Goal: Information Seeking & Learning: Compare options

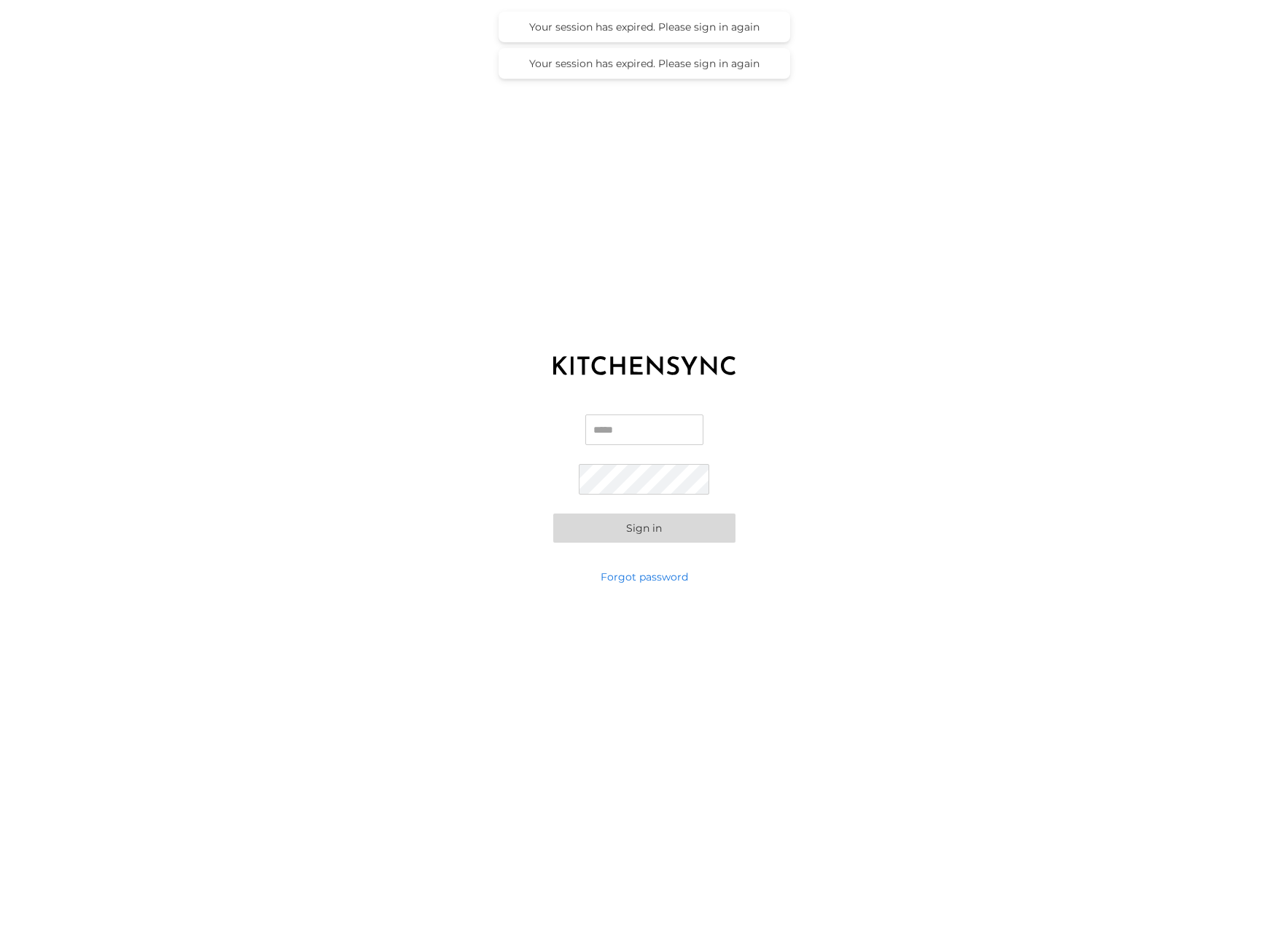
click at [597, 430] on input "Email" at bounding box center [644, 430] width 118 height 31
type input "**********"
click at [592, 528] on button "Sign in" at bounding box center [644, 529] width 182 height 29
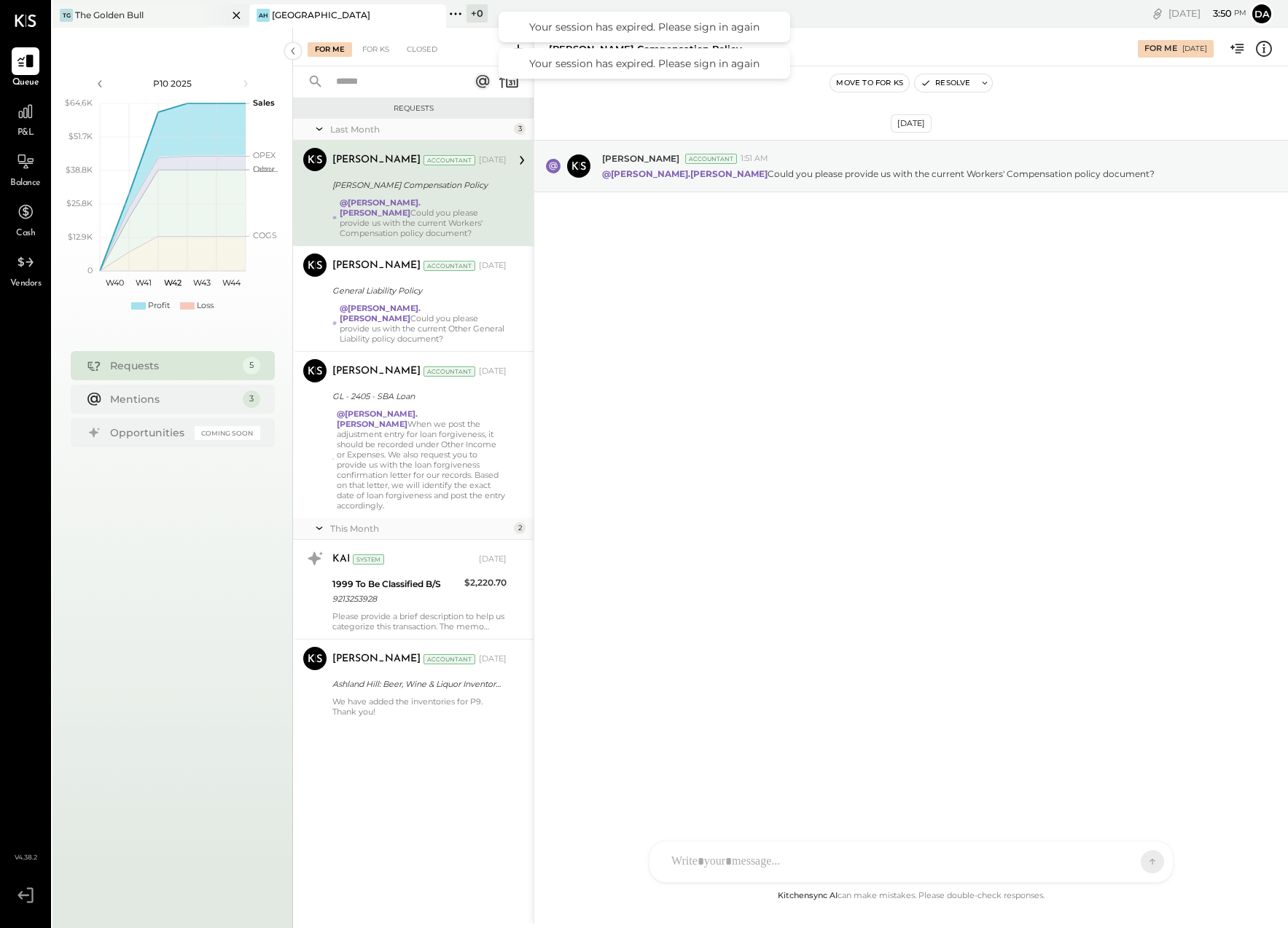
click at [109, 13] on div "The Golden Bull" at bounding box center [108, 15] width 68 height 13
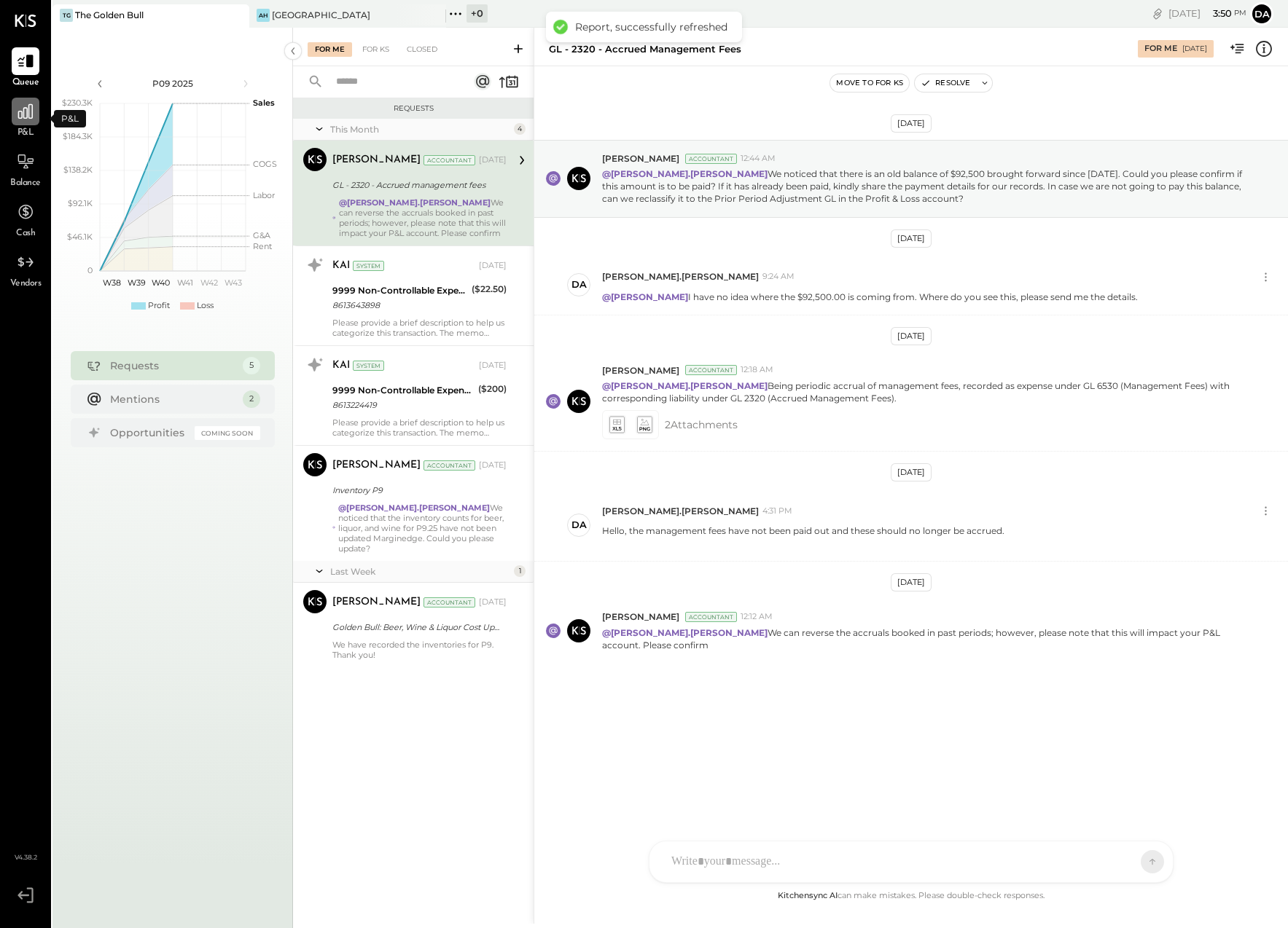
click at [19, 116] on icon at bounding box center [25, 111] width 19 height 19
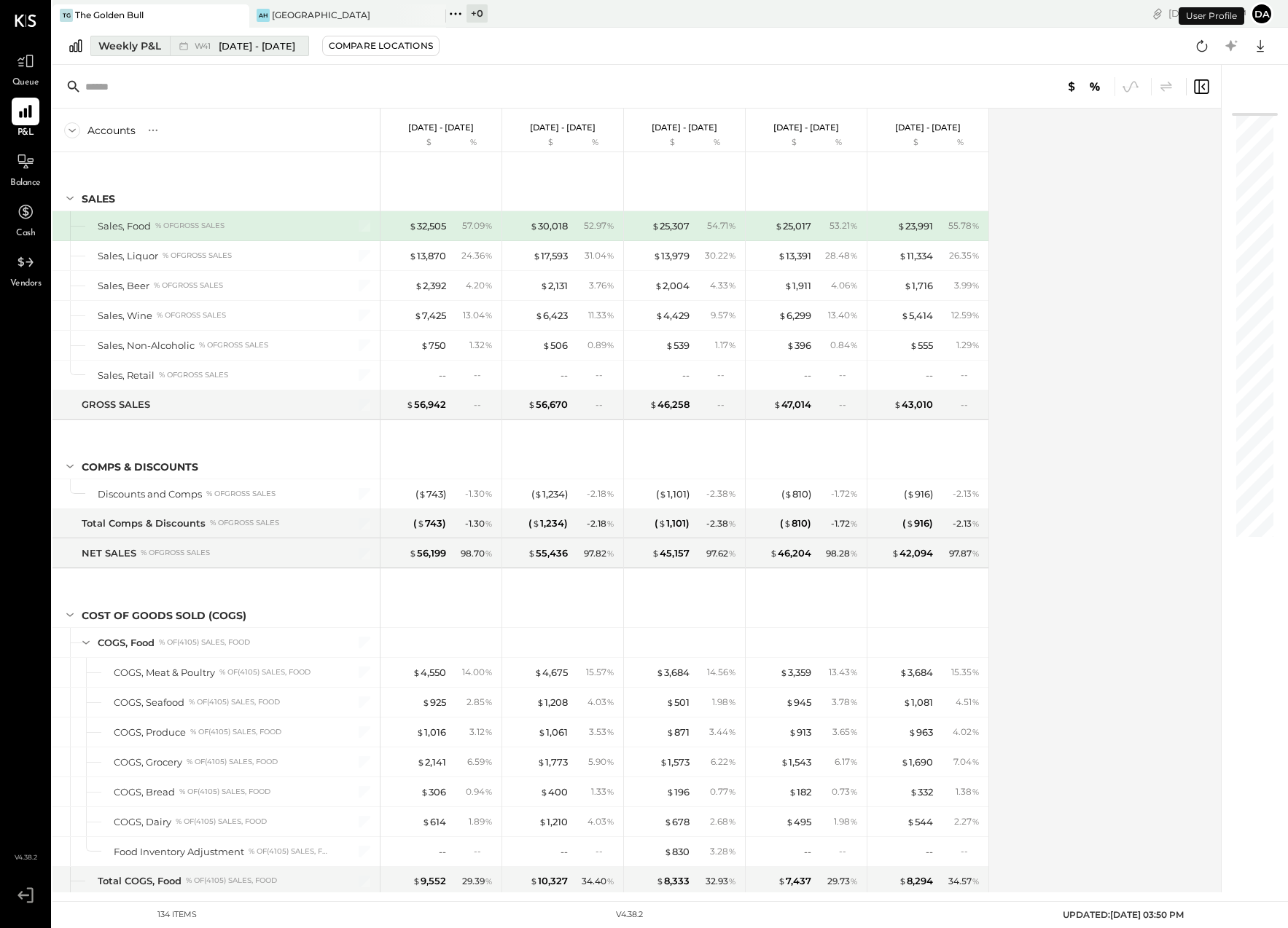
click at [117, 38] on div "Weekly P&L" at bounding box center [129, 45] width 63 height 15
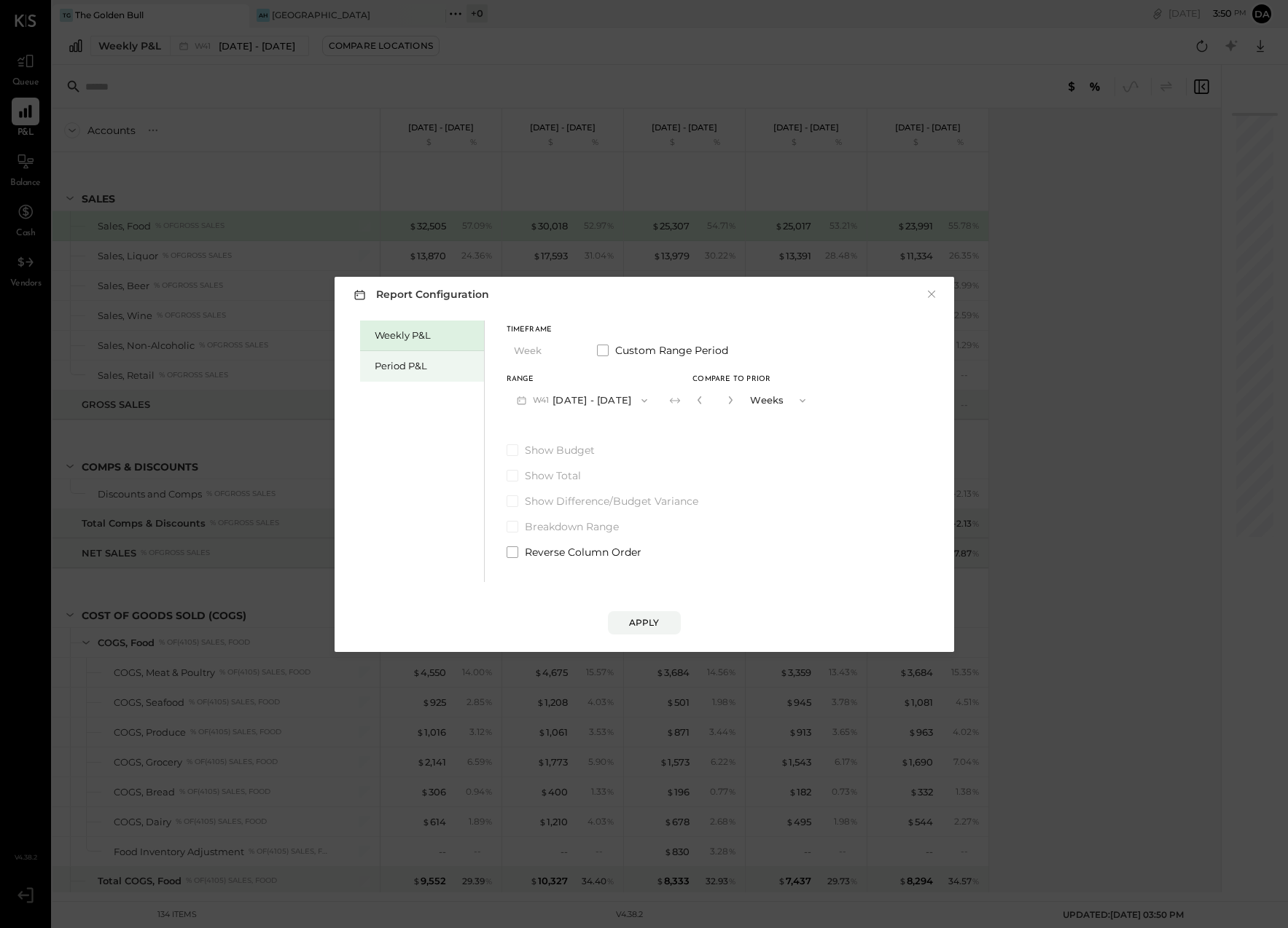
click at [382, 364] on div "Period P&L" at bounding box center [426, 366] width 102 height 14
click at [532, 395] on span "P10" at bounding box center [542, 400] width 18 height 12
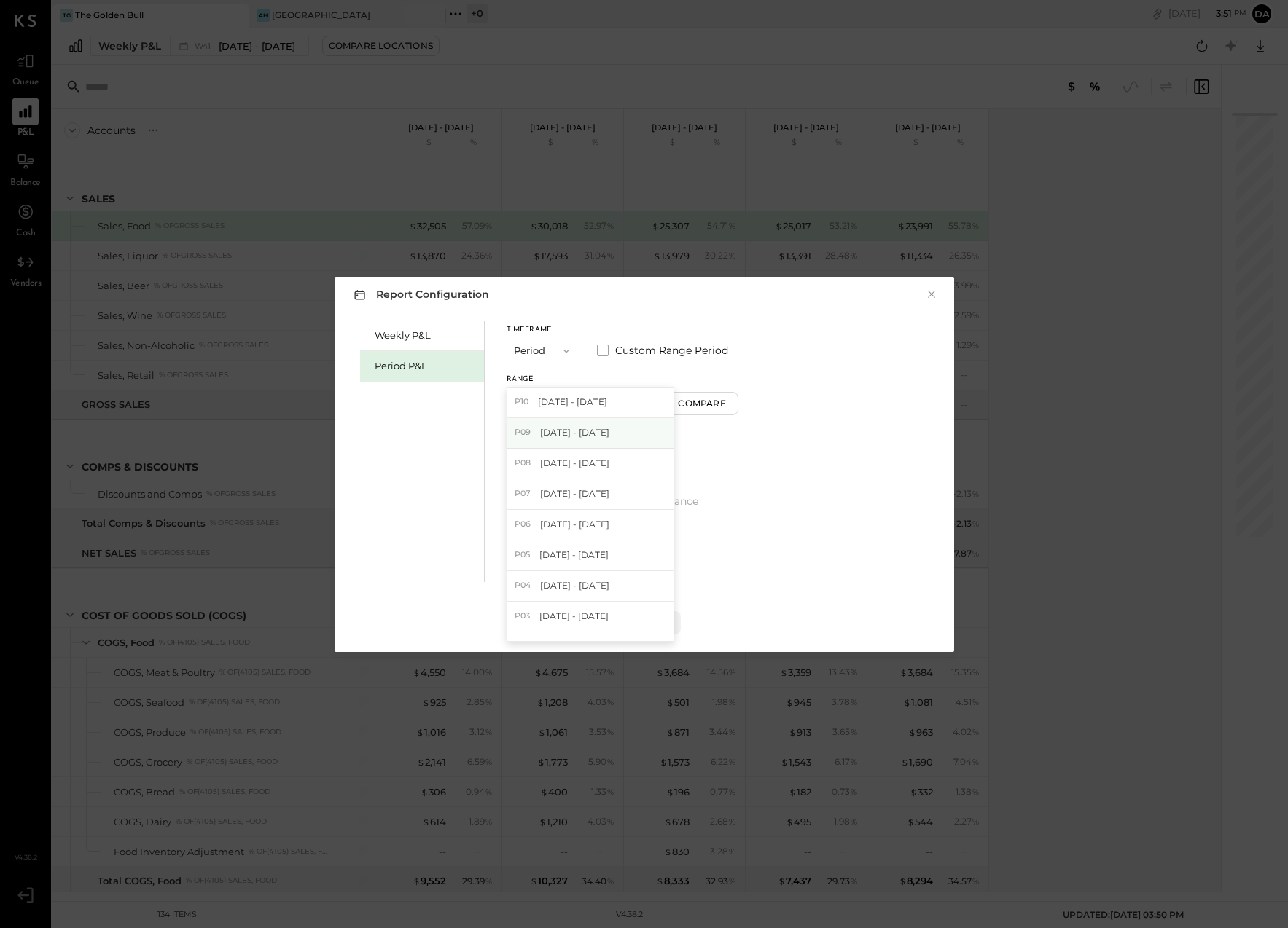
click at [543, 428] on span "[DATE] - [DATE]" at bounding box center [574, 432] width 69 height 13
click at [571, 397] on button "P09 [DATE] - [DATE]" at bounding box center [583, 400] width 152 height 27
click at [553, 459] on span "[DATE] - [DATE]" at bounding box center [574, 463] width 69 height 13
click at [698, 400] on div "Compare" at bounding box center [704, 403] width 47 height 13
click at [641, 615] on button "Apply" at bounding box center [644, 623] width 73 height 24
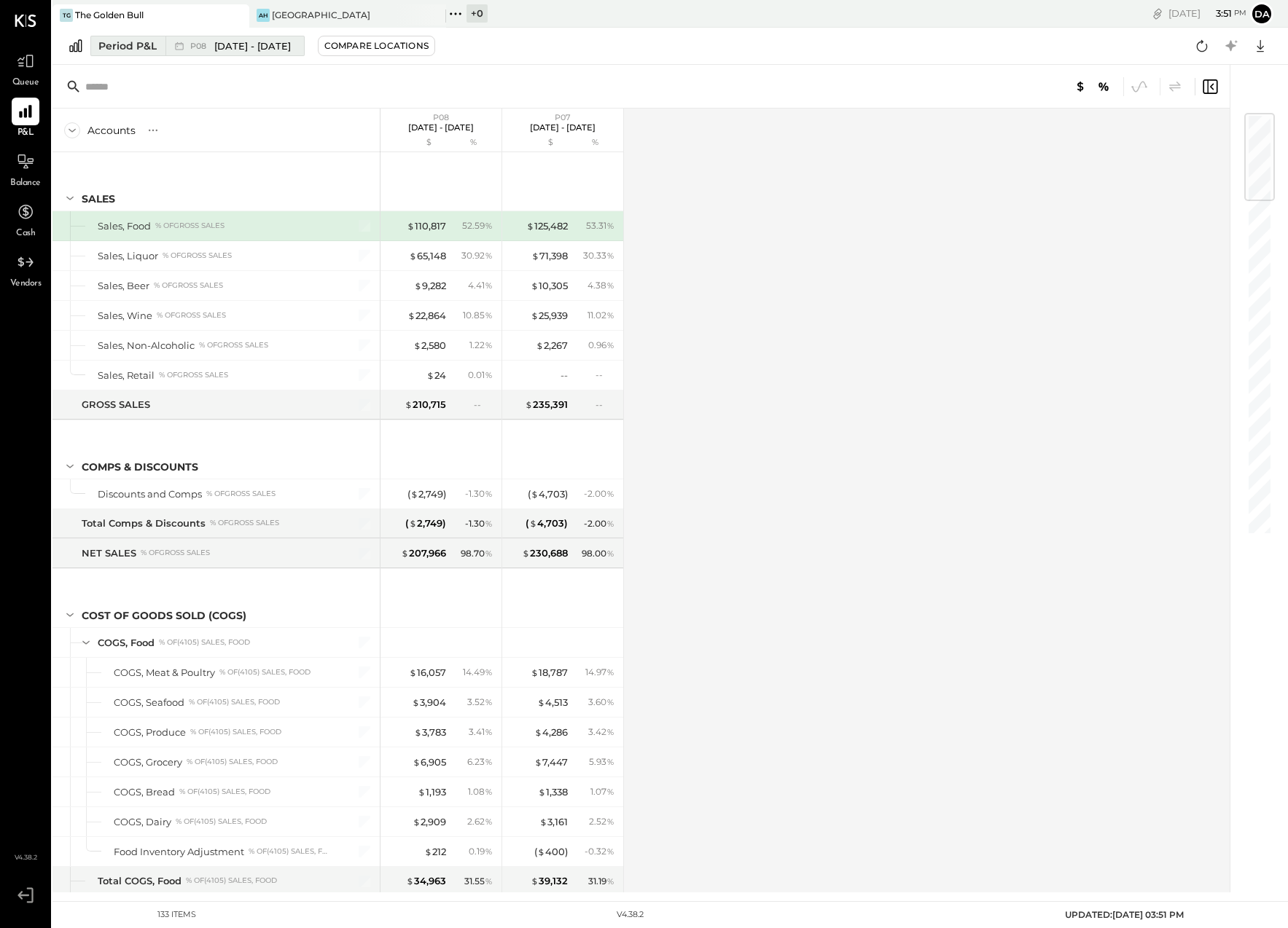
click at [188, 40] on div "P08 [DATE] - [DATE]" at bounding box center [231, 45] width 131 height 19
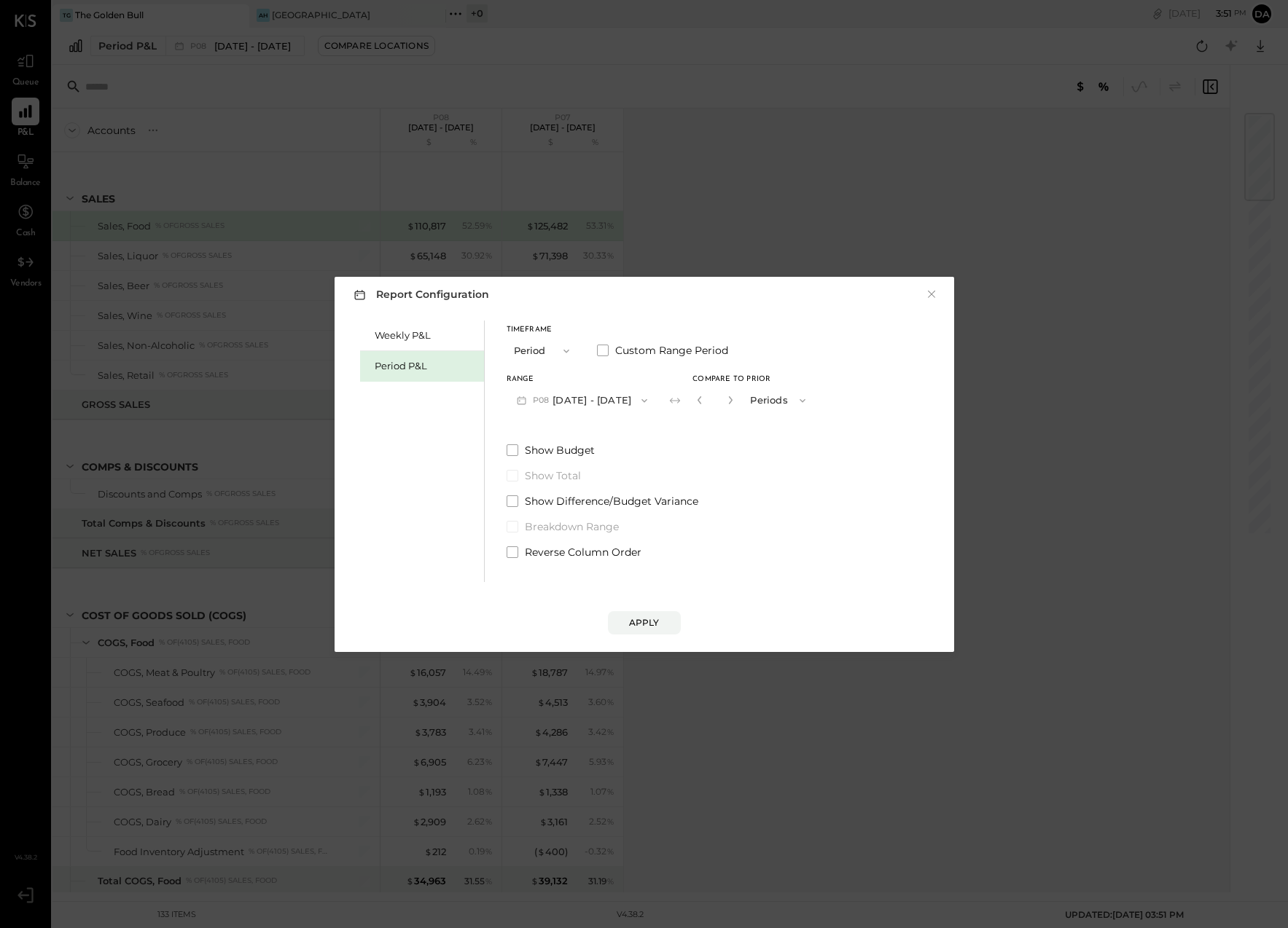
click at [520, 401] on icon "button" at bounding box center [522, 400] width 15 height 15
click at [536, 462] on div "P08 [DATE] - [DATE]" at bounding box center [590, 464] width 167 height 31
click at [642, 623] on div "Apply" at bounding box center [644, 622] width 31 height 13
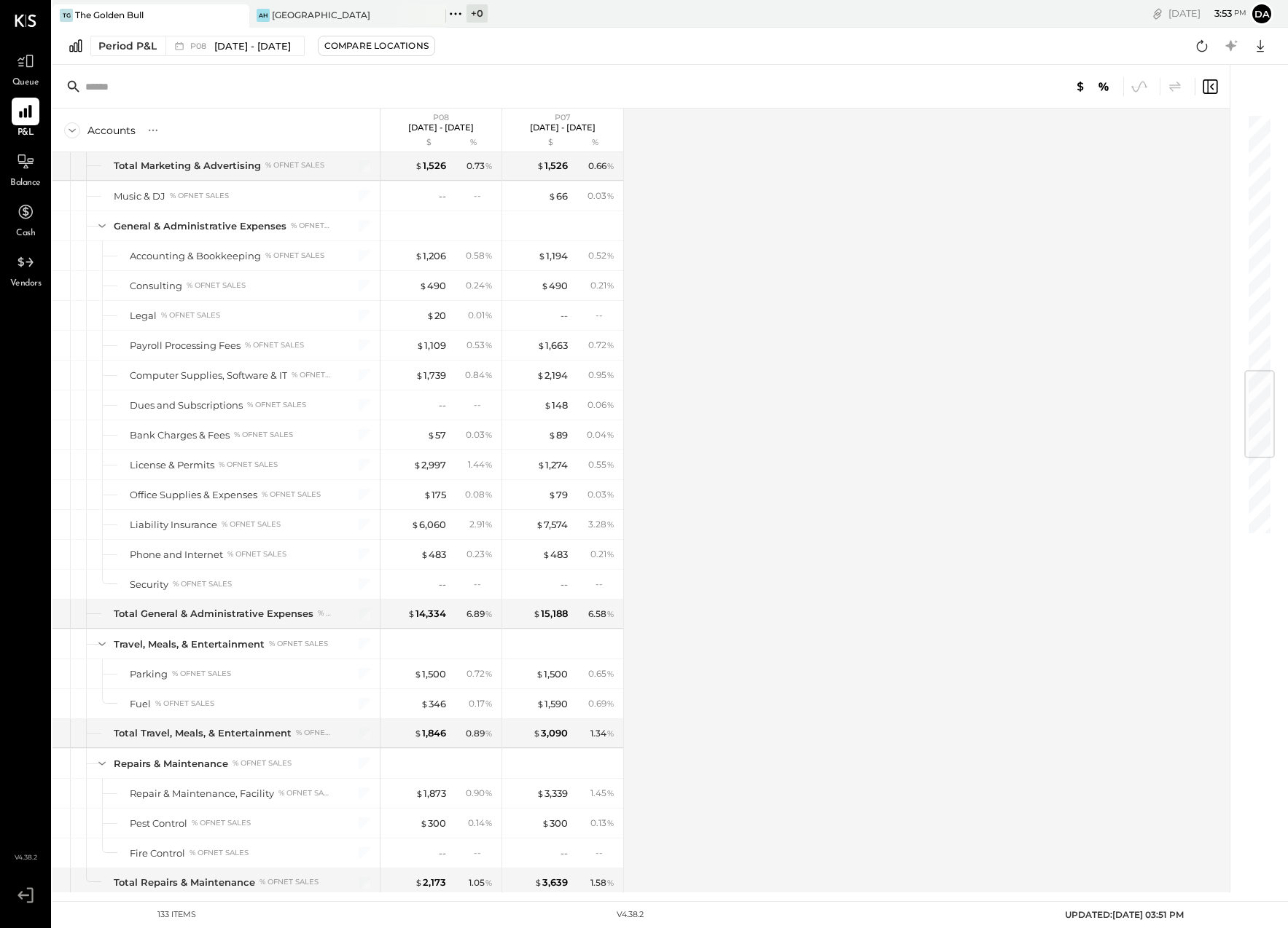
scroll to position [2210, 0]
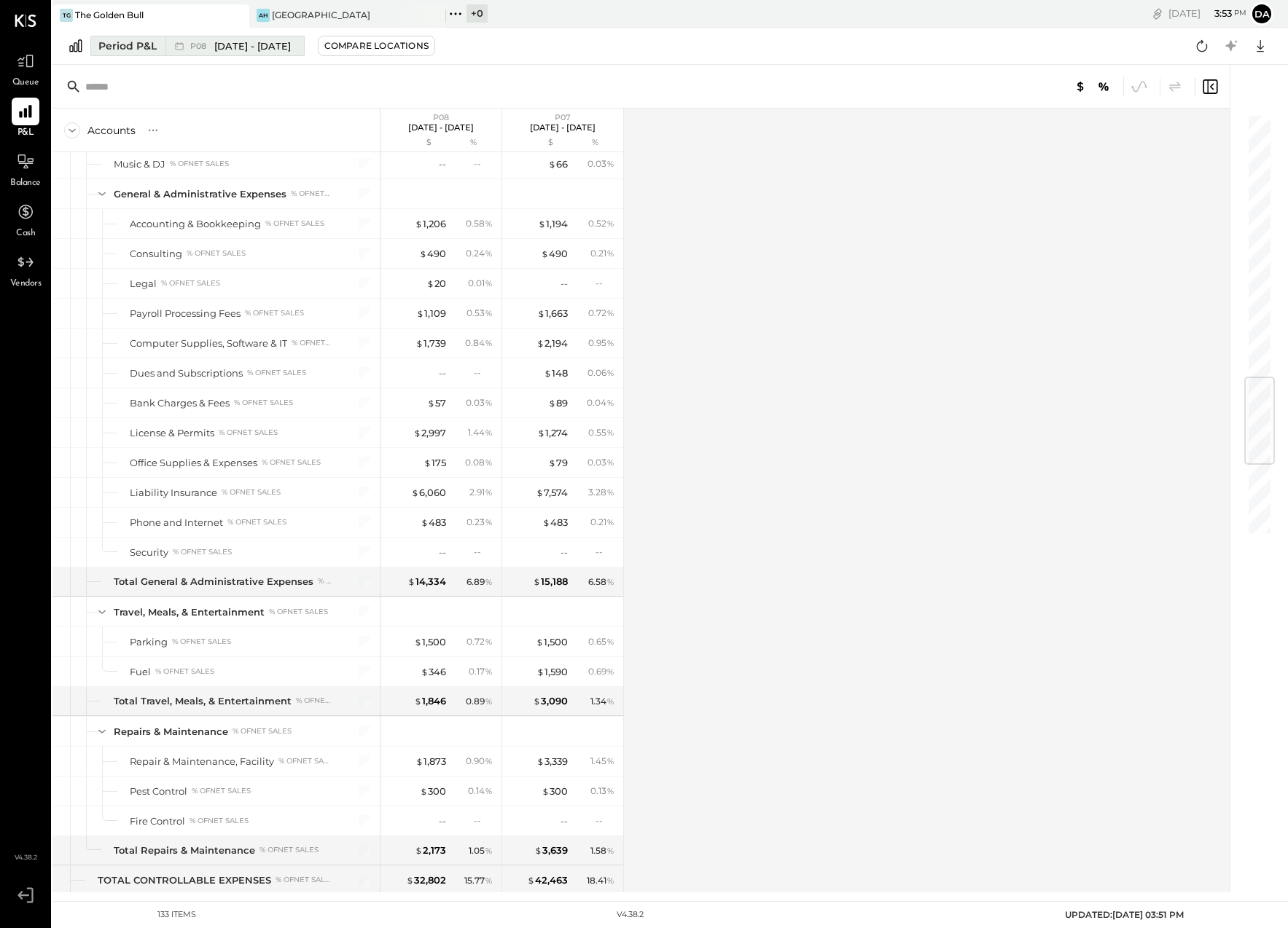
click at [129, 45] on div "Period P&L" at bounding box center [127, 45] width 58 height 15
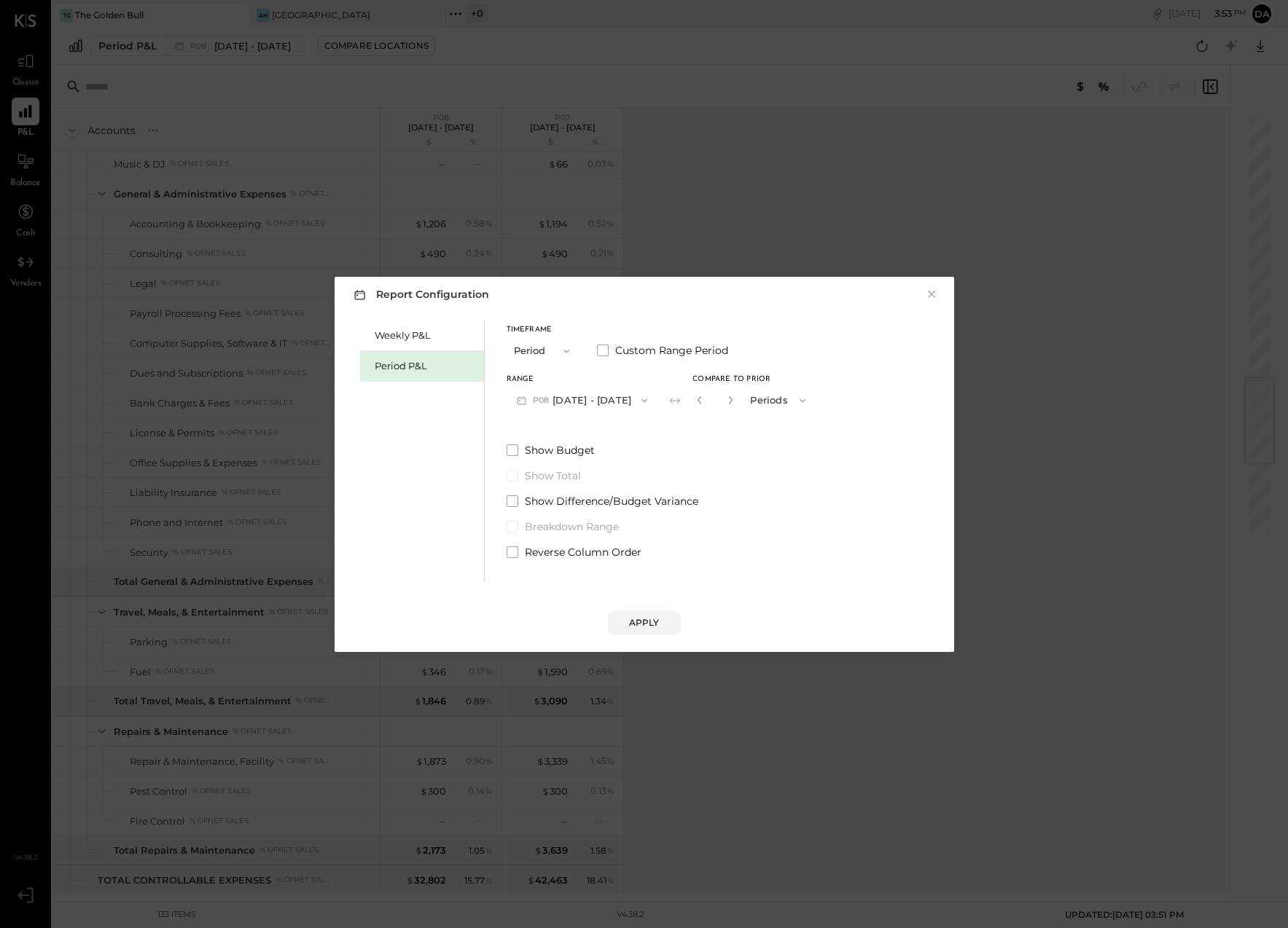
click at [546, 410] on button "P08 [DATE] - [DATE]" at bounding box center [583, 400] width 152 height 27
click at [550, 427] on span "[DATE] - [DATE]" at bounding box center [574, 432] width 69 height 13
click at [643, 620] on div "Apply" at bounding box center [644, 622] width 31 height 13
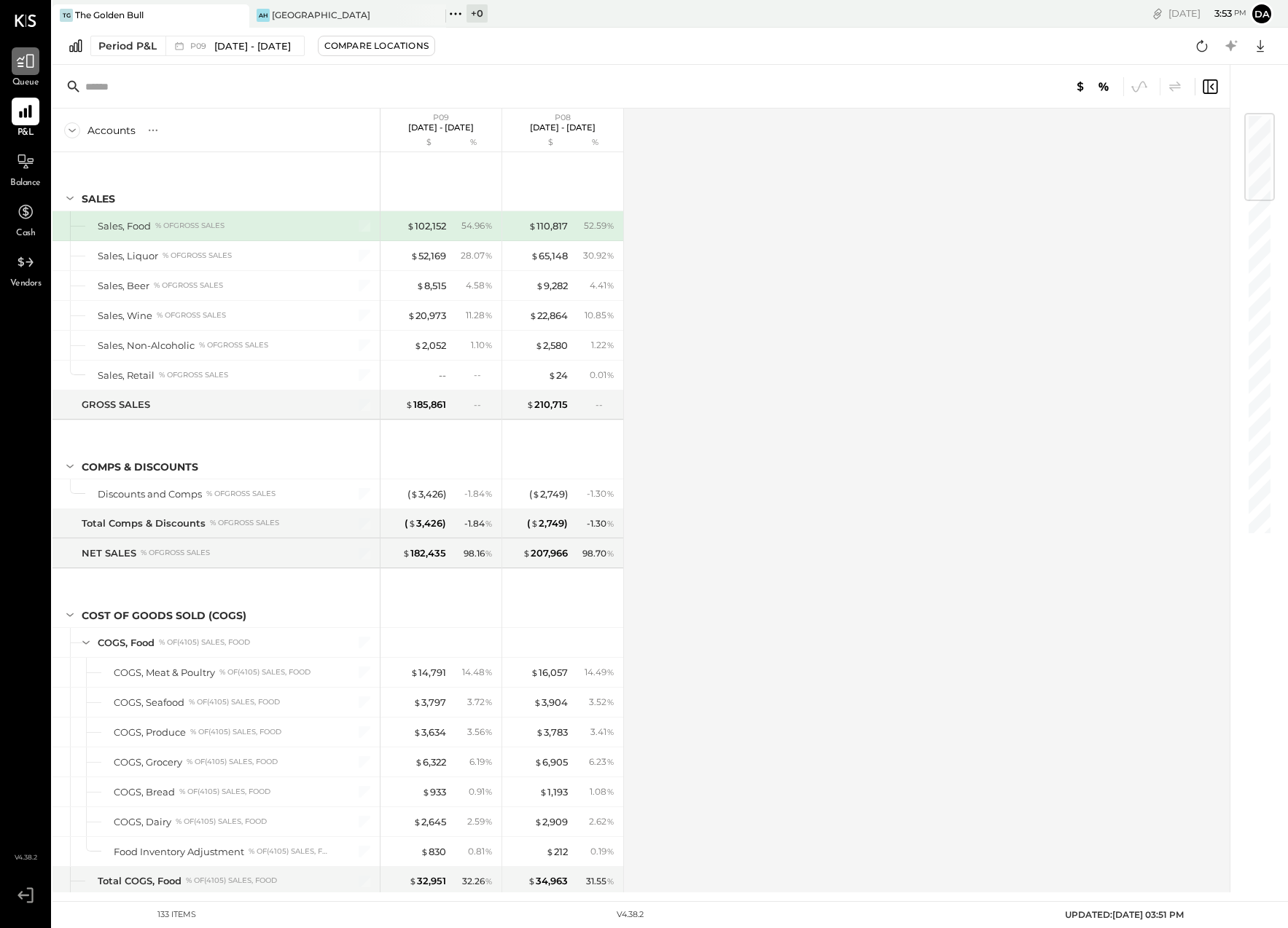
click at [18, 63] on icon at bounding box center [25, 61] width 17 height 14
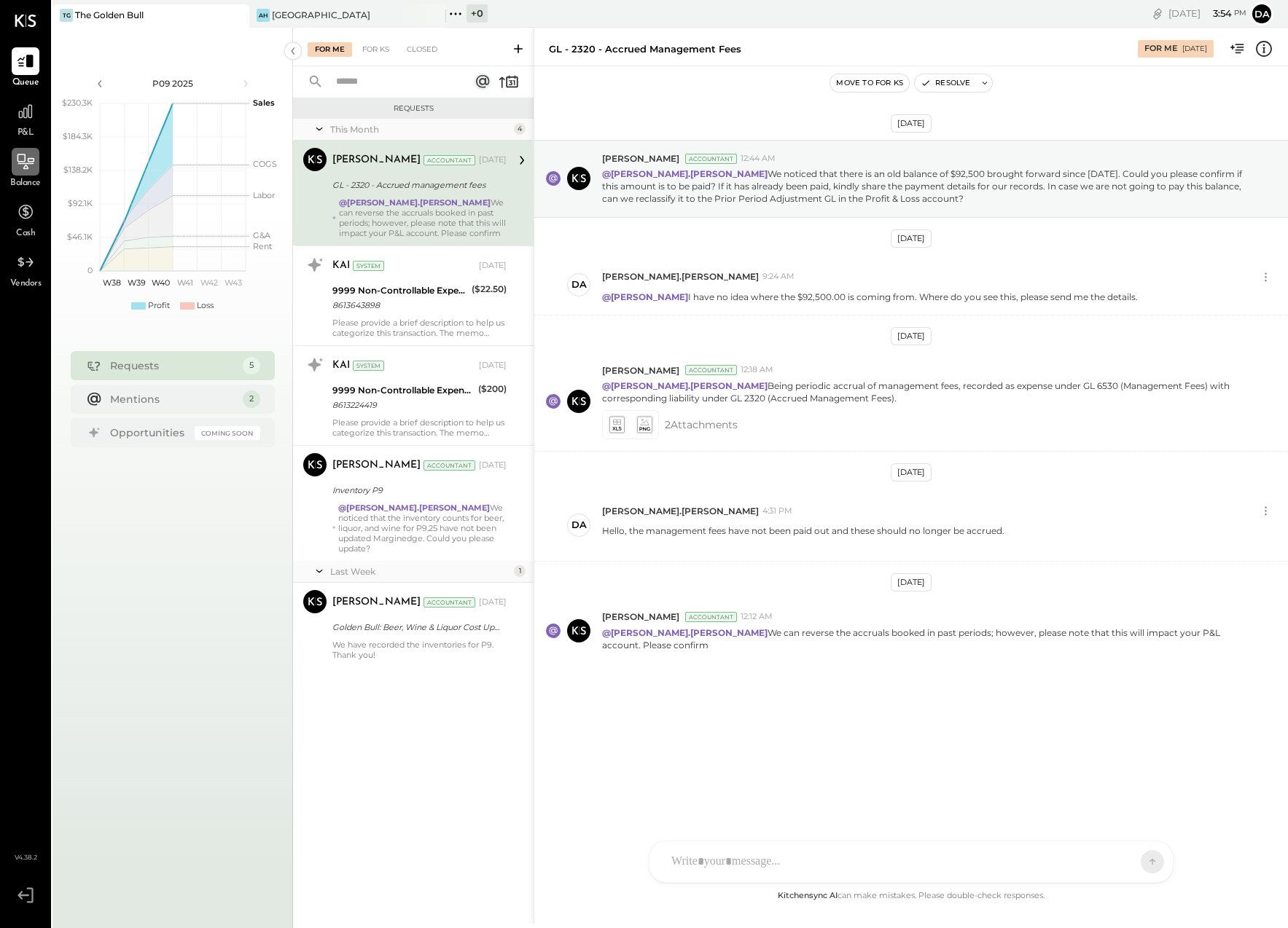
click at [24, 171] on div at bounding box center [25, 162] width 27 height 27
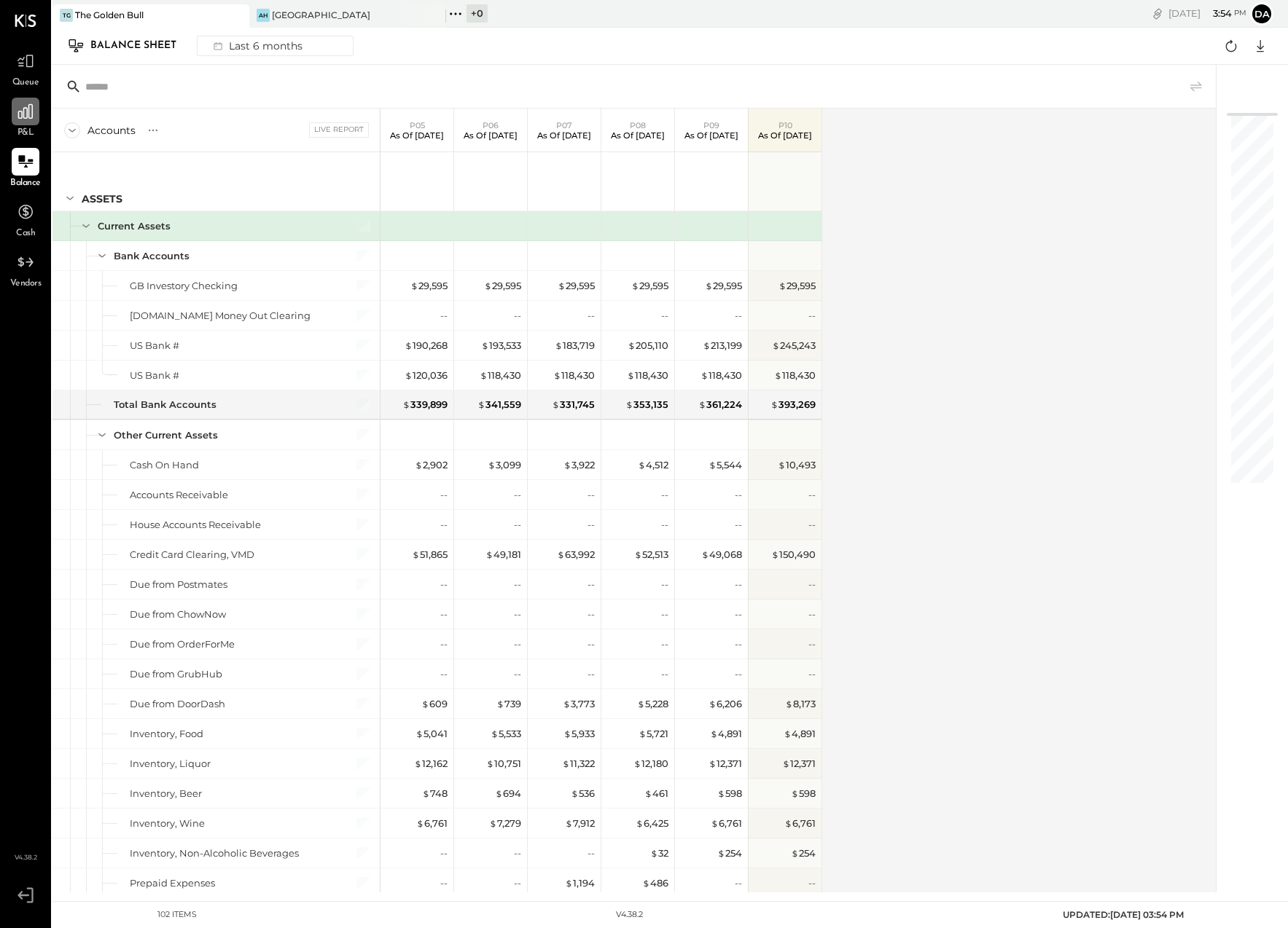
click at [24, 106] on icon at bounding box center [25, 111] width 19 height 19
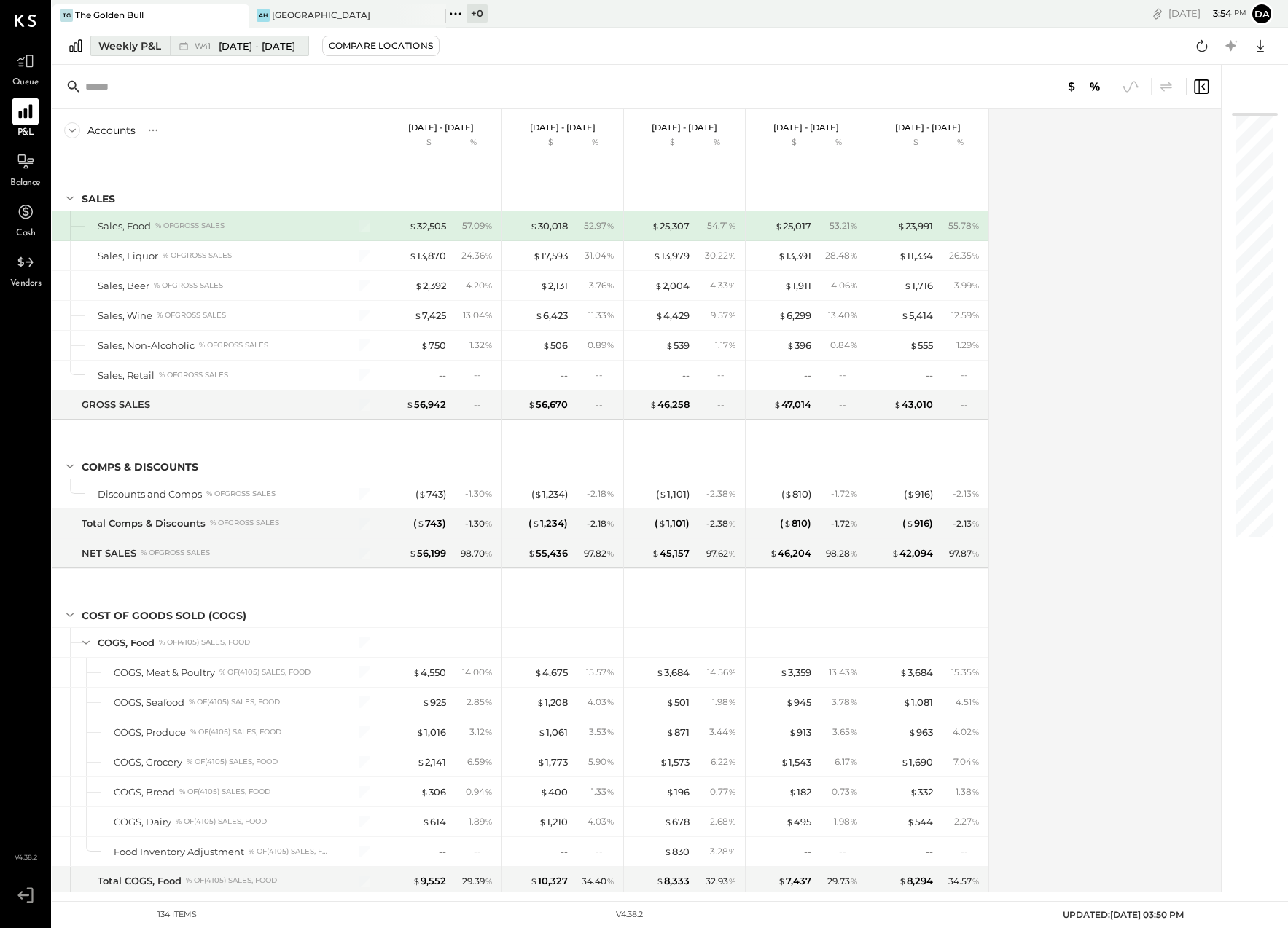
click at [112, 47] on div "Weekly P&L" at bounding box center [129, 45] width 63 height 15
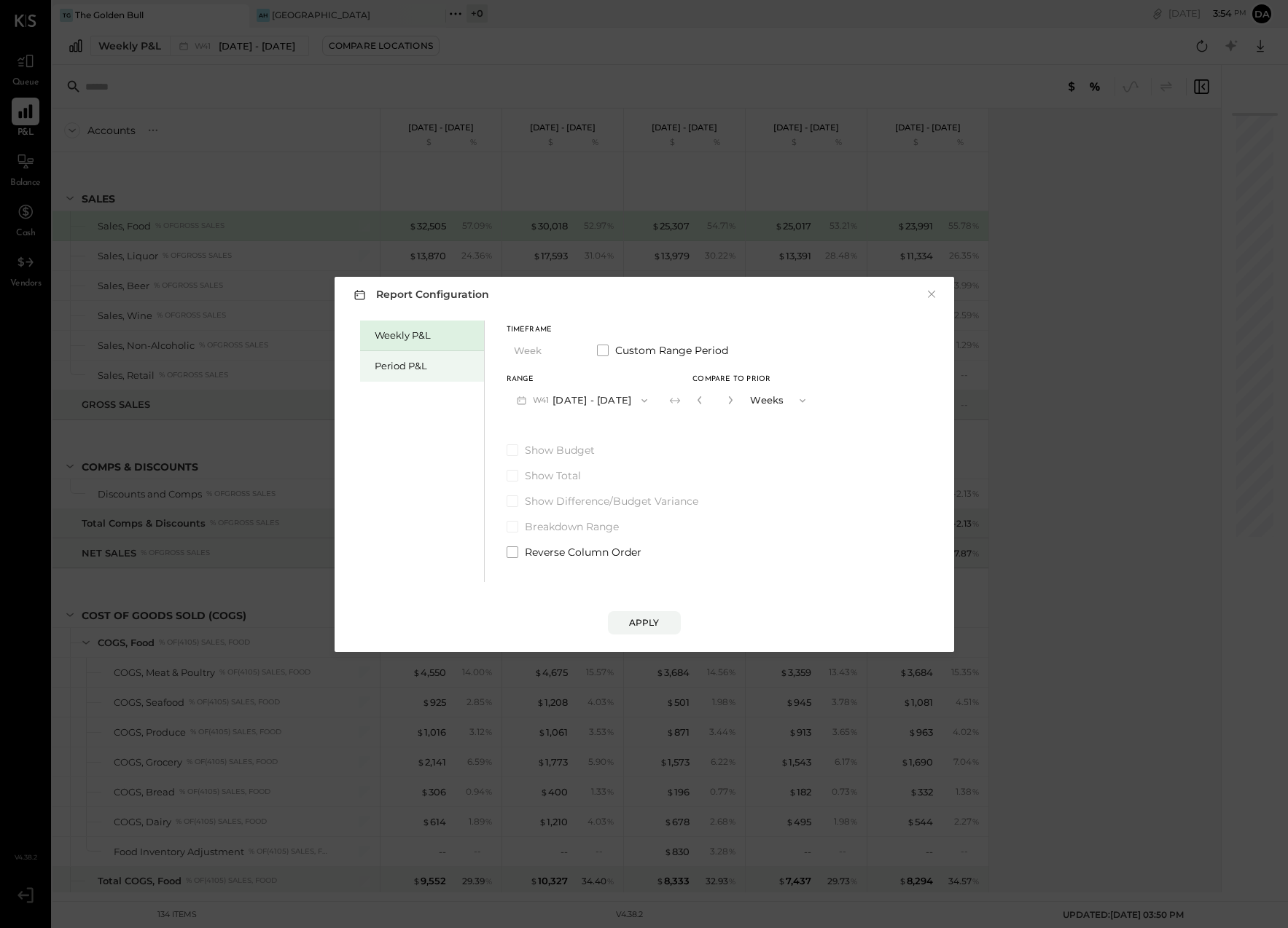
click at [392, 368] on div "Period P&L" at bounding box center [426, 366] width 102 height 14
click at [543, 398] on span "P10" at bounding box center [542, 400] width 18 height 12
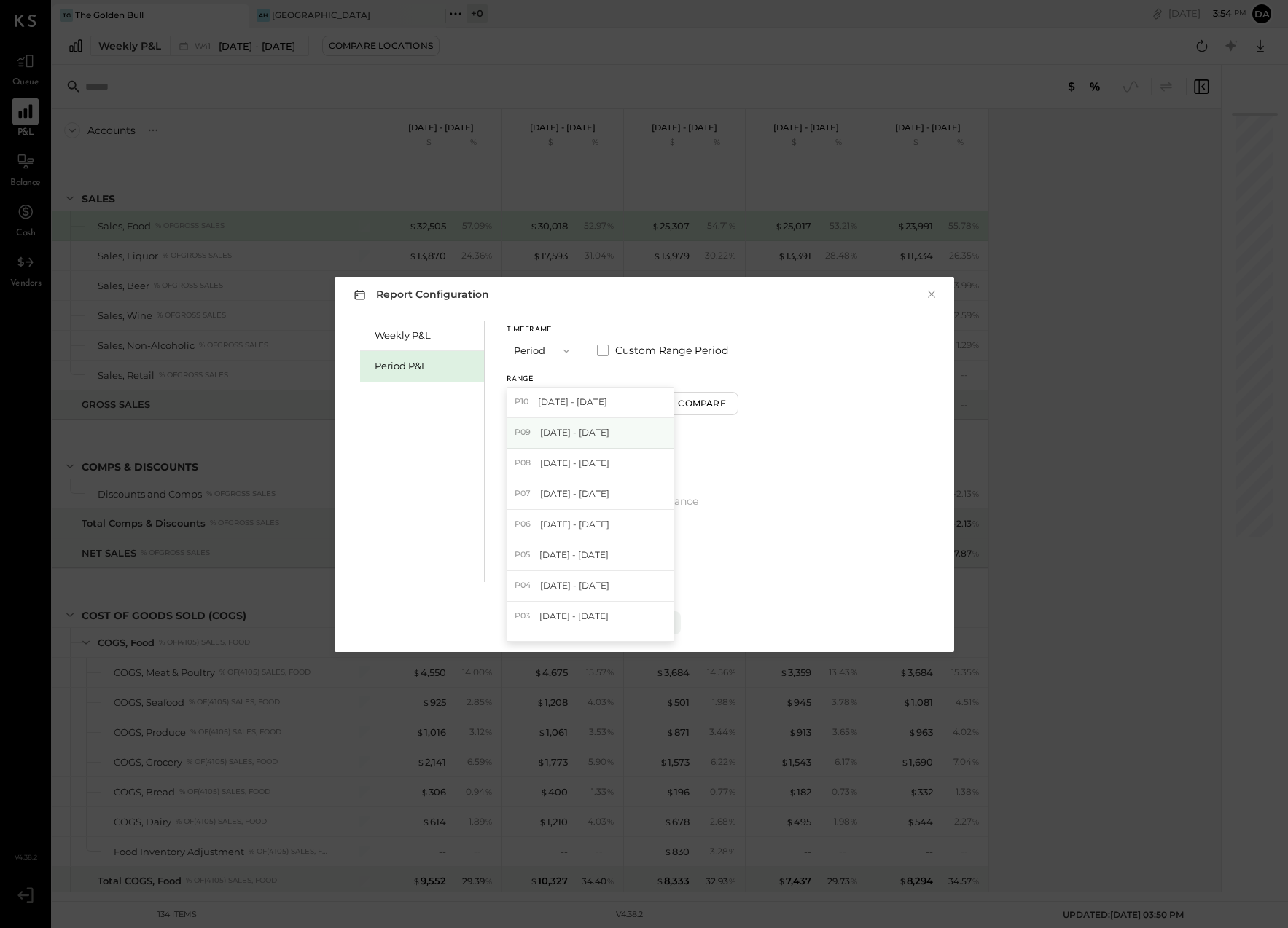
click at [546, 430] on span "[DATE] - [DATE]" at bounding box center [574, 432] width 69 height 13
click at [626, 628] on button "Apply" at bounding box center [644, 623] width 73 height 24
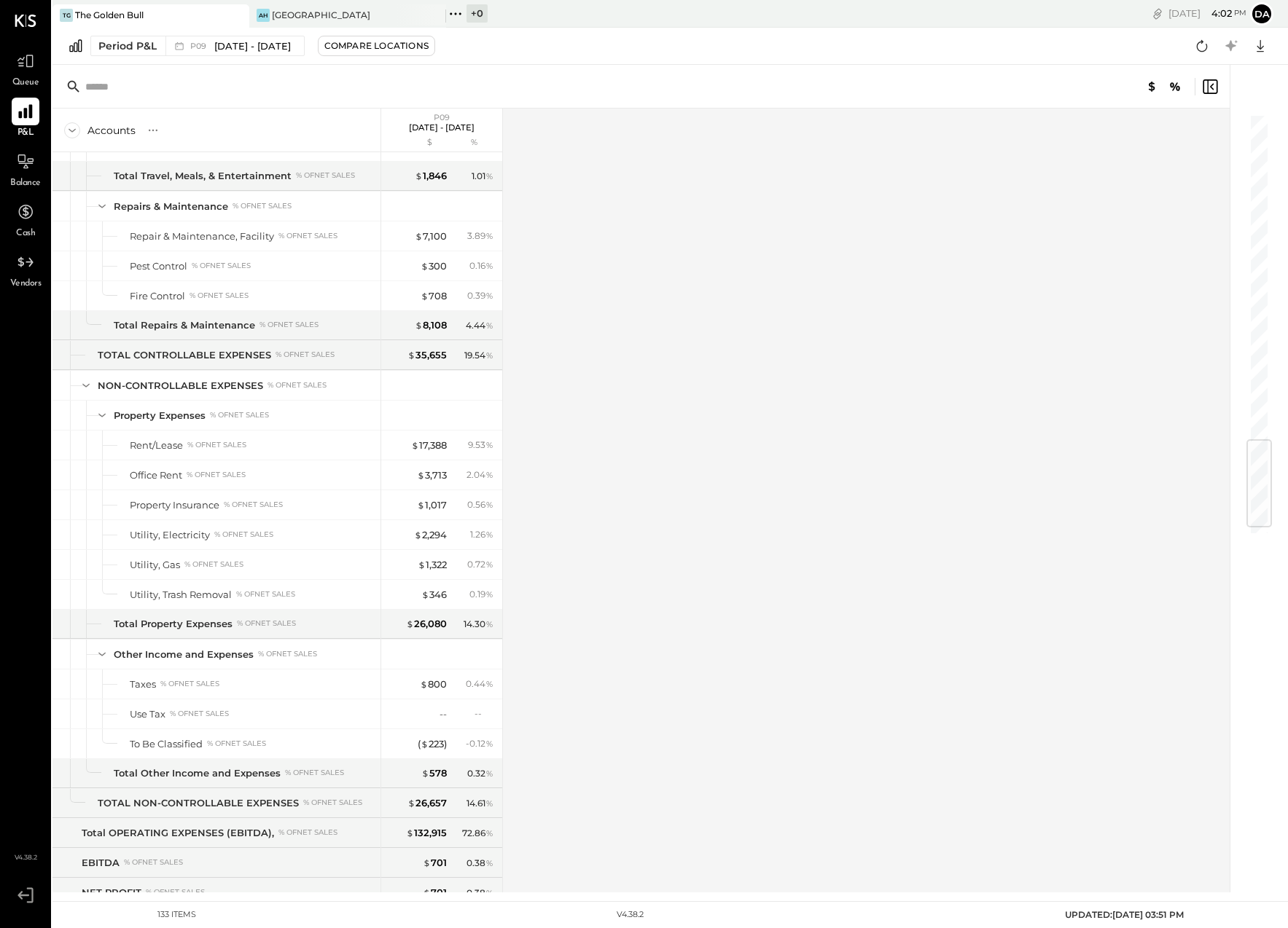
scroll to position [2739, 0]
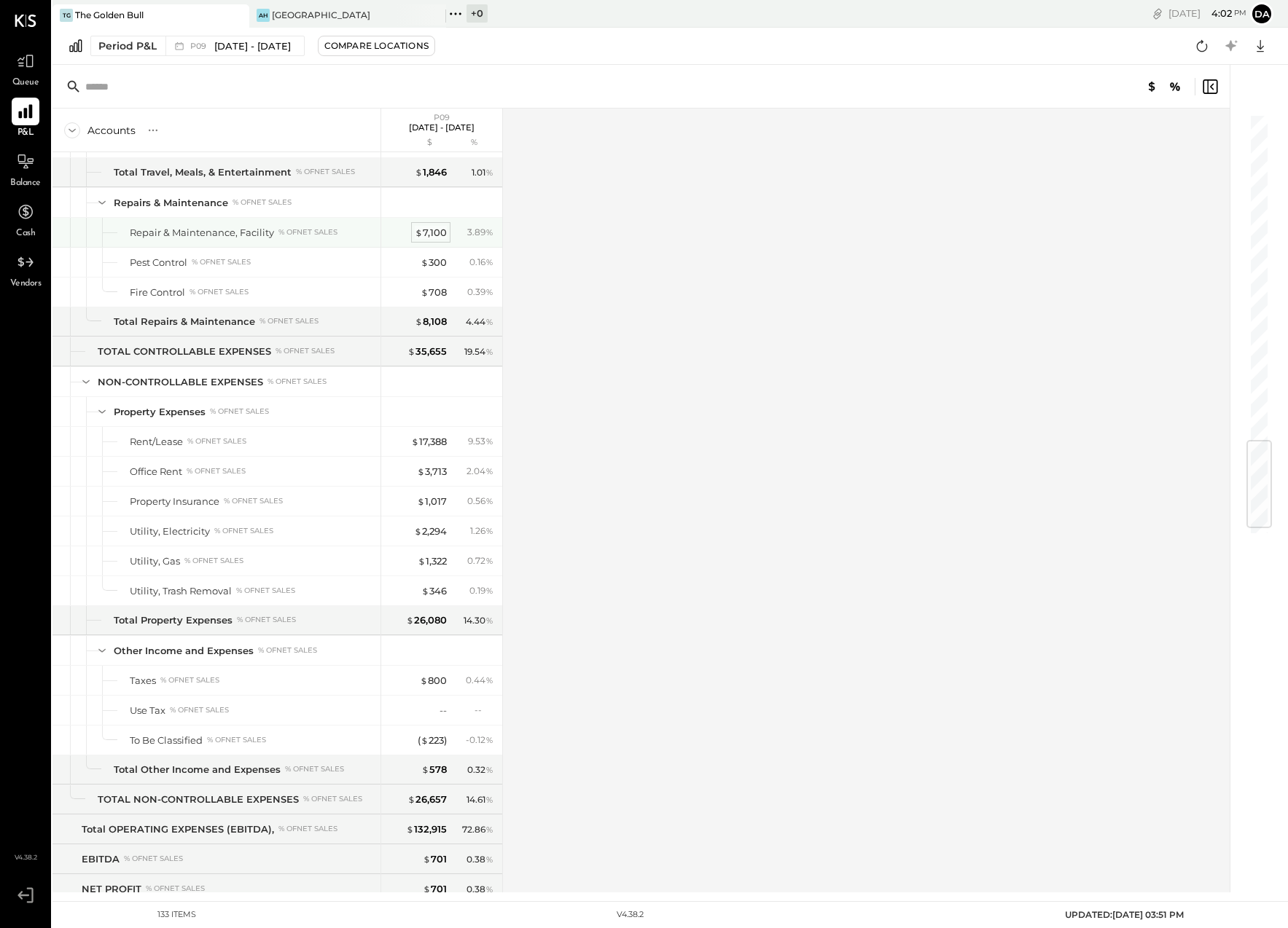
click at [429, 232] on div "$ 7,100" at bounding box center [431, 232] width 32 height 14
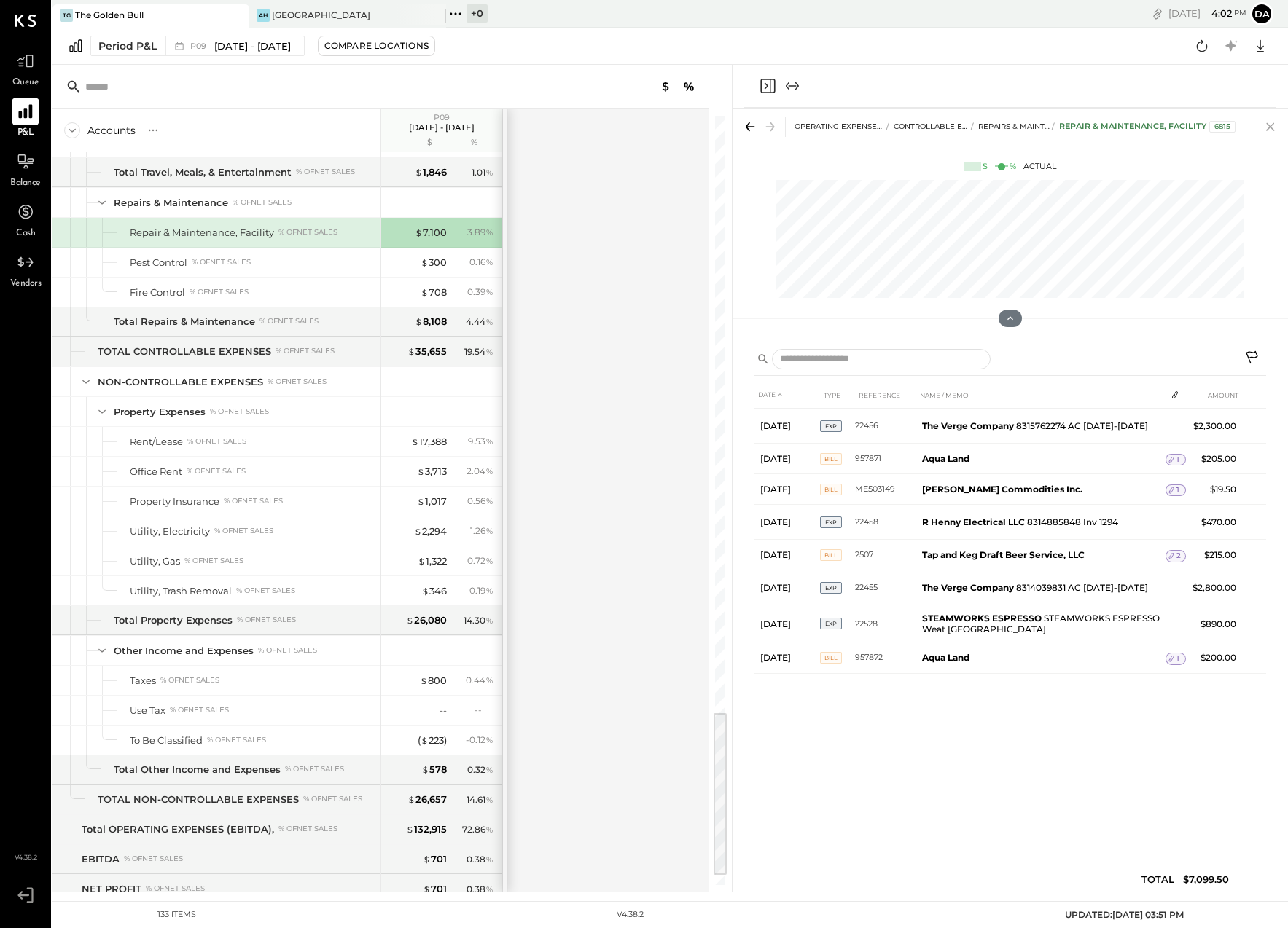
click at [1273, 127] on icon at bounding box center [1270, 126] width 20 height 20
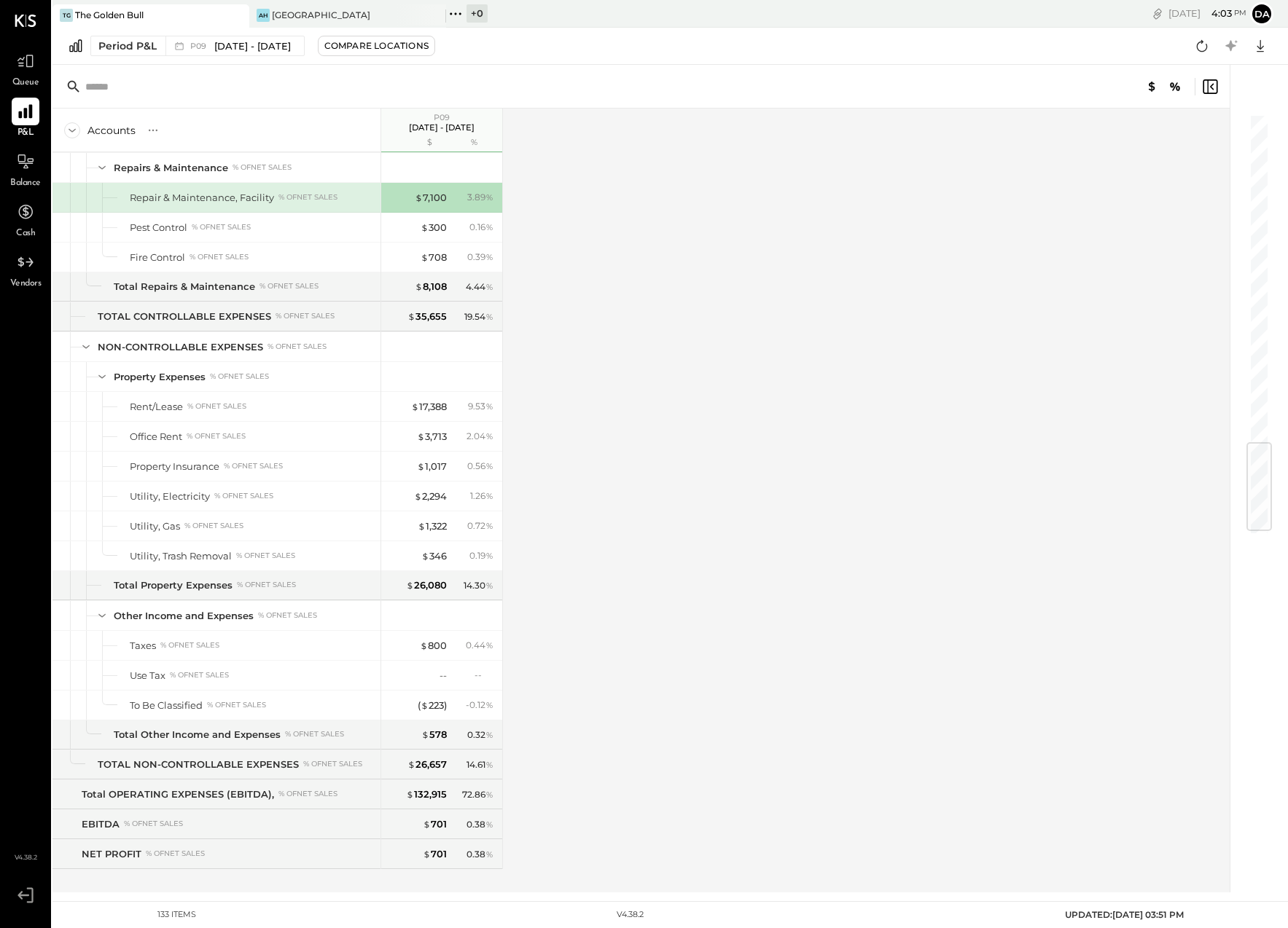
scroll to position [2788, 0]
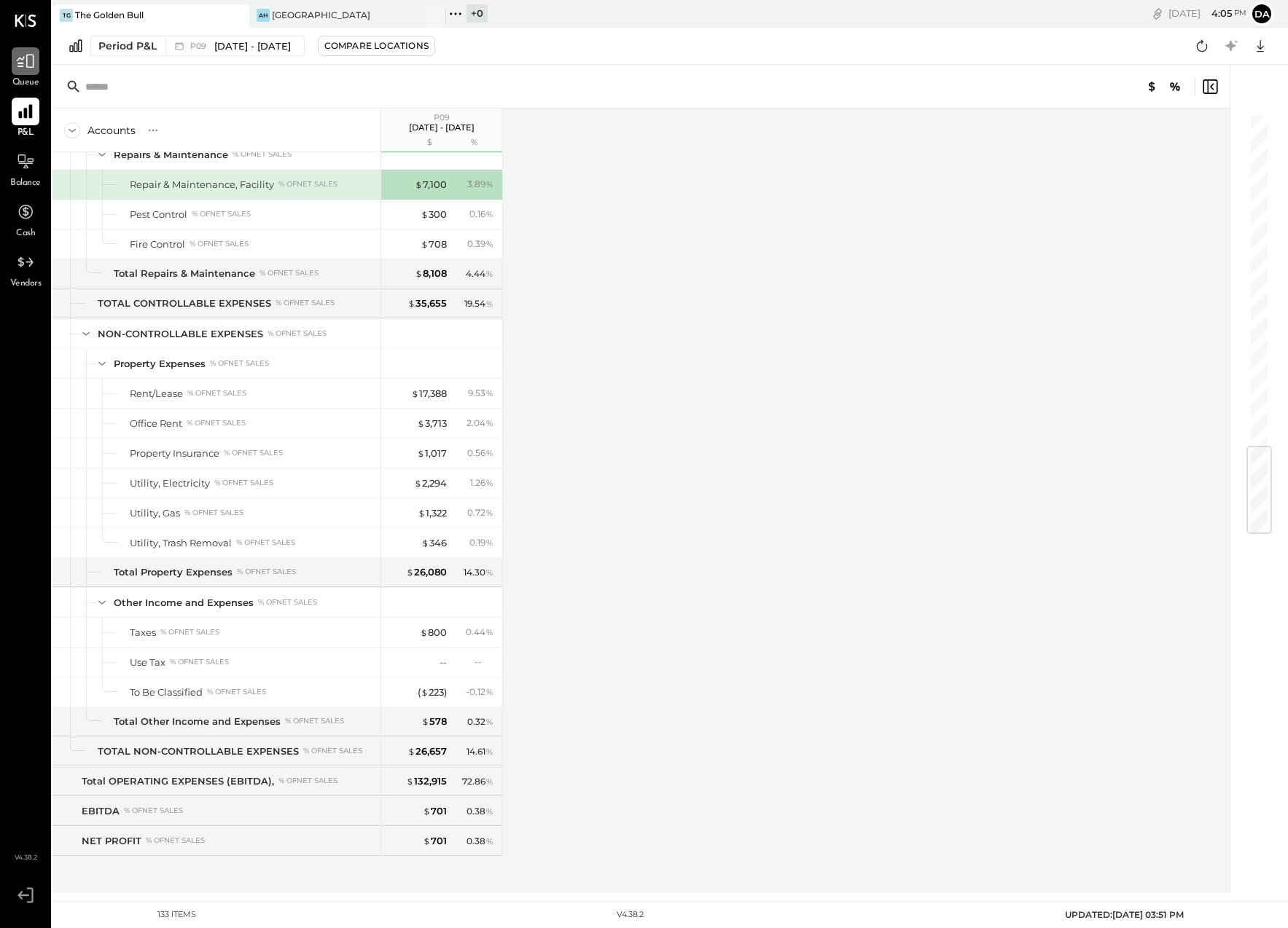
click at [23, 70] on icon at bounding box center [25, 61] width 19 height 19
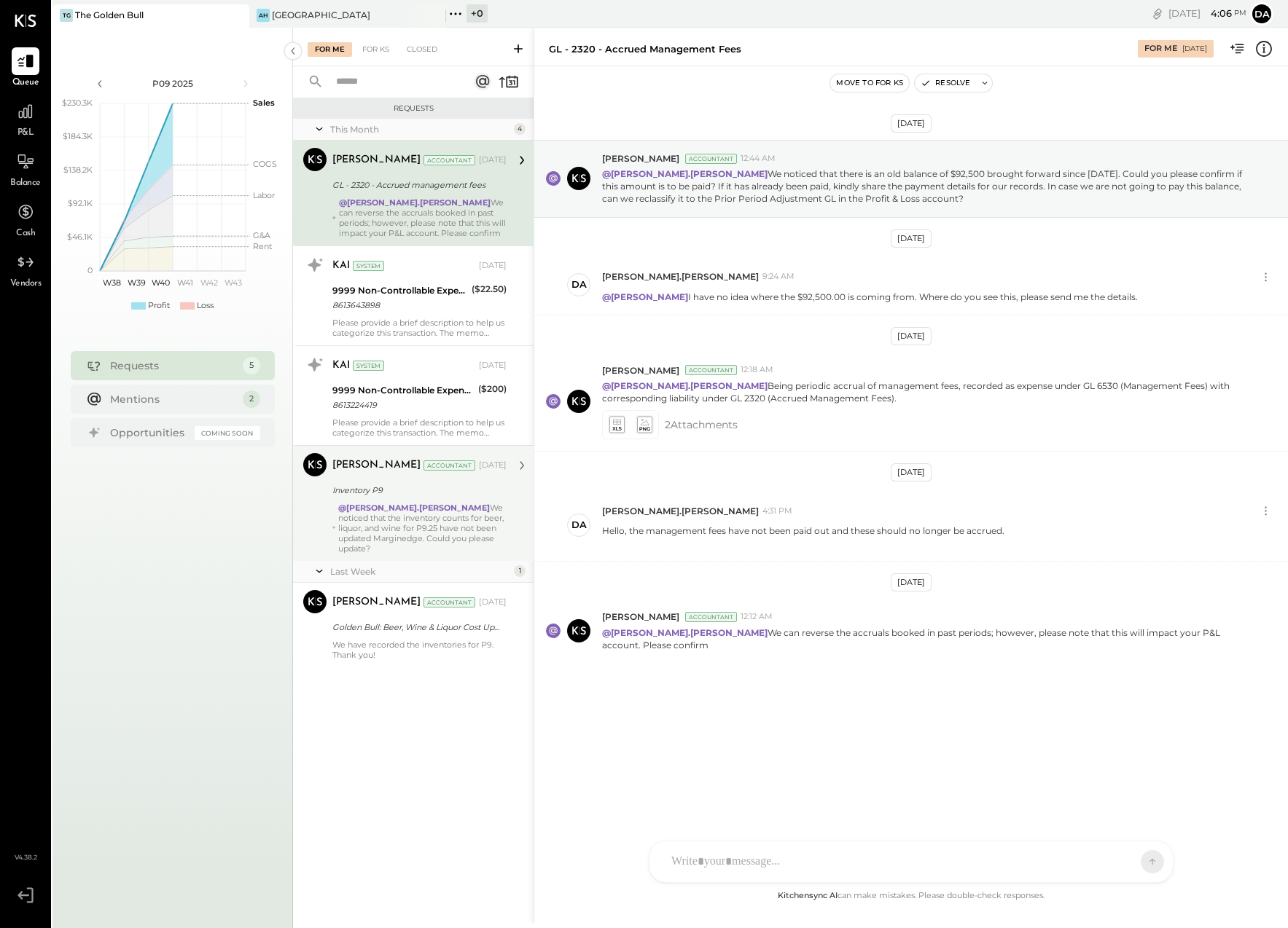
click at [384, 509] on strong "@[PERSON_NAME].[PERSON_NAME]" at bounding box center [414, 508] width 152 height 10
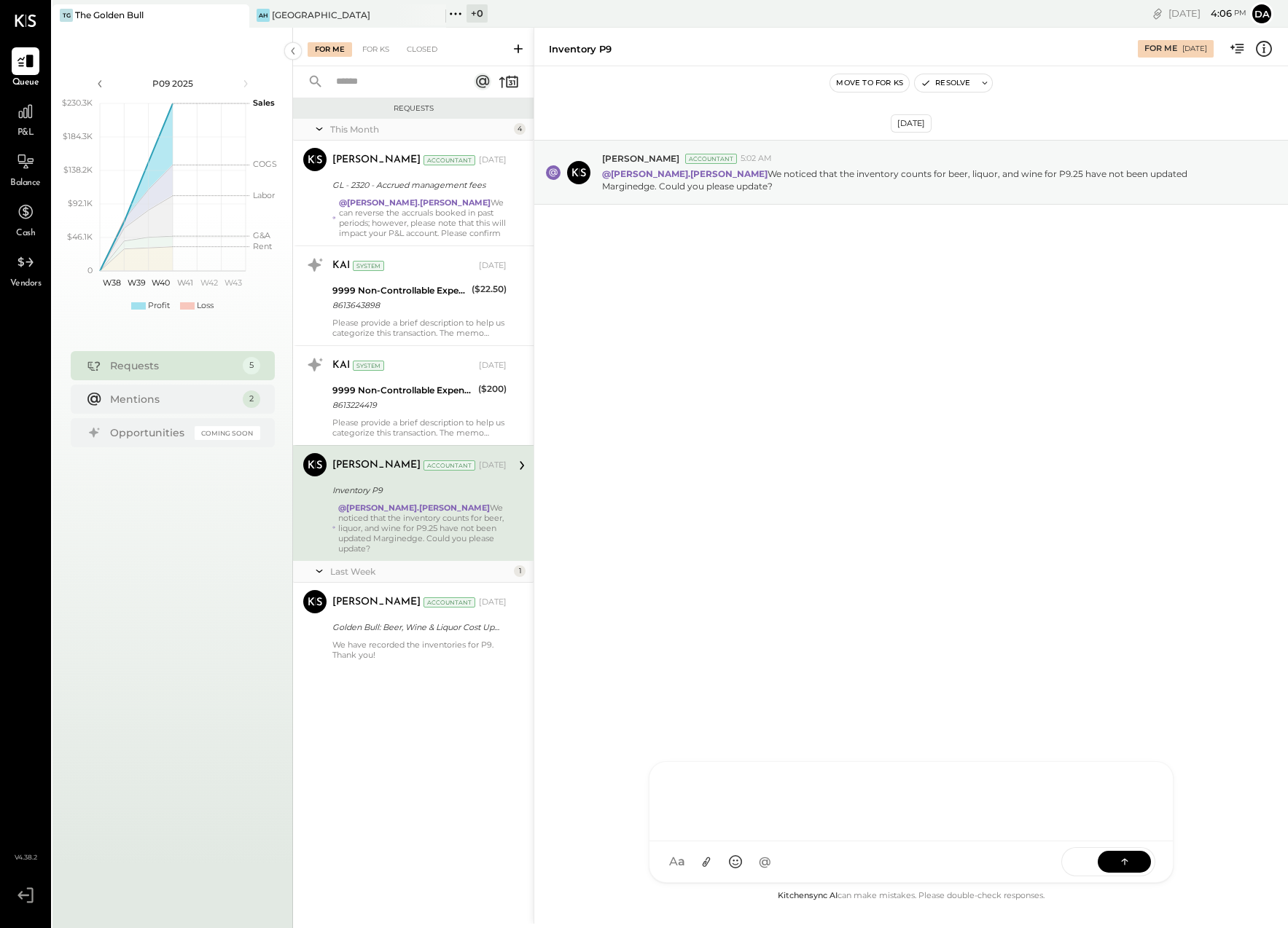
click at [709, 872] on div "[PERSON_NAME] [PERSON_NAME] [PERSON_NAME] D [PERSON_NAME].[PERSON_NAME] [PERSON…" at bounding box center [911, 822] width 525 height 122
click at [1132, 868] on button at bounding box center [1124, 861] width 53 height 22
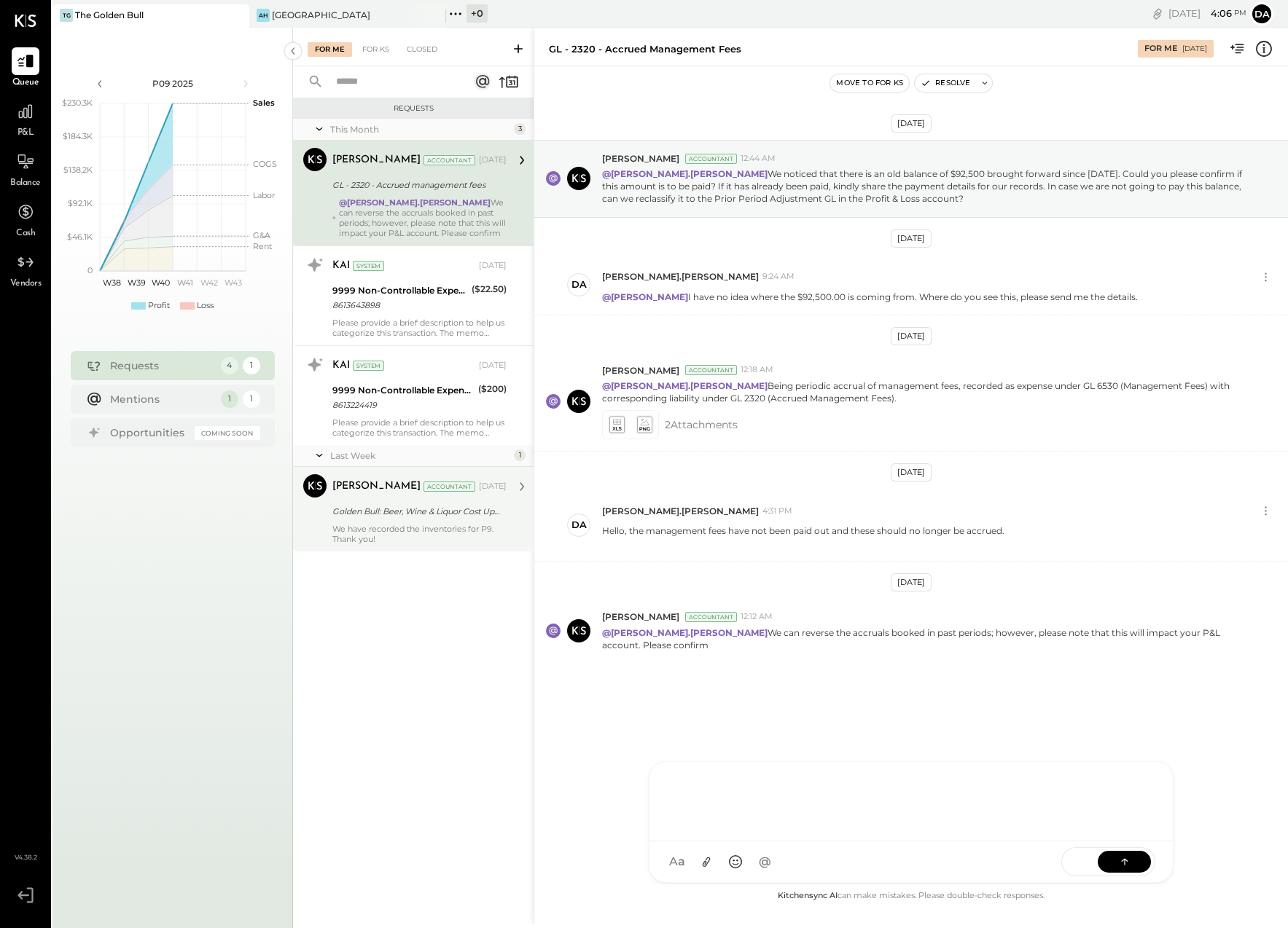
click at [399, 514] on div "Golden Bull: Beer, Wine & Liquor Cost Updates" at bounding box center [417, 511] width 170 height 15
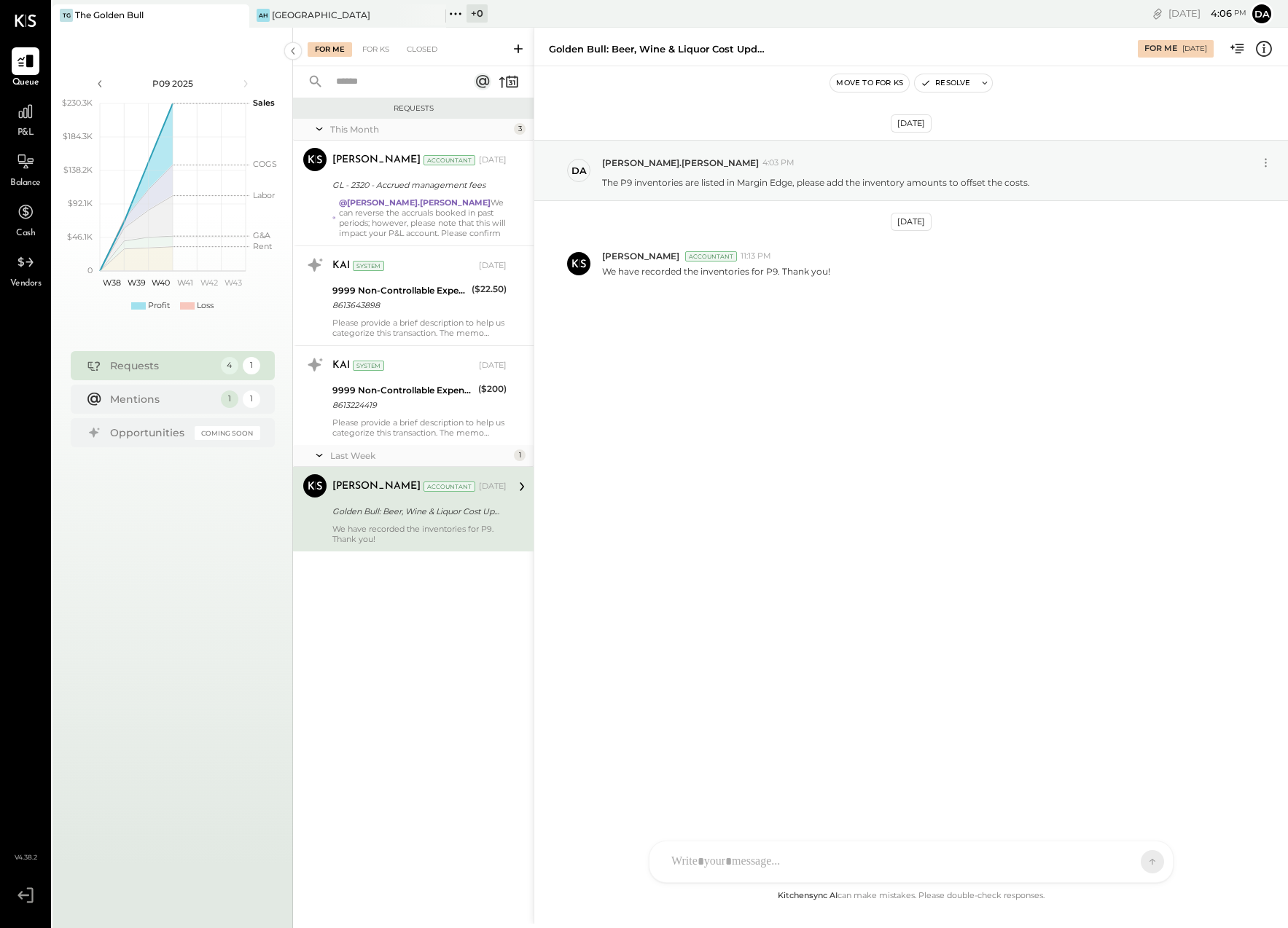
click at [717, 854] on div at bounding box center [898, 862] width 468 height 32
click at [1123, 857] on icon at bounding box center [1125, 861] width 15 height 15
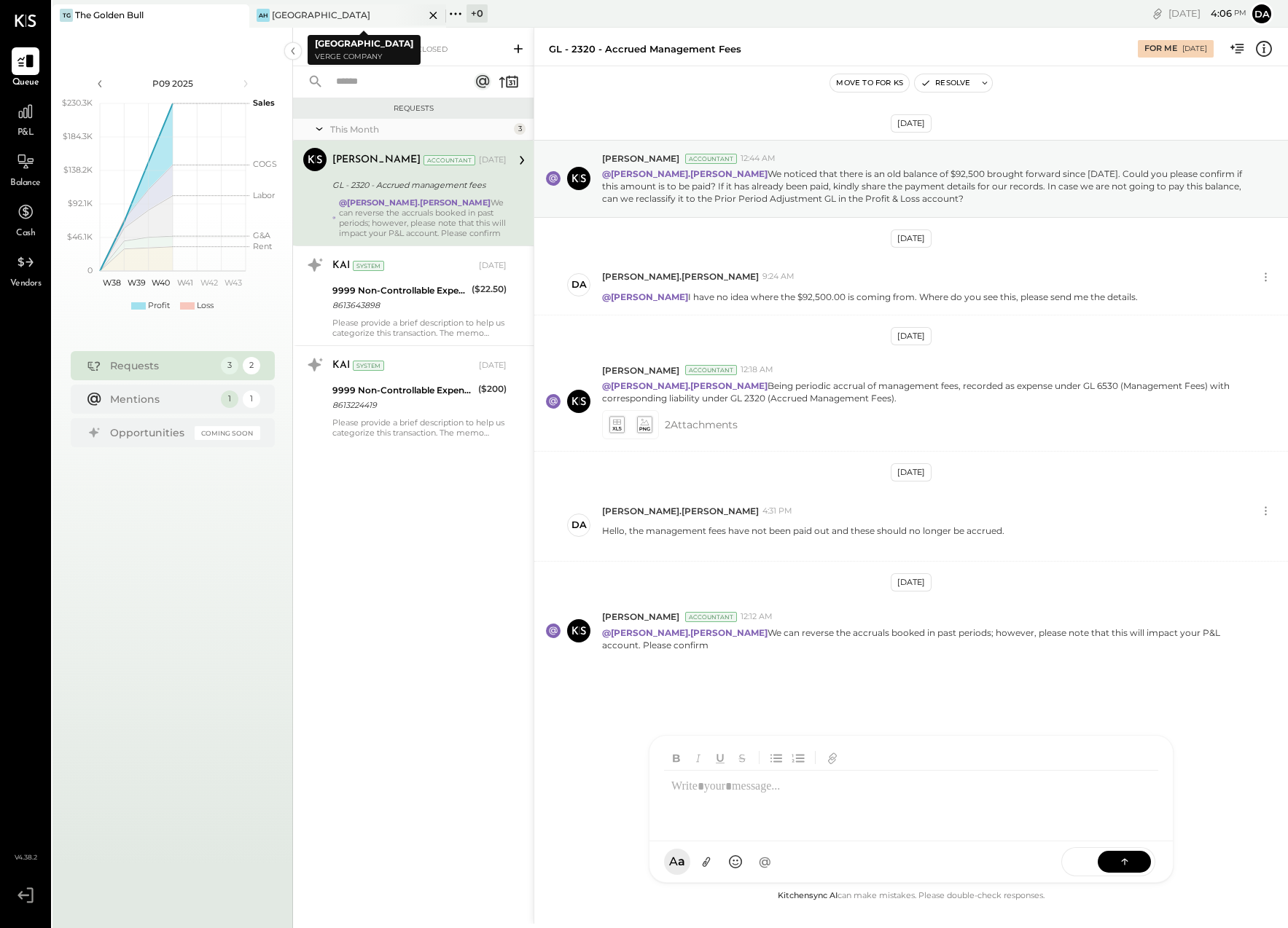
click at [315, 14] on div "[GEOGRAPHIC_DATA]" at bounding box center [321, 15] width 98 height 13
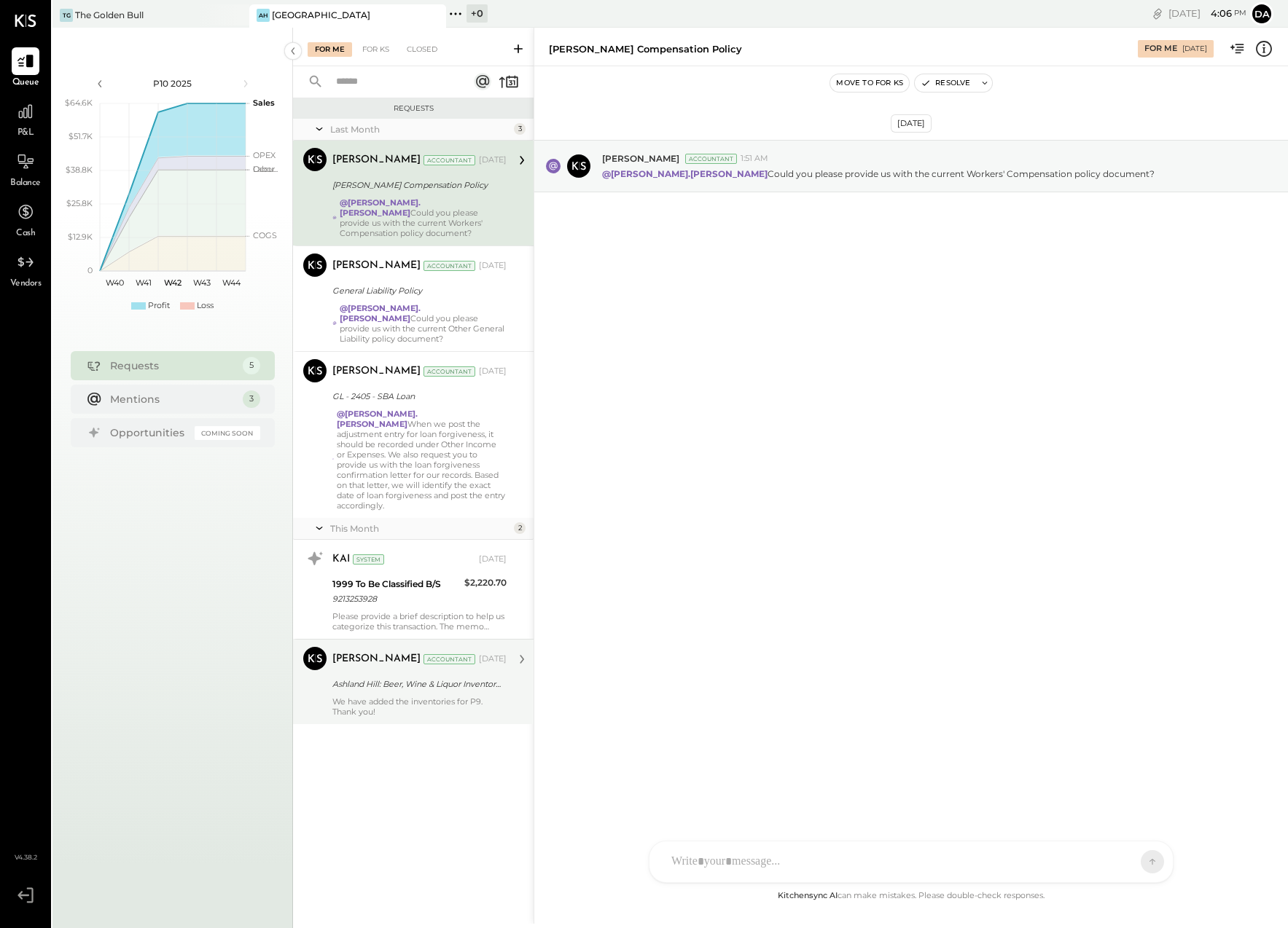
click at [417, 697] on div "We have added the inventories for P9. Thank you!" at bounding box center [419, 707] width 174 height 20
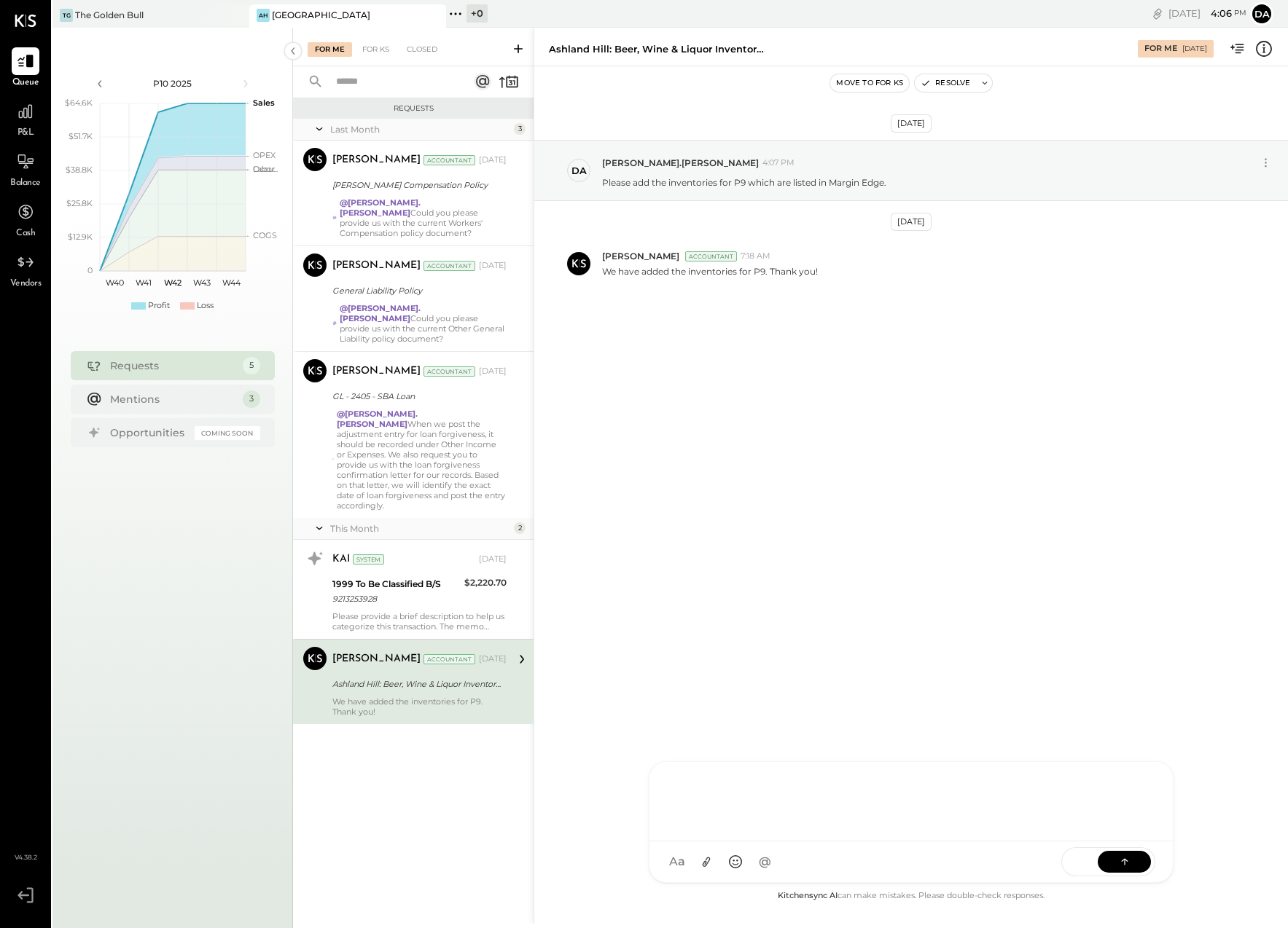
click at [695, 869] on div "J [PERSON_NAME] [PERSON_NAME] D [PERSON_NAME].[PERSON_NAME] B becerrilj1992 JS …" at bounding box center [911, 822] width 525 height 122
click at [1122, 853] on button at bounding box center [1124, 861] width 53 height 22
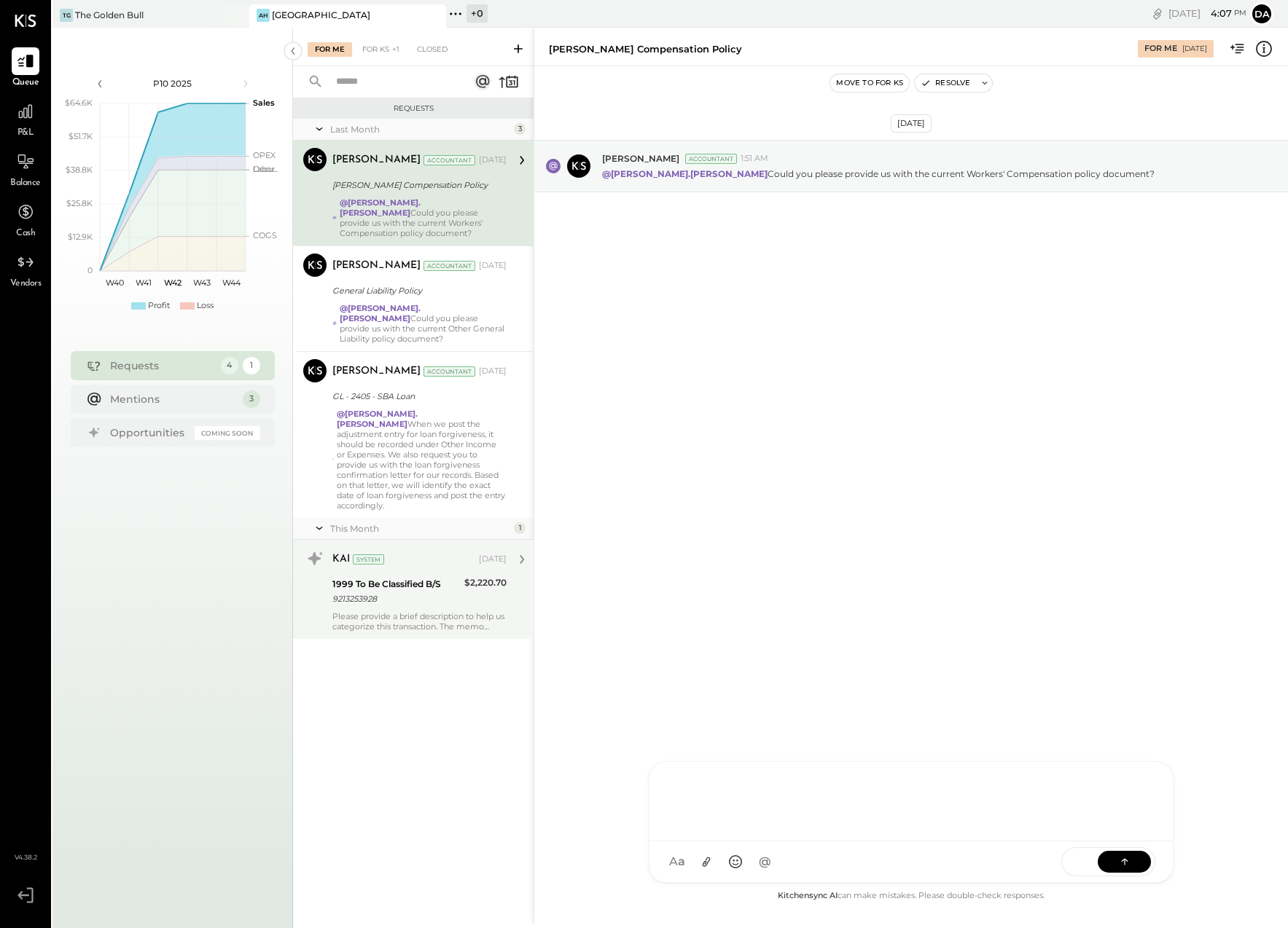
click at [382, 577] on div "1999 To Be Classified B/S" at bounding box center [396, 584] width 127 height 15
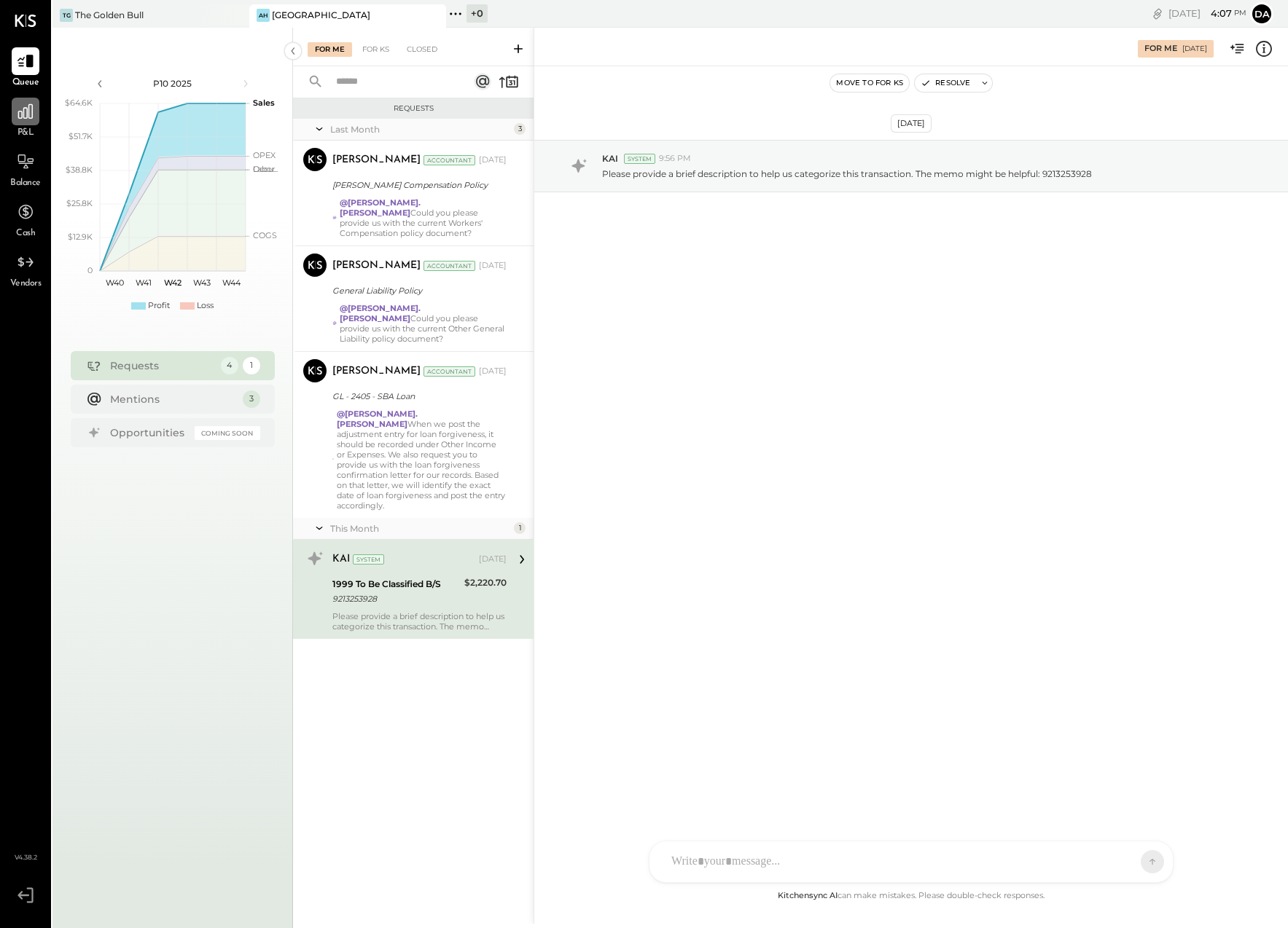
click at [24, 117] on icon at bounding box center [25, 112] width 15 height 15
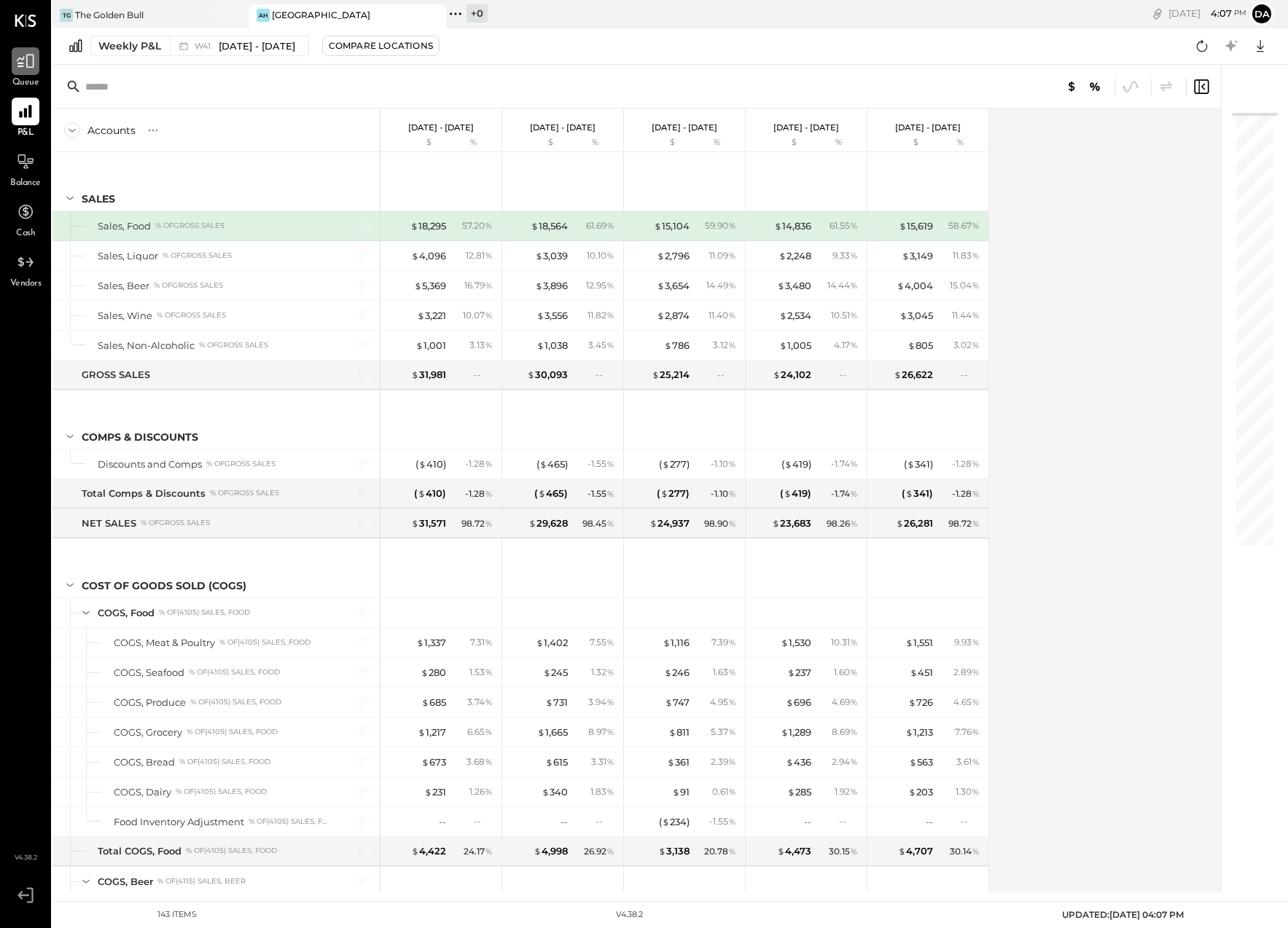
click at [24, 67] on icon at bounding box center [25, 61] width 19 height 19
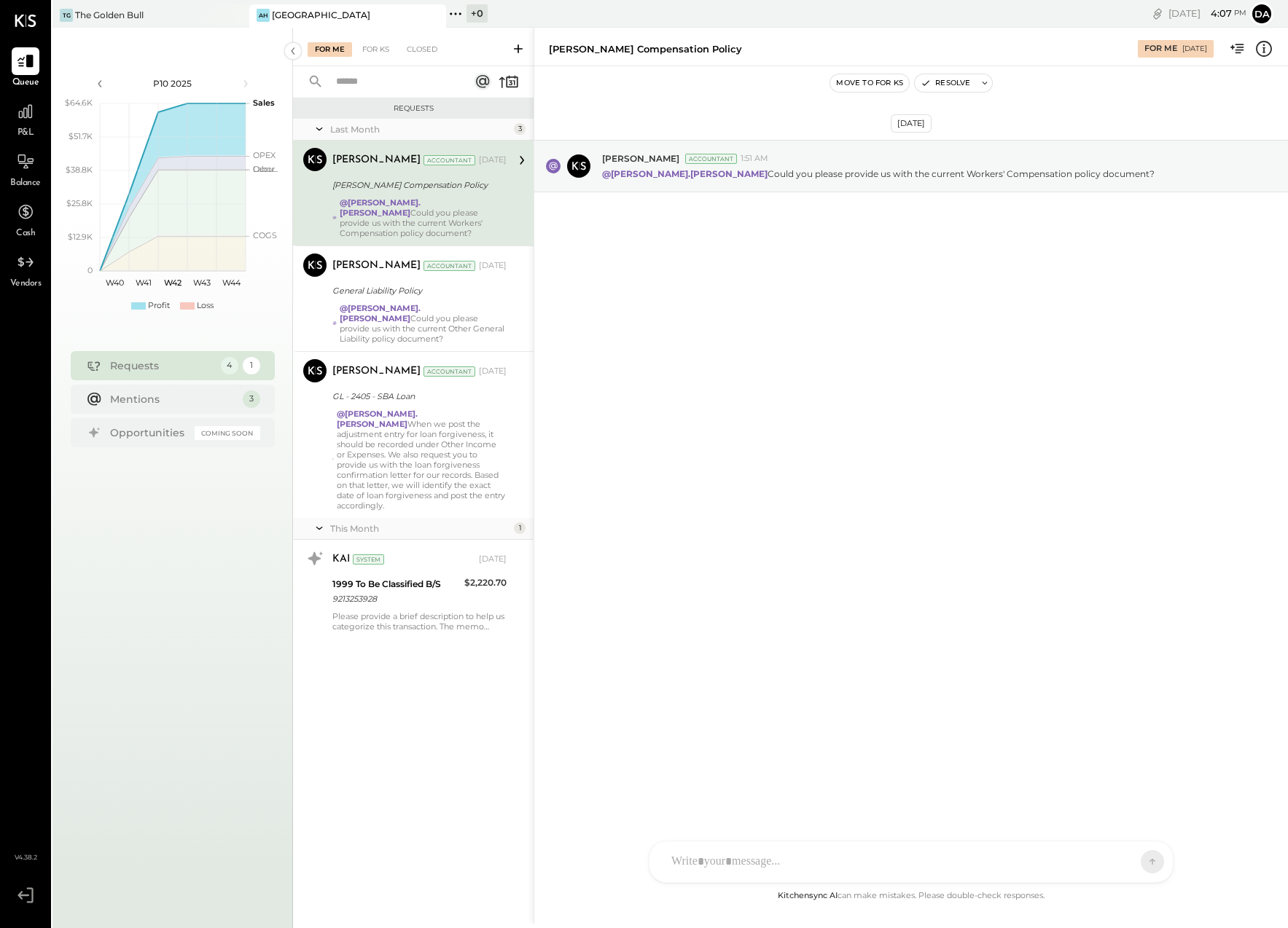
click at [21, 132] on span "P&L" at bounding box center [25, 133] width 16 height 13
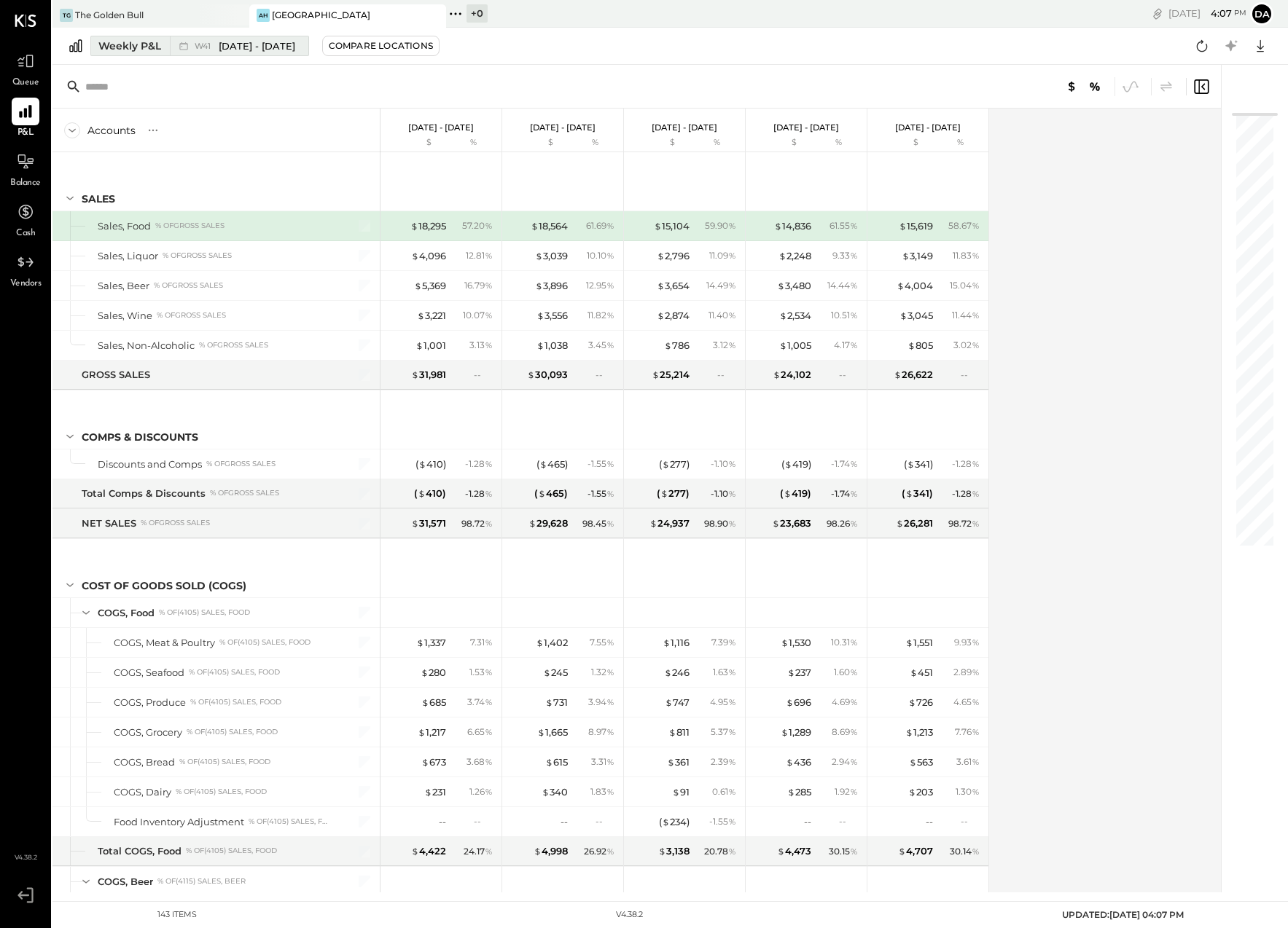
click at [101, 42] on div "Weekly P&L" at bounding box center [129, 45] width 63 height 15
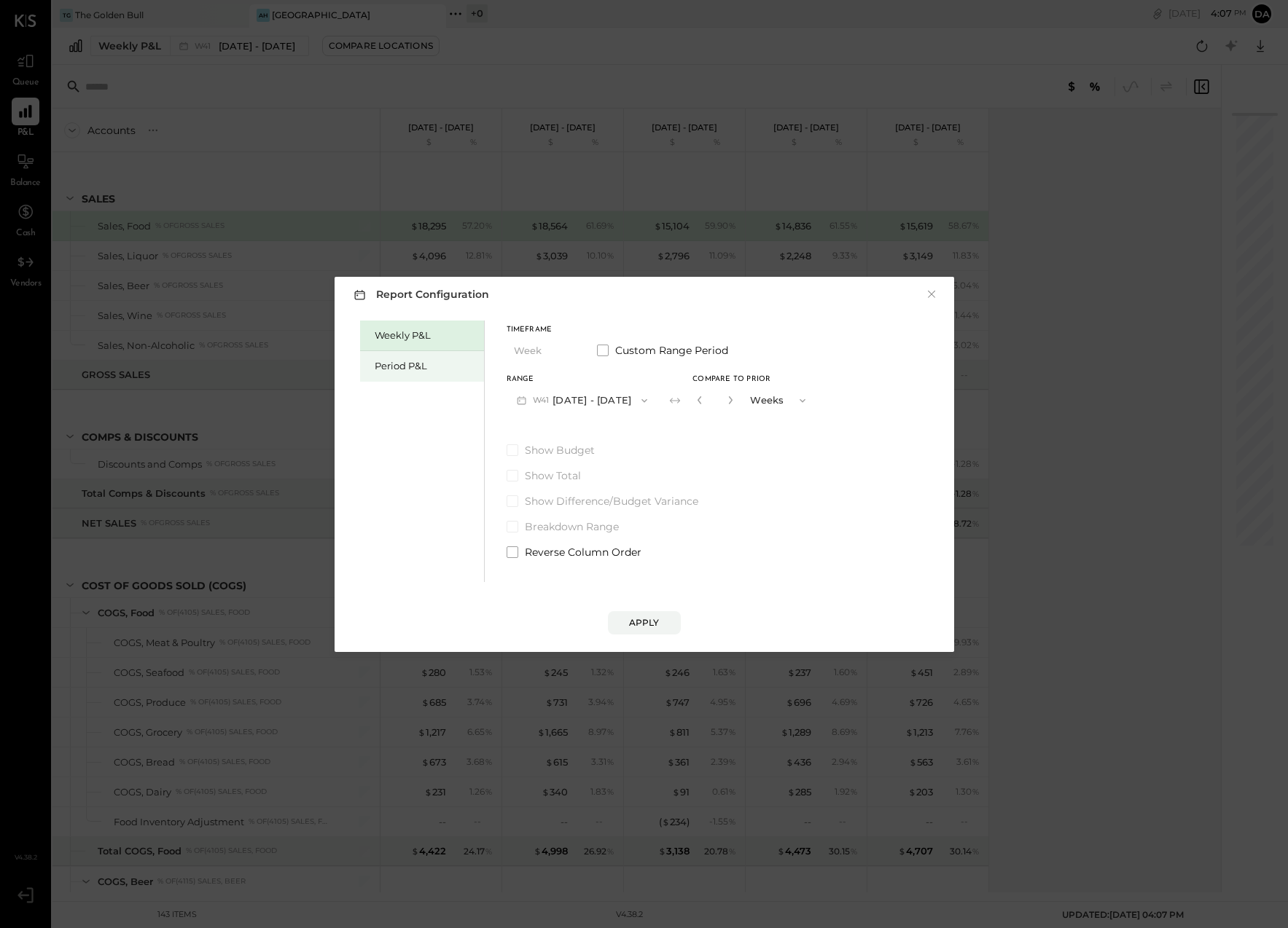
click at [393, 364] on div "Period P&L" at bounding box center [426, 366] width 102 height 14
click at [529, 398] on button "P10 [DATE] - [DATE]" at bounding box center [582, 400] width 149 height 27
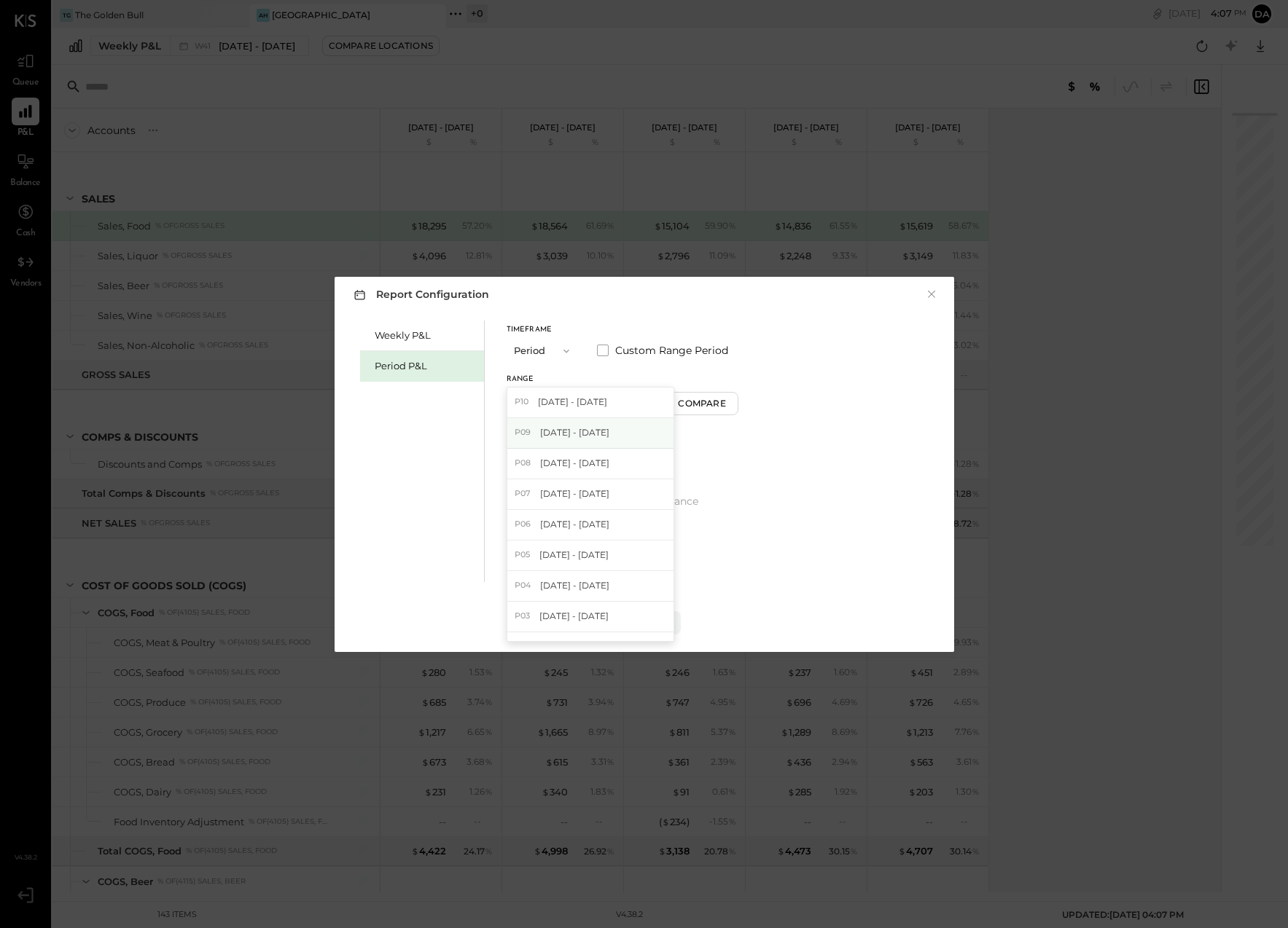
click at [533, 429] on span "P09" at bounding box center [524, 432] width 20 height 12
click at [636, 618] on div "Apply" at bounding box center [644, 622] width 31 height 13
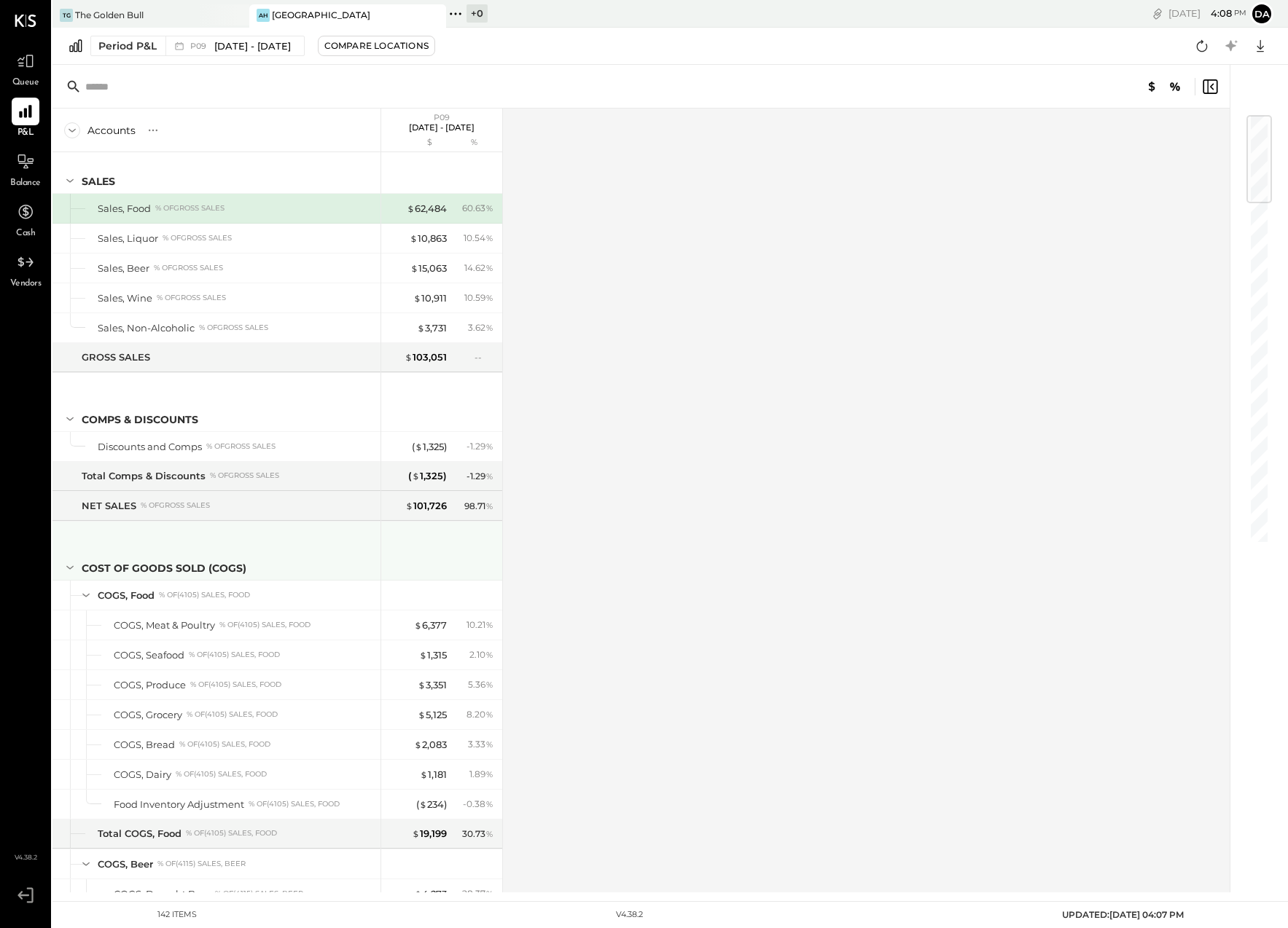
scroll to position [15, 0]
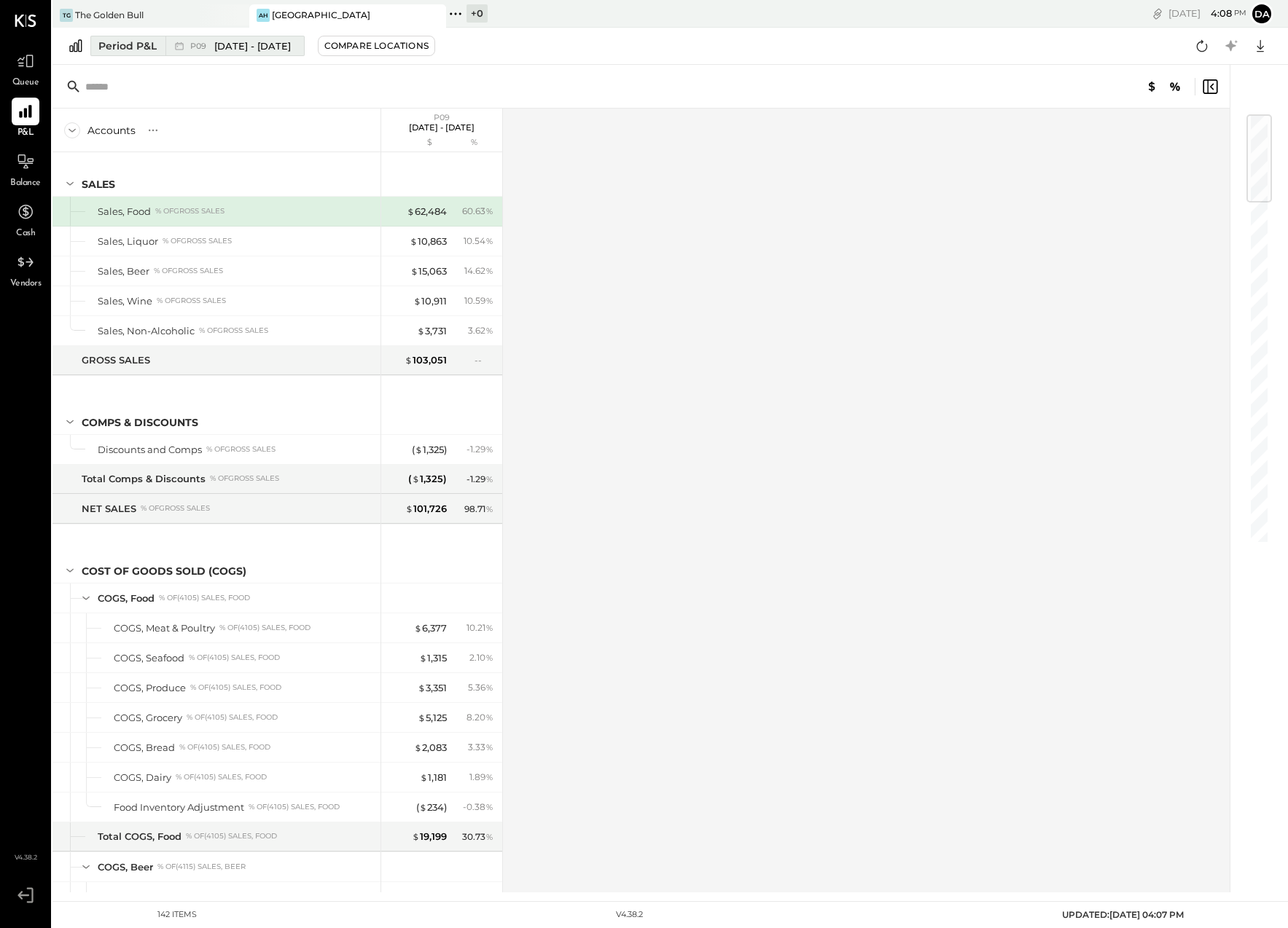
click at [111, 43] on div "Period P&L" at bounding box center [127, 45] width 58 height 15
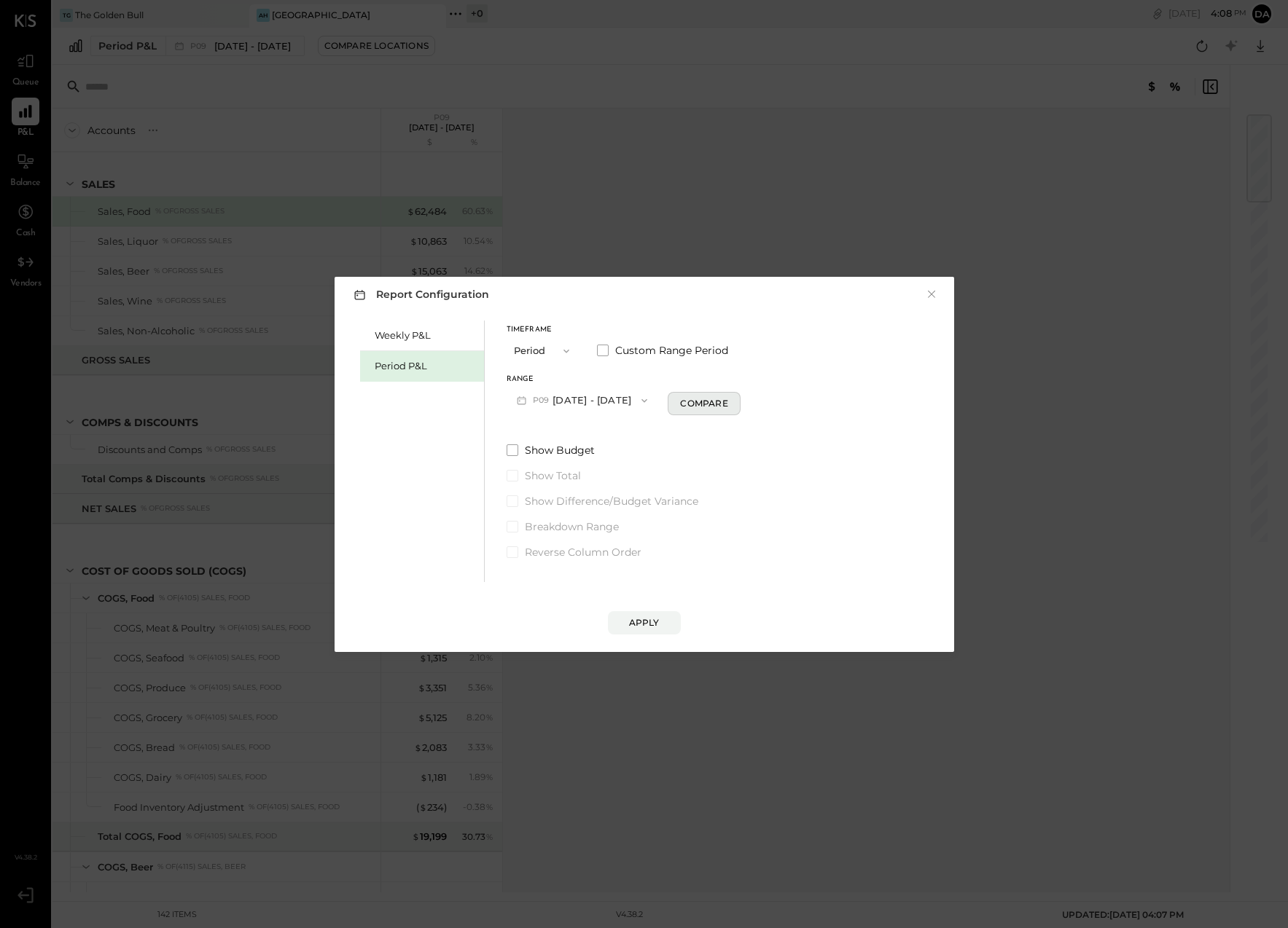
click at [690, 401] on div "Compare" at bounding box center [704, 403] width 47 height 13
click at [756, 402] on button "Periods" at bounding box center [779, 400] width 73 height 27
click at [766, 397] on span "Periods" at bounding box center [771, 400] width 34 height 9
click at [711, 399] on input "*" at bounding box center [715, 400] width 19 height 24
click at [715, 406] on input "*" at bounding box center [715, 400] width 19 height 24
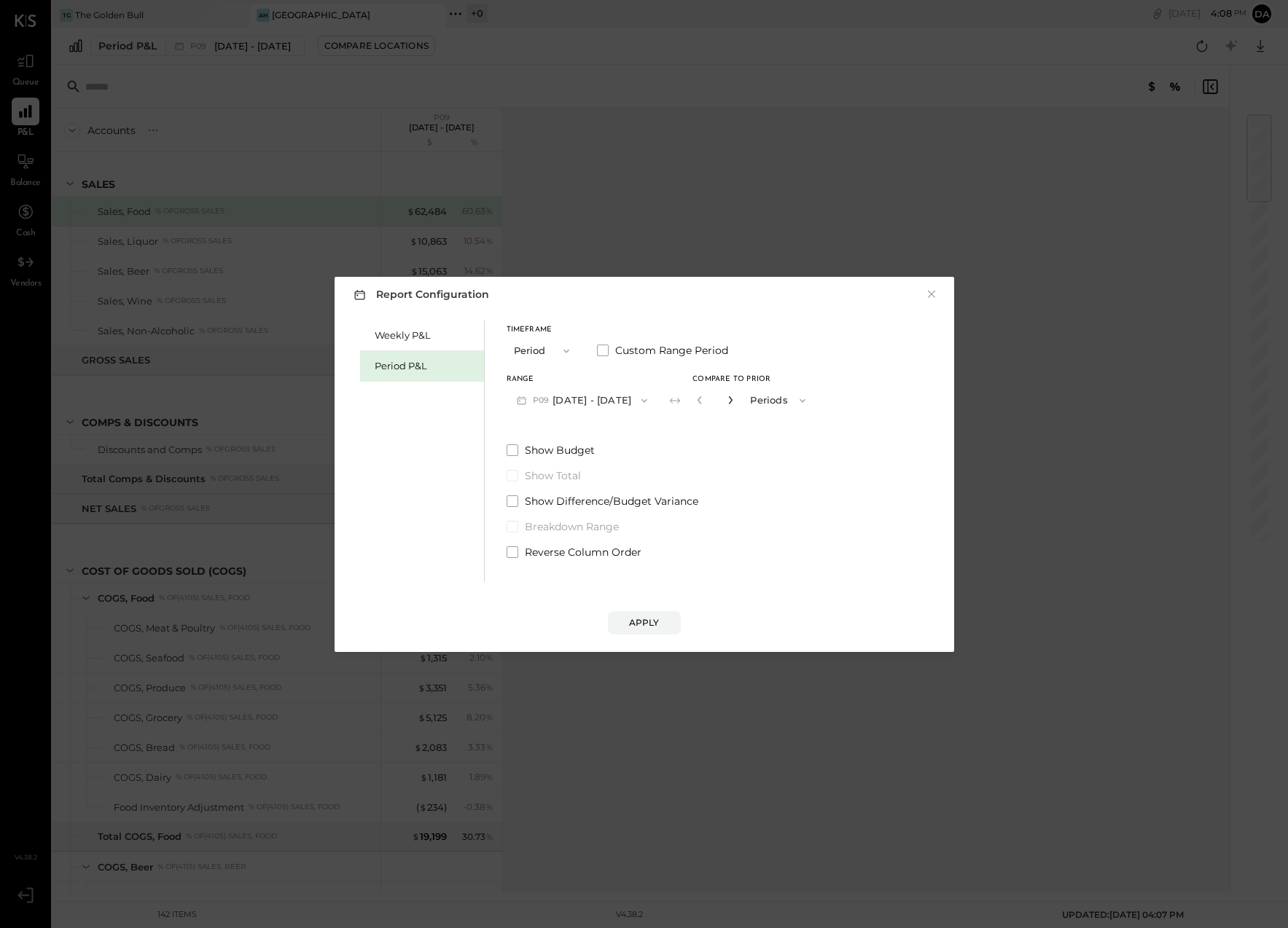
click at [729, 397] on icon "button" at bounding box center [731, 400] width 9 height 9
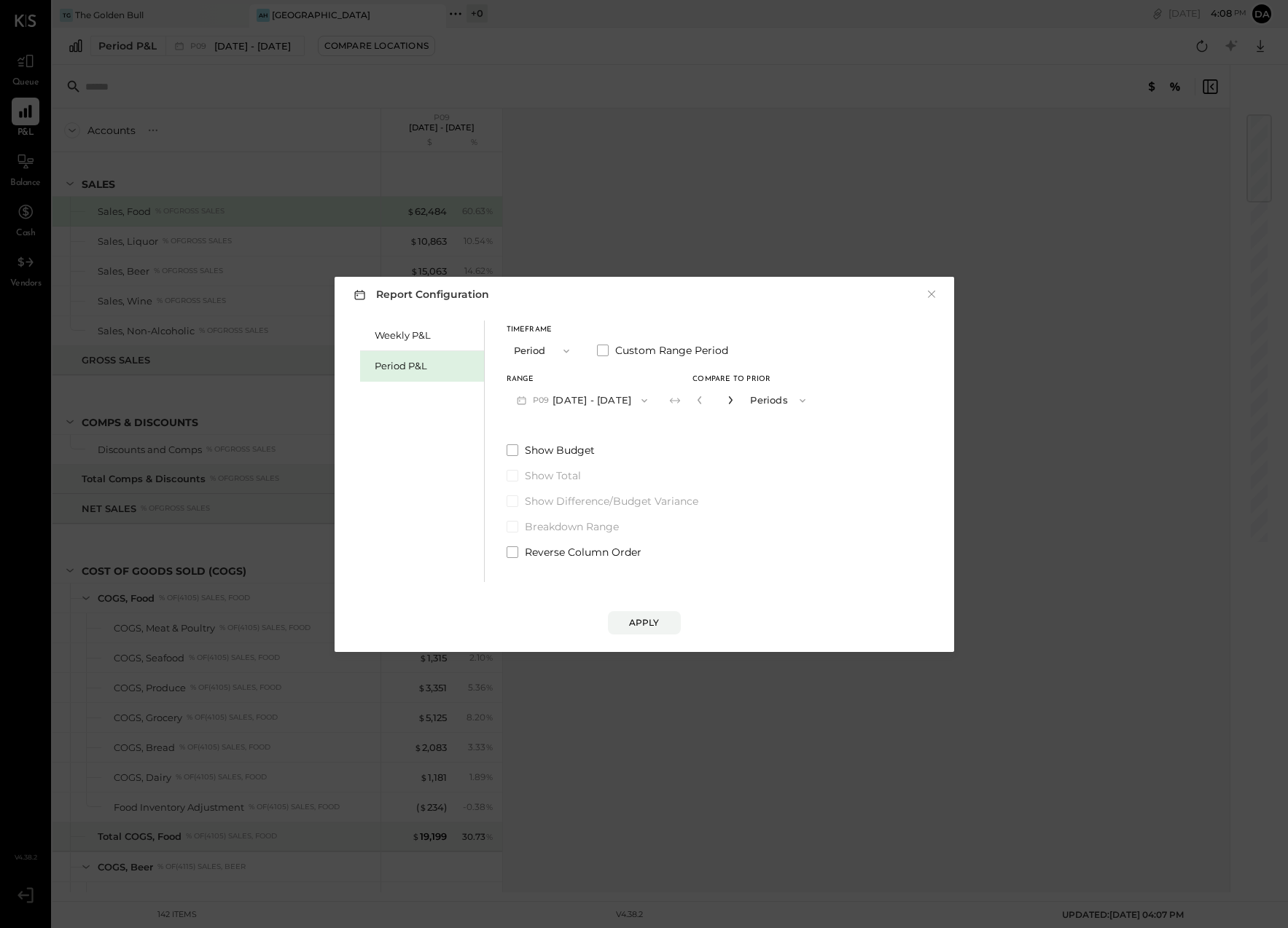
click at [729, 397] on icon "button" at bounding box center [731, 400] width 9 height 9
type input "*"
click at [645, 627] on div "Apply" at bounding box center [644, 622] width 31 height 13
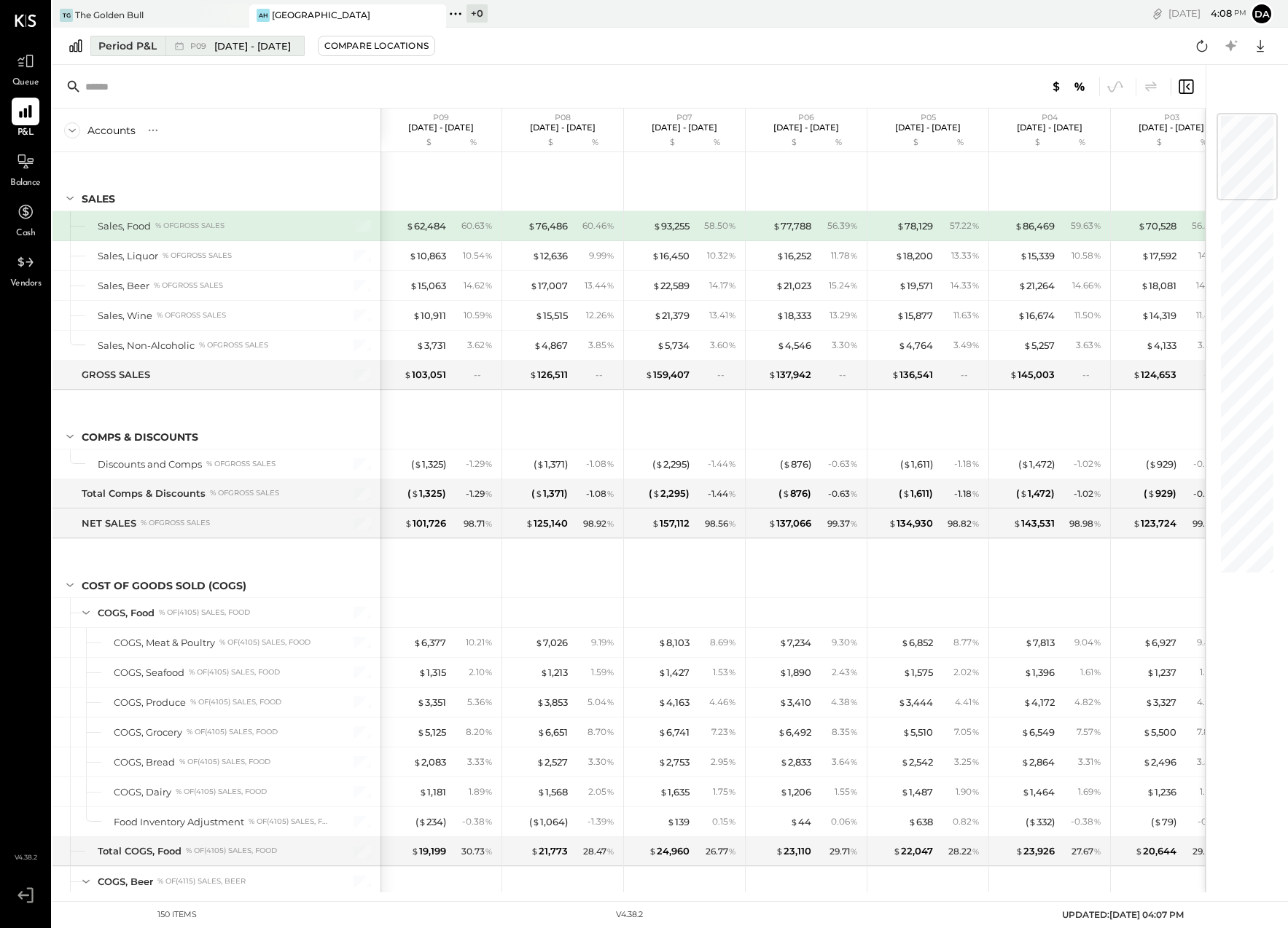
click at [116, 46] on div "Period P&L" at bounding box center [127, 45] width 58 height 15
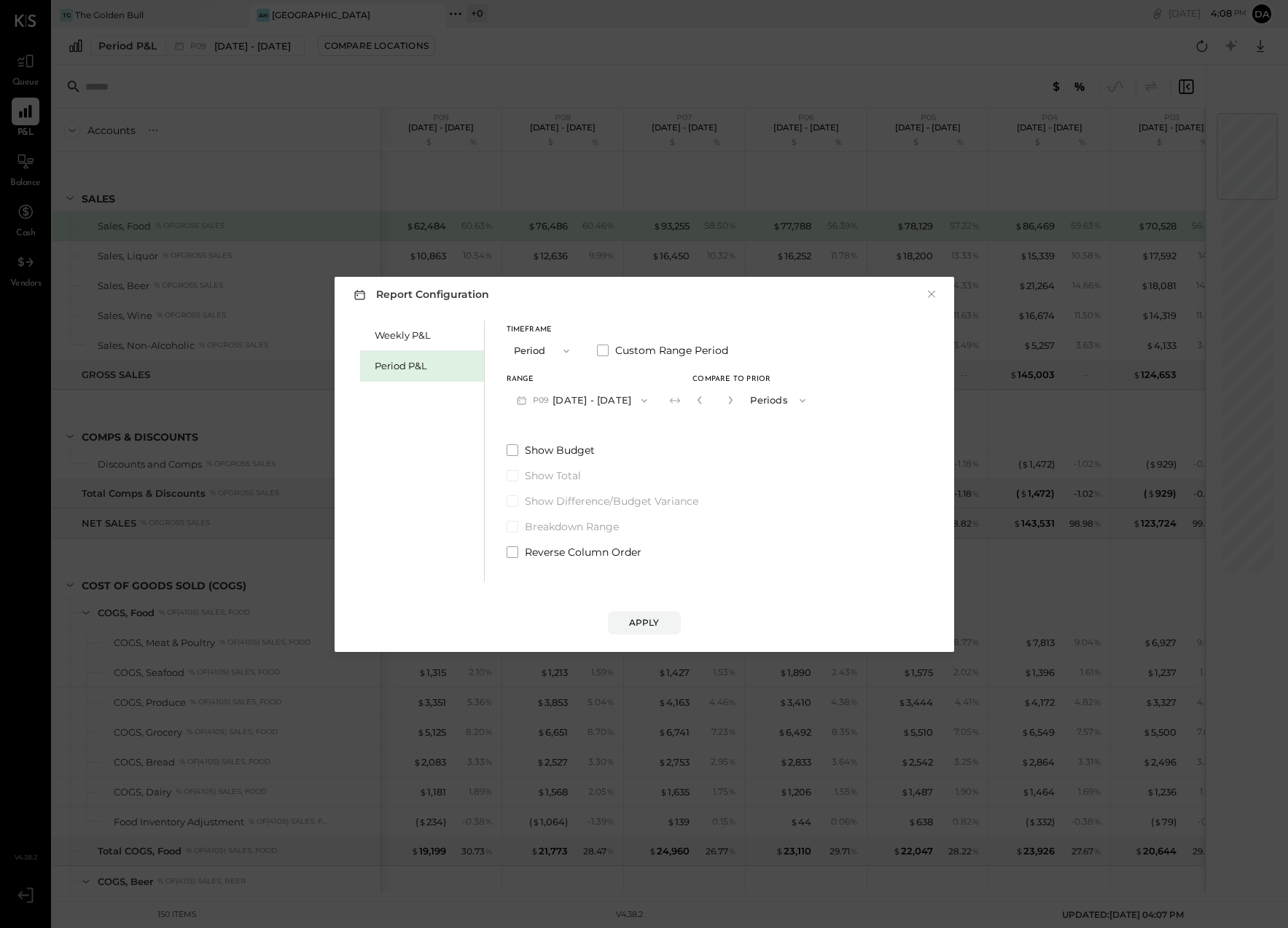
click at [796, 405] on icon "button" at bounding box center [802, 400] width 12 height 12
click at [699, 428] on div "Timeframe Period Custom Range Period Range P09 [DATE] - [DATE] Compare to Prior…" at bounding box center [662, 439] width 309 height 239
click at [695, 425] on div "Timeframe Period Custom Range Period Range P09 [DATE] - [DATE] Compare to Prior…" at bounding box center [662, 439] width 309 height 239
click at [641, 401] on icon "button" at bounding box center [644, 400] width 12 height 12
click at [731, 469] on label "Show Total" at bounding box center [662, 476] width 309 height 15
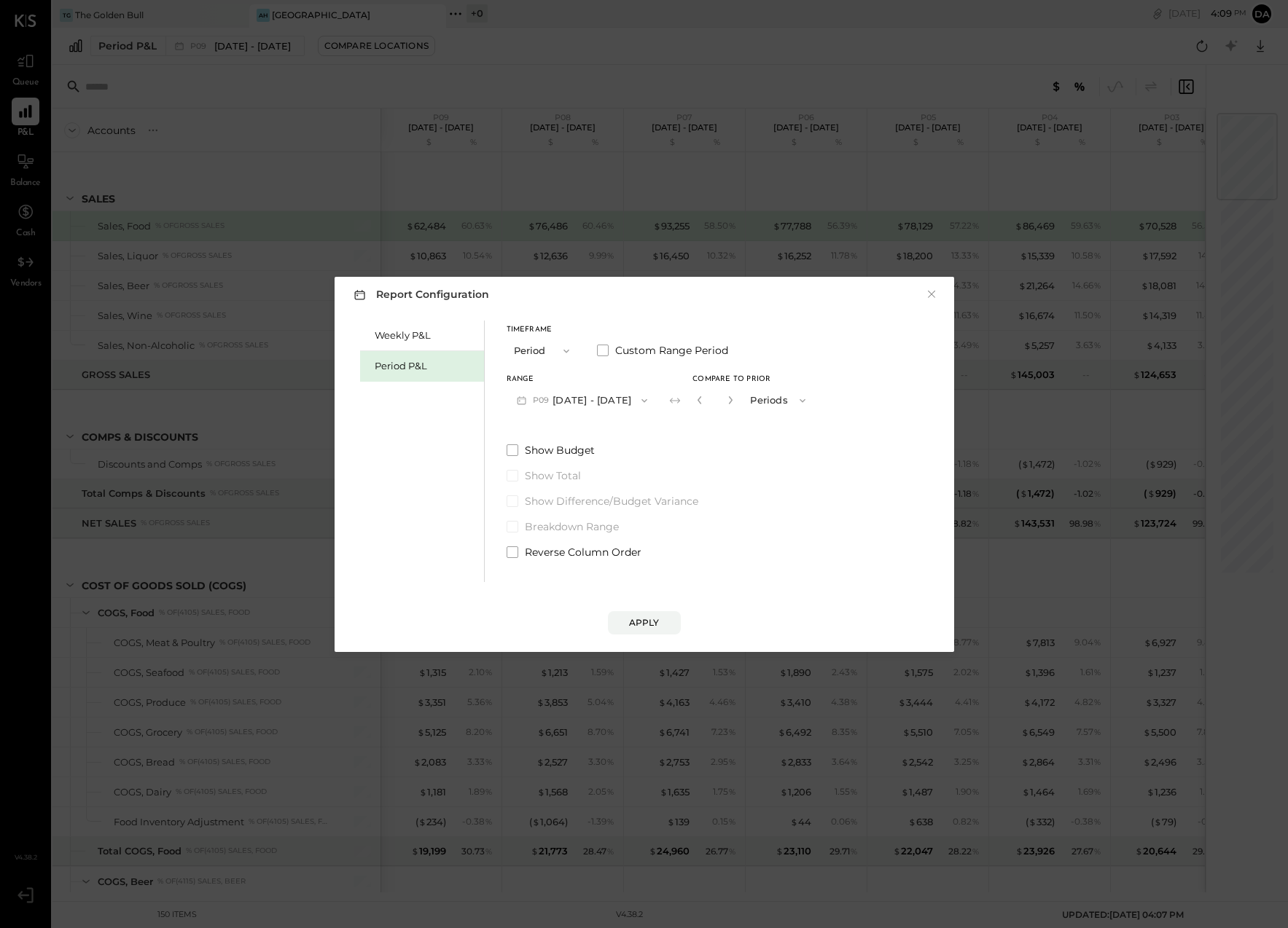
click at [670, 400] on icon at bounding box center [674, 400] width 10 height 5
click at [642, 619] on div "Apply" at bounding box center [644, 622] width 31 height 13
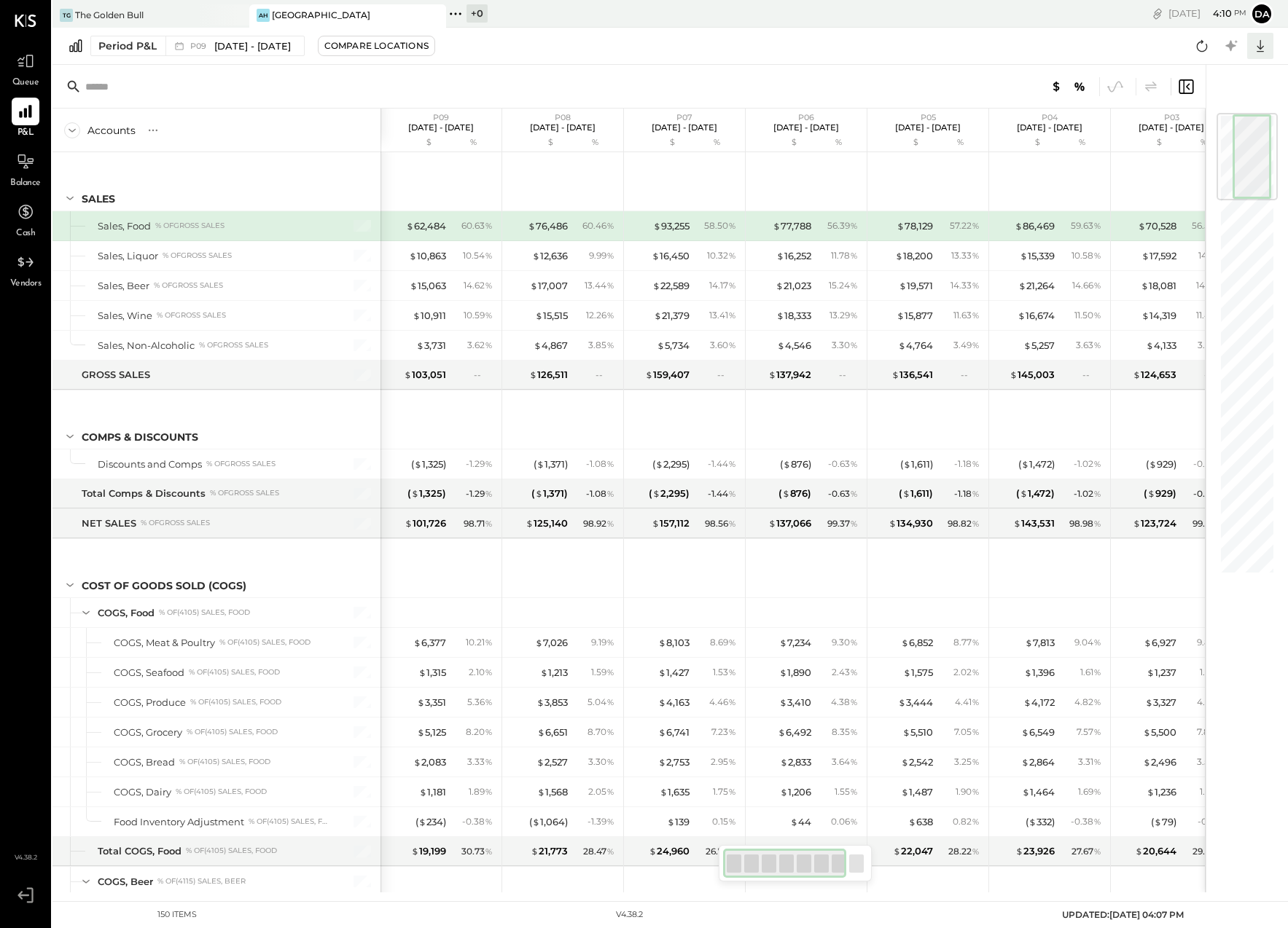
click at [1258, 45] on icon at bounding box center [1260, 45] width 19 height 19
click at [1208, 75] on link "CSV" at bounding box center [1215, 70] width 117 height 31
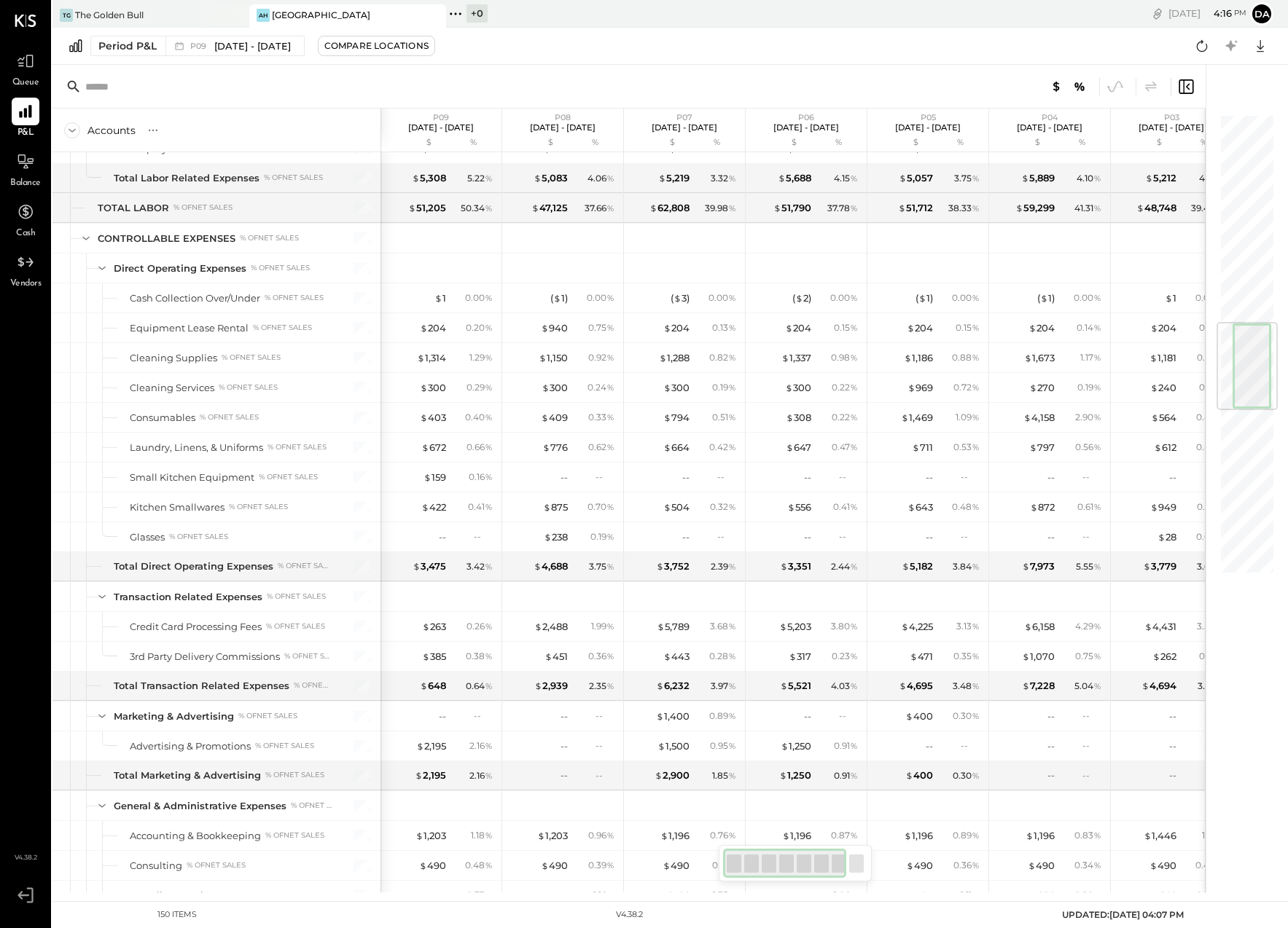
scroll to position [1764, 0]
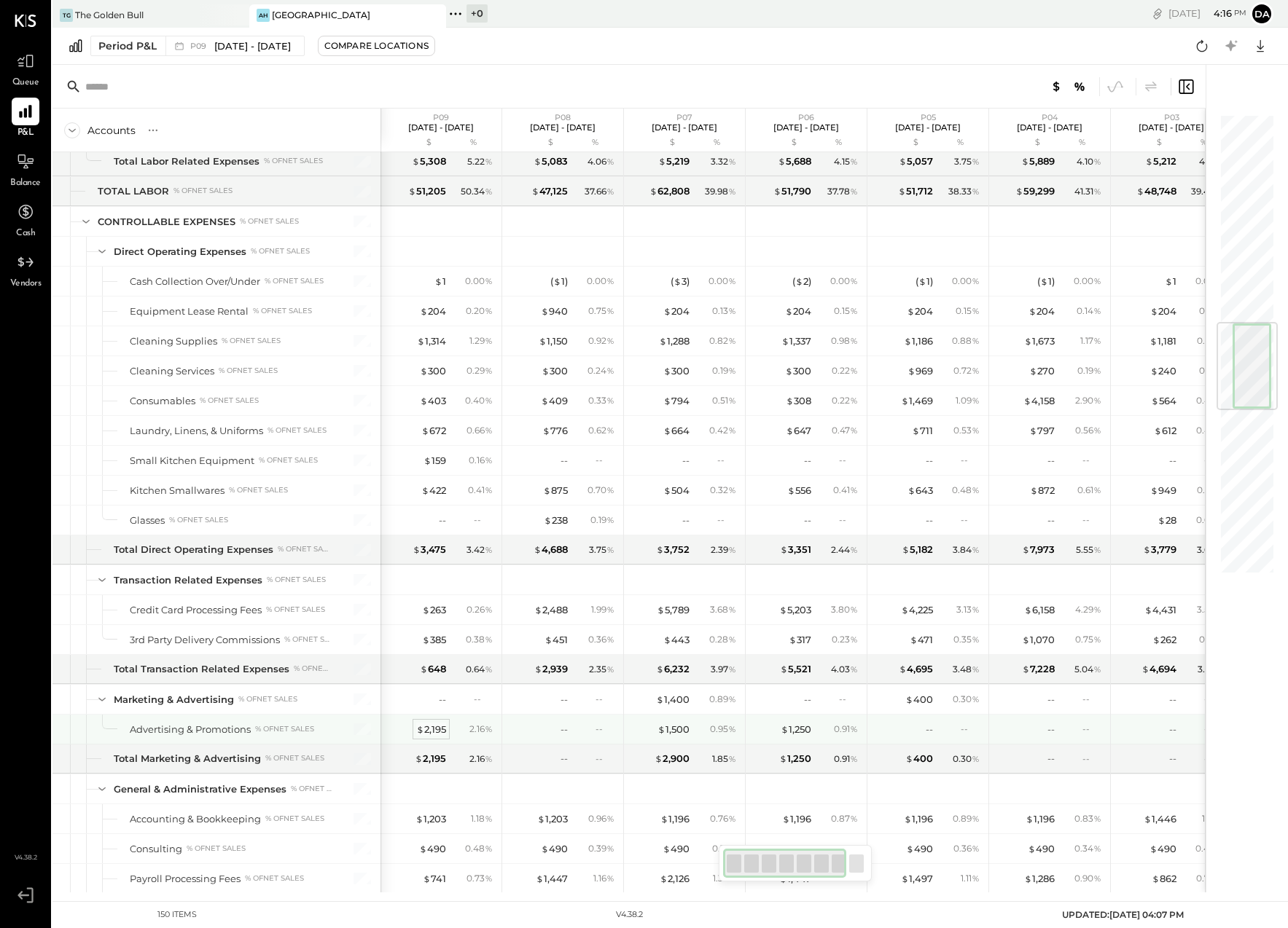
click at [436, 726] on div "$ 2,195" at bounding box center [431, 729] width 30 height 14
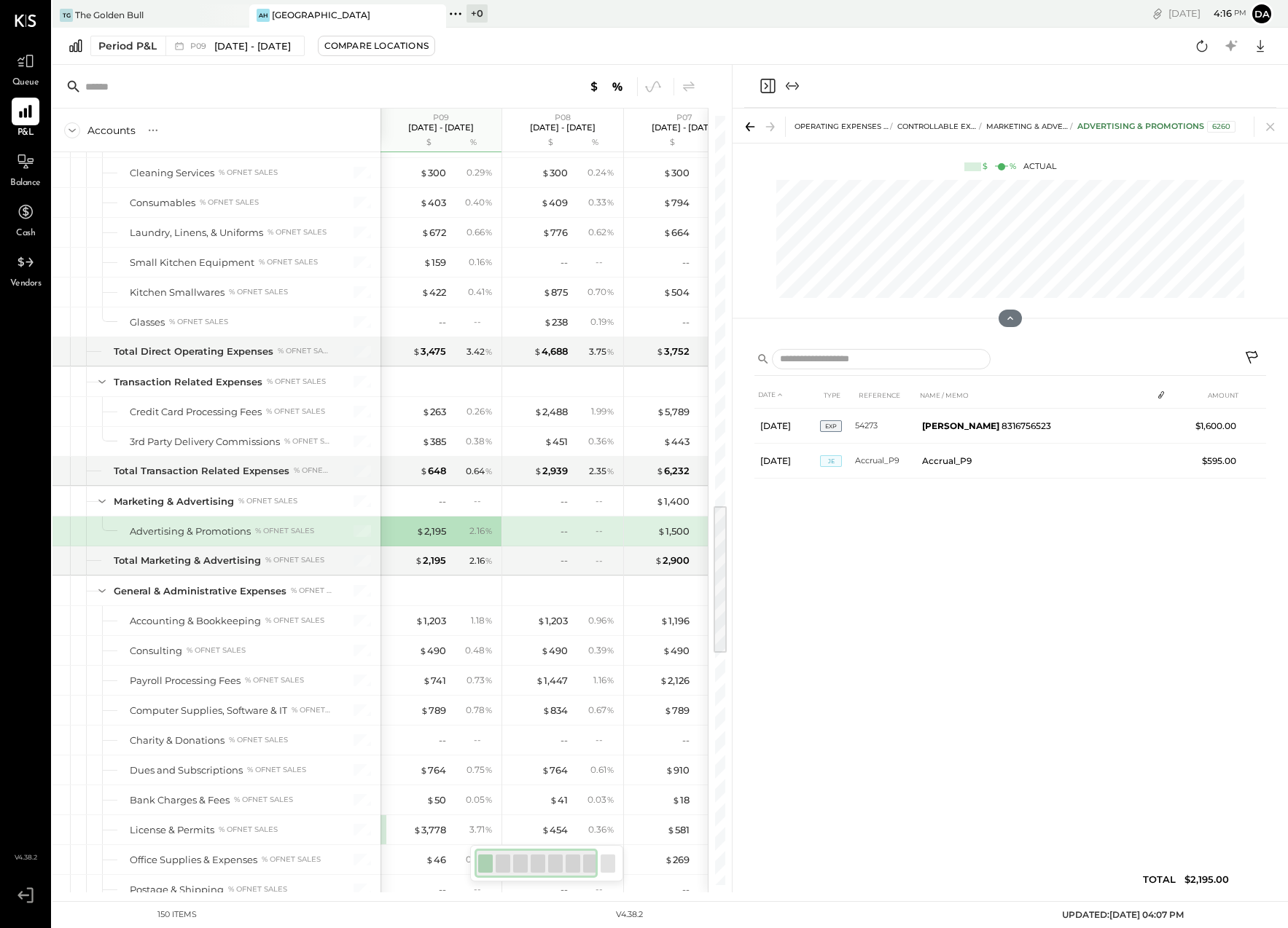
scroll to position [1974, 0]
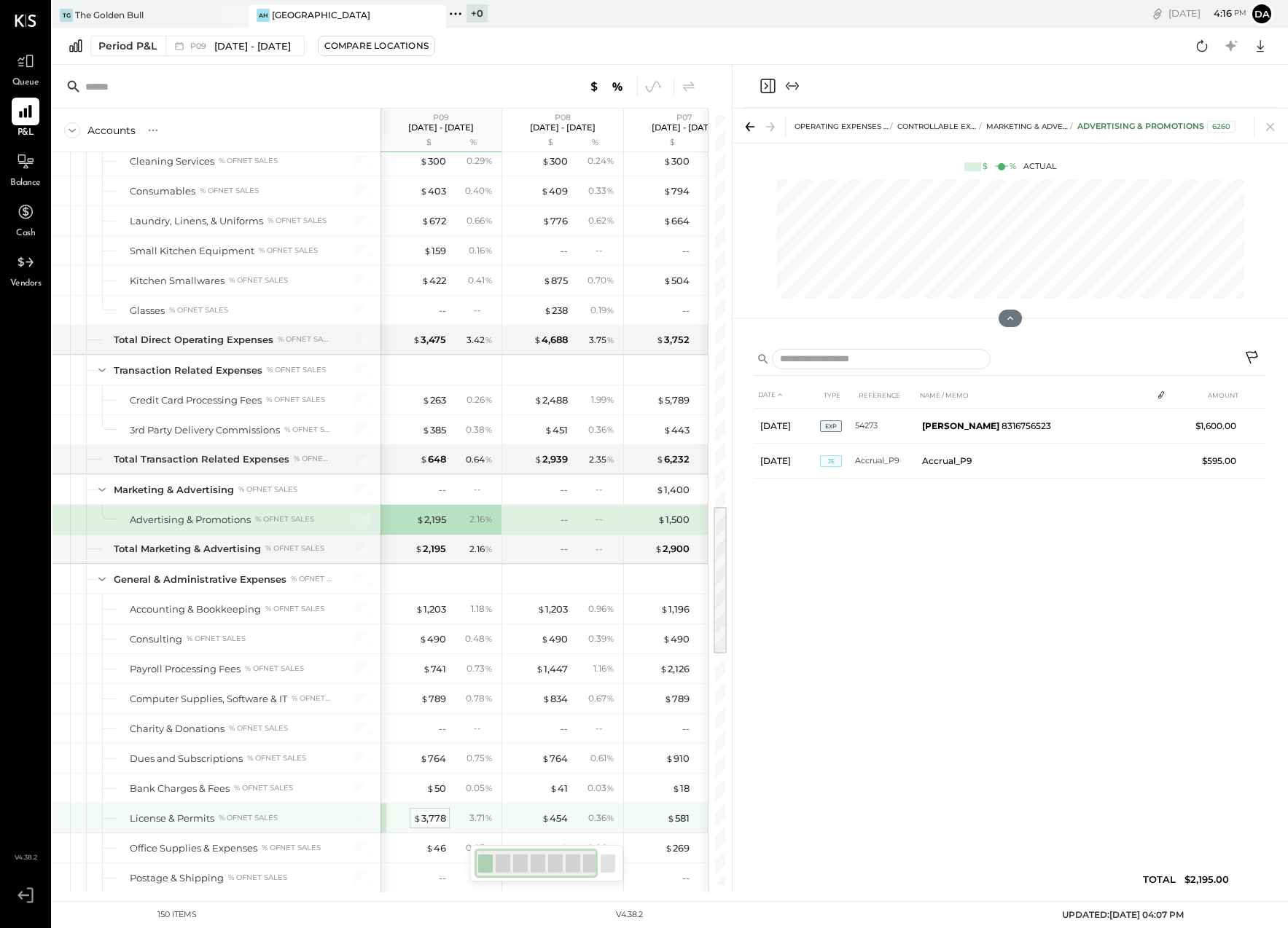
click at [429, 817] on div "$ 3,778" at bounding box center [430, 818] width 33 height 14
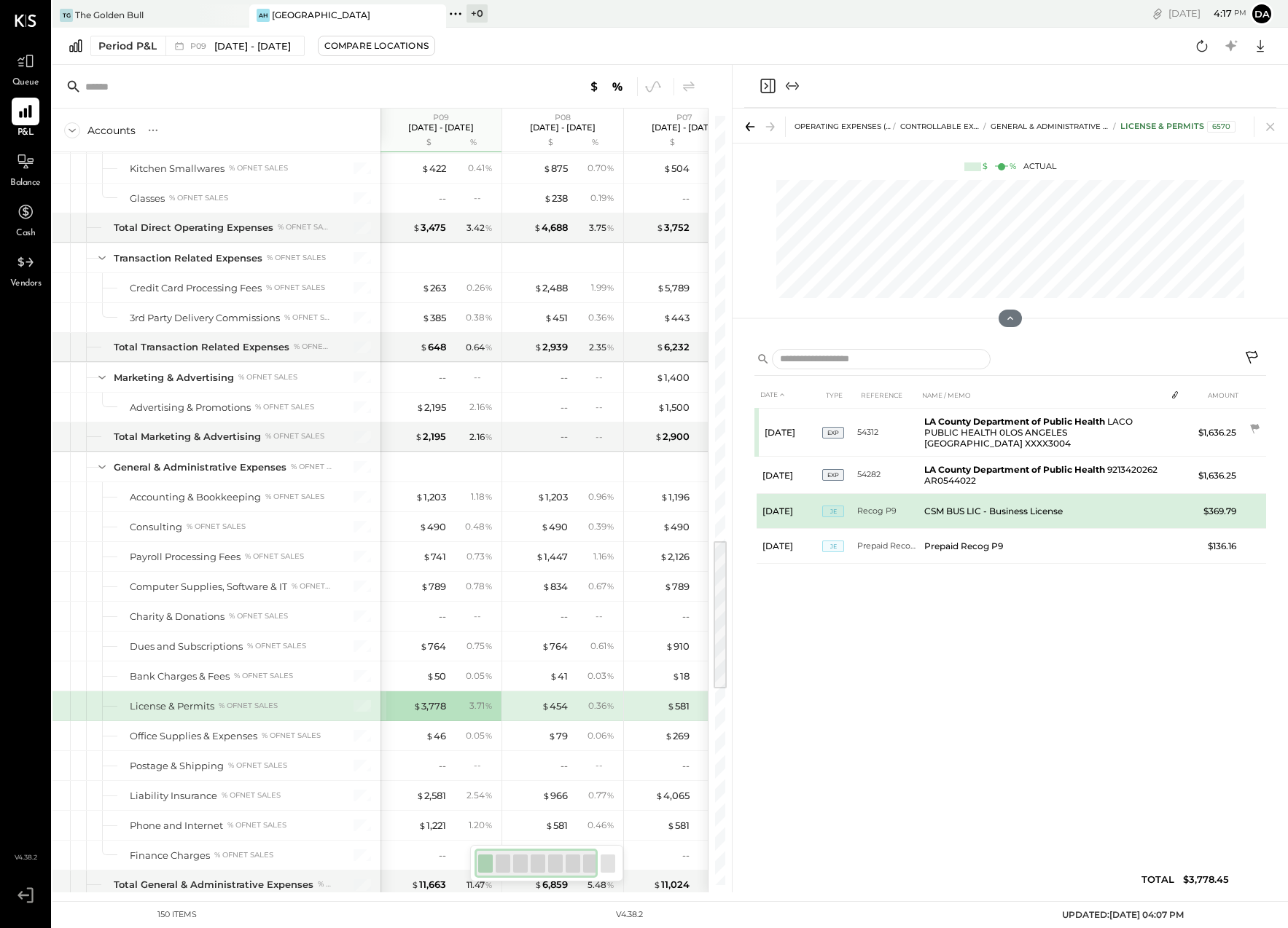
scroll to position [2203, 0]
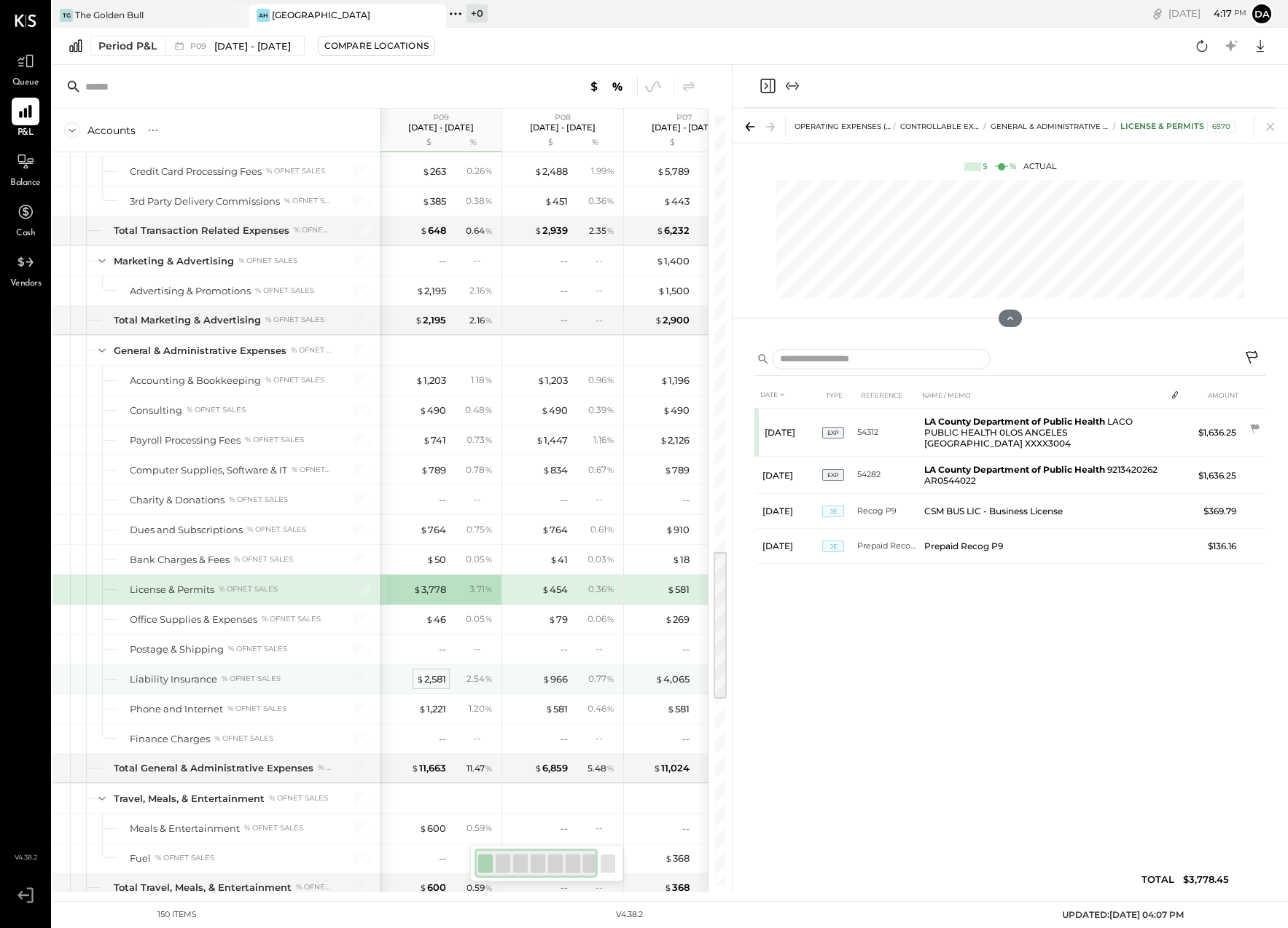
click at [431, 675] on div "$ 2,581" at bounding box center [431, 679] width 30 height 14
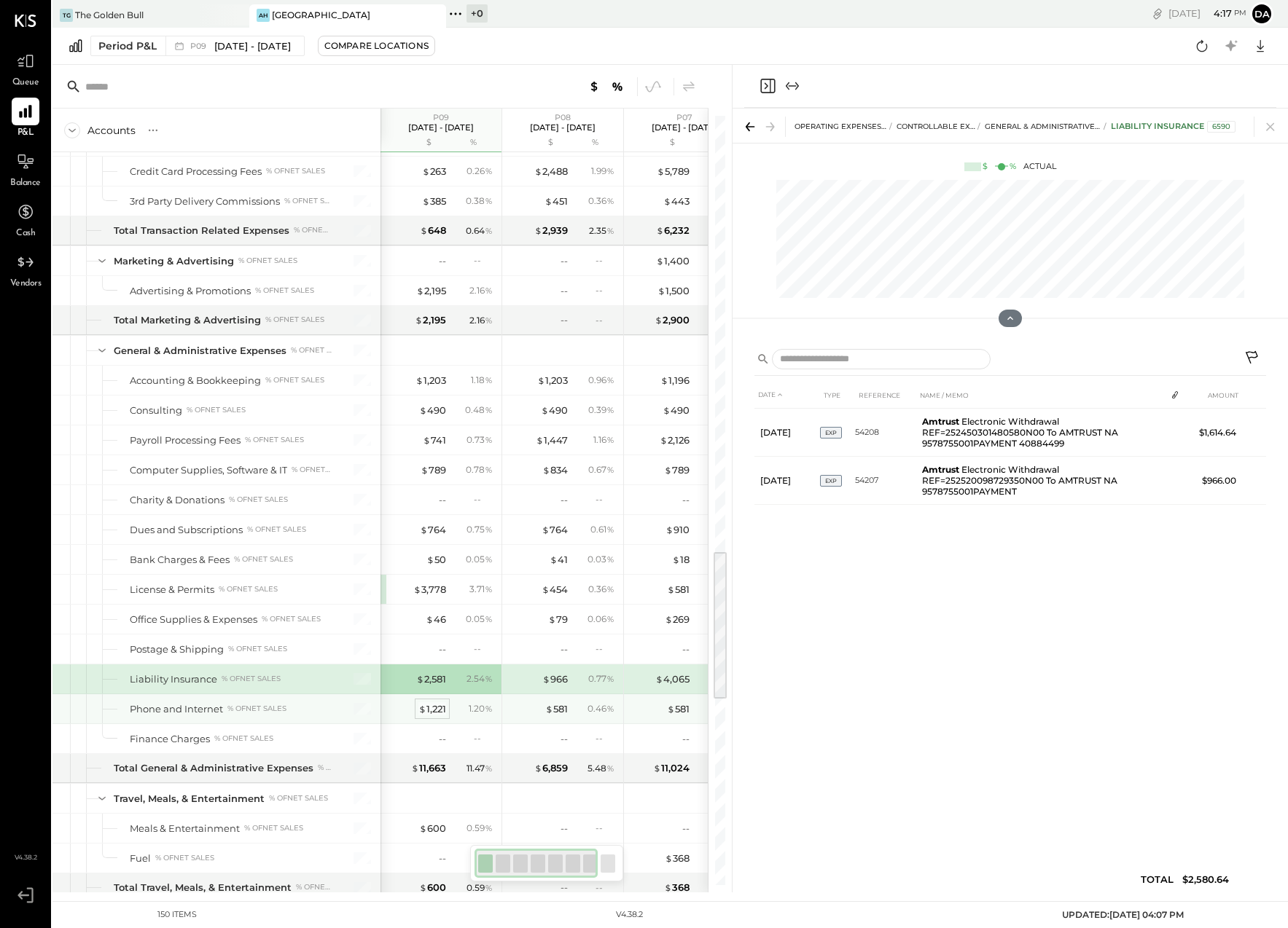
click at [433, 709] on div "$ 1,221" at bounding box center [432, 709] width 27 height 14
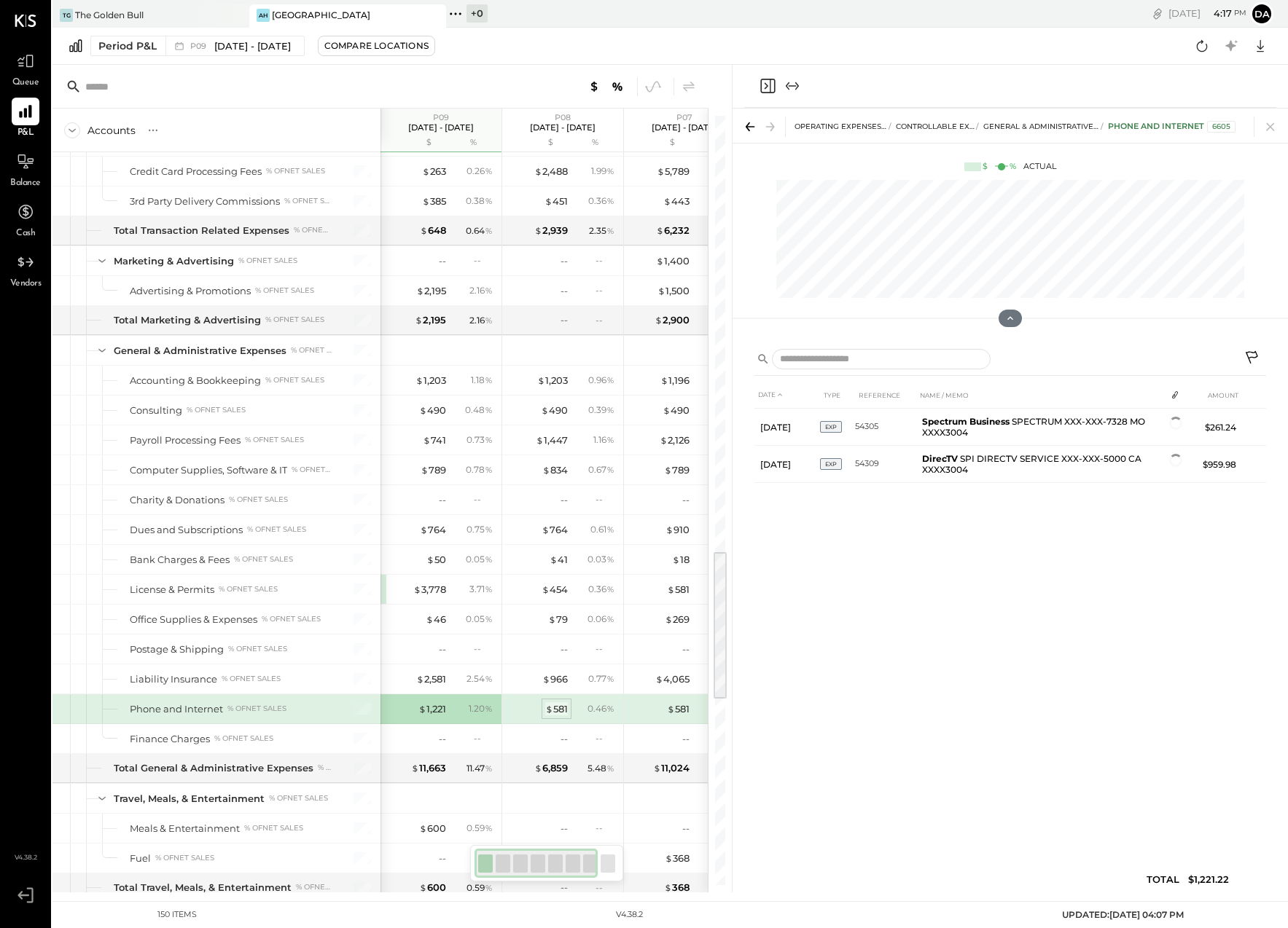
click at [562, 709] on div "$ 581" at bounding box center [556, 709] width 23 height 14
click at [433, 707] on div "$ 1,221" at bounding box center [432, 709] width 27 height 14
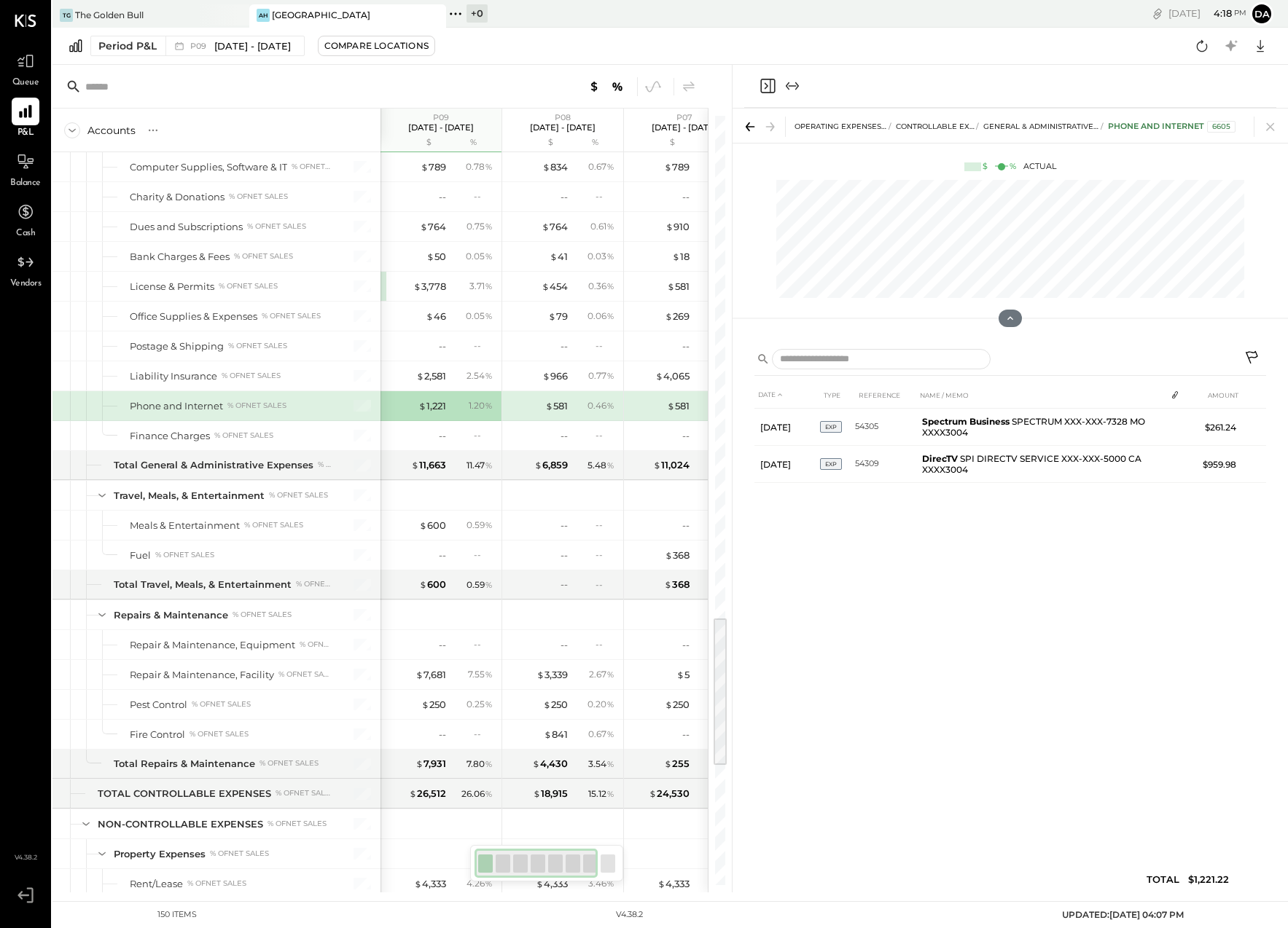
scroll to position [2544, 0]
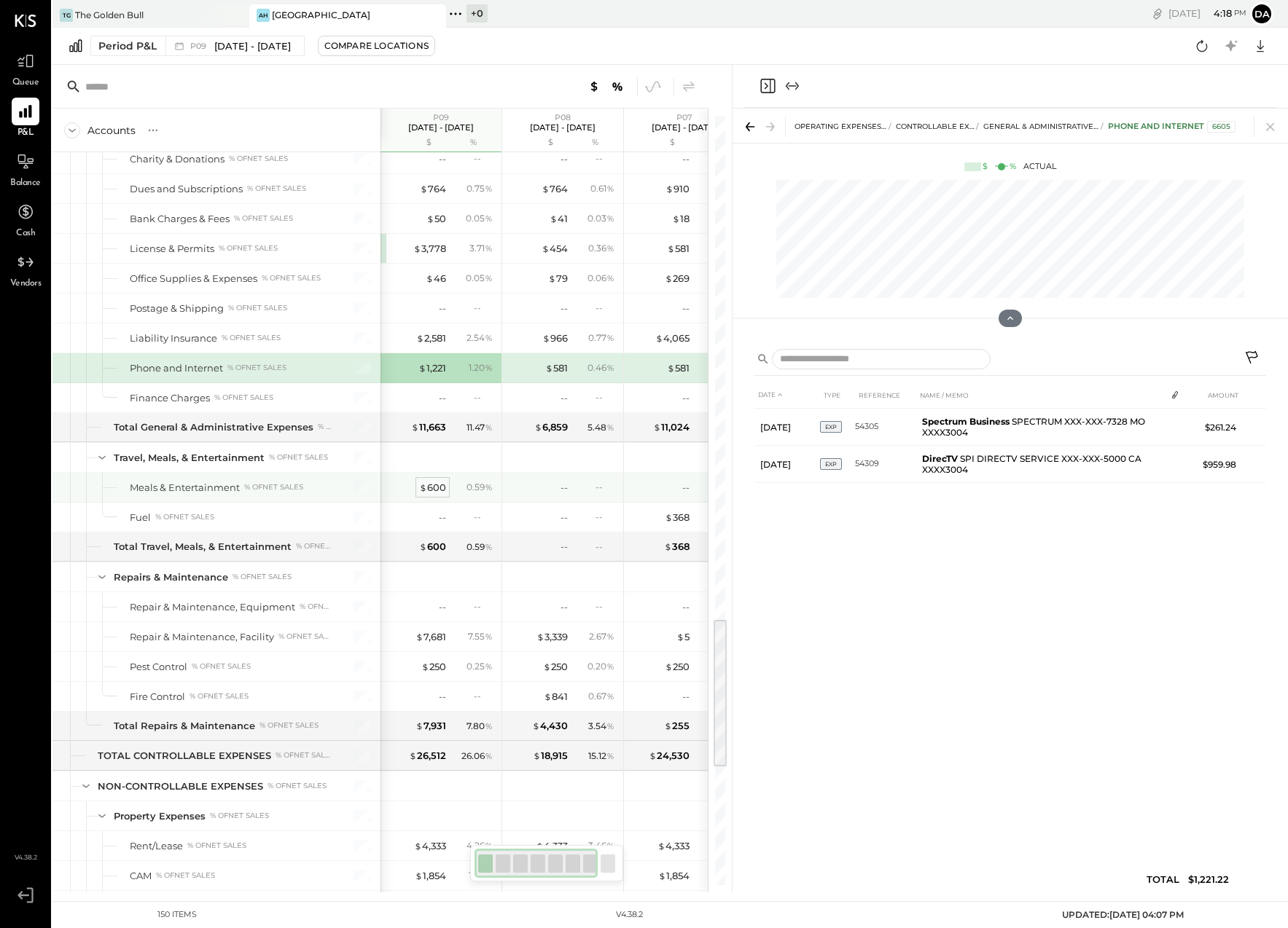
click at [436, 486] on div "$ 600" at bounding box center [432, 487] width 27 height 14
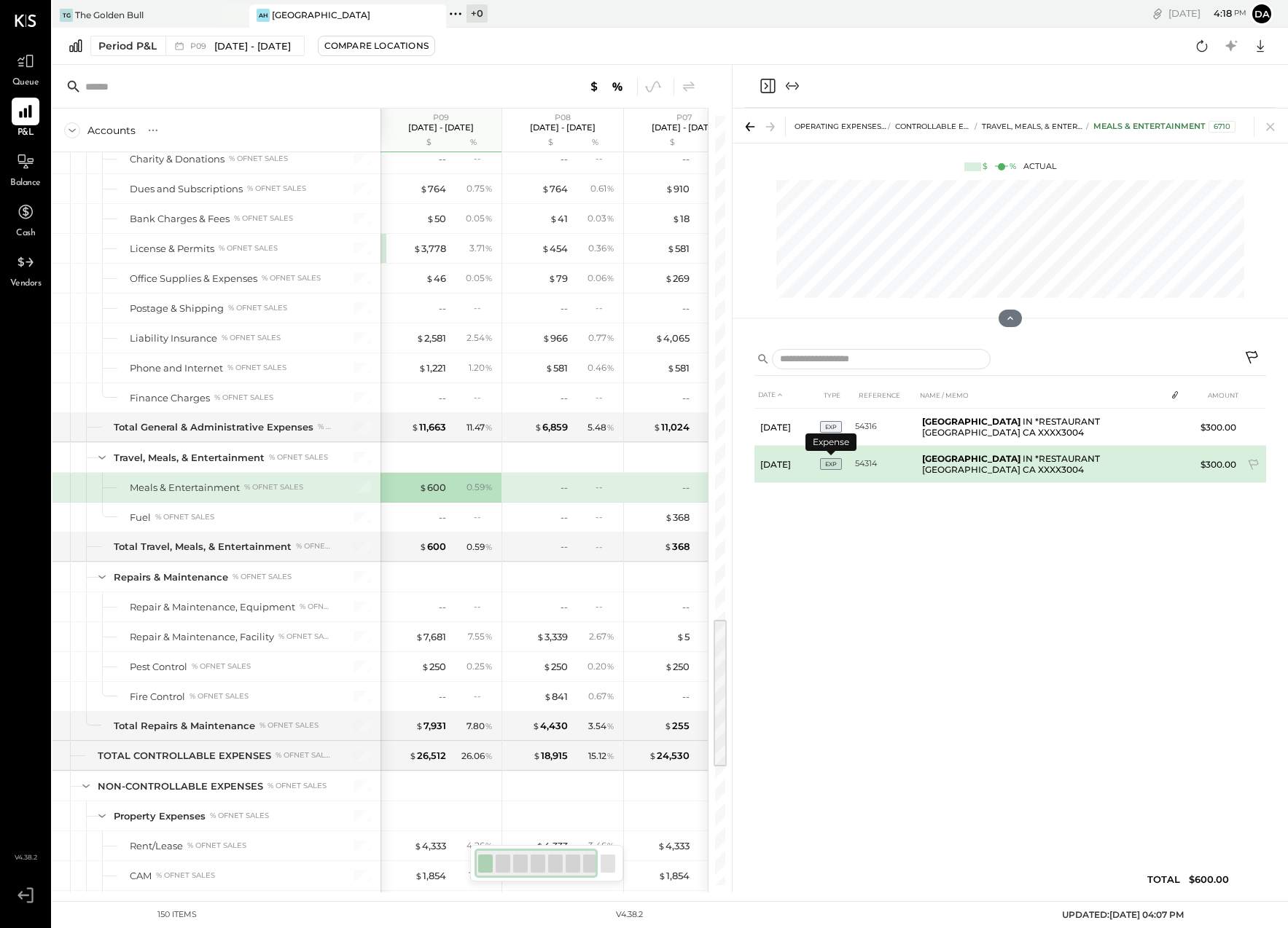
click at [836, 466] on span "EXP" at bounding box center [831, 464] width 22 height 12
click at [949, 453] on b "[GEOGRAPHIC_DATA]" at bounding box center [971, 459] width 98 height 11
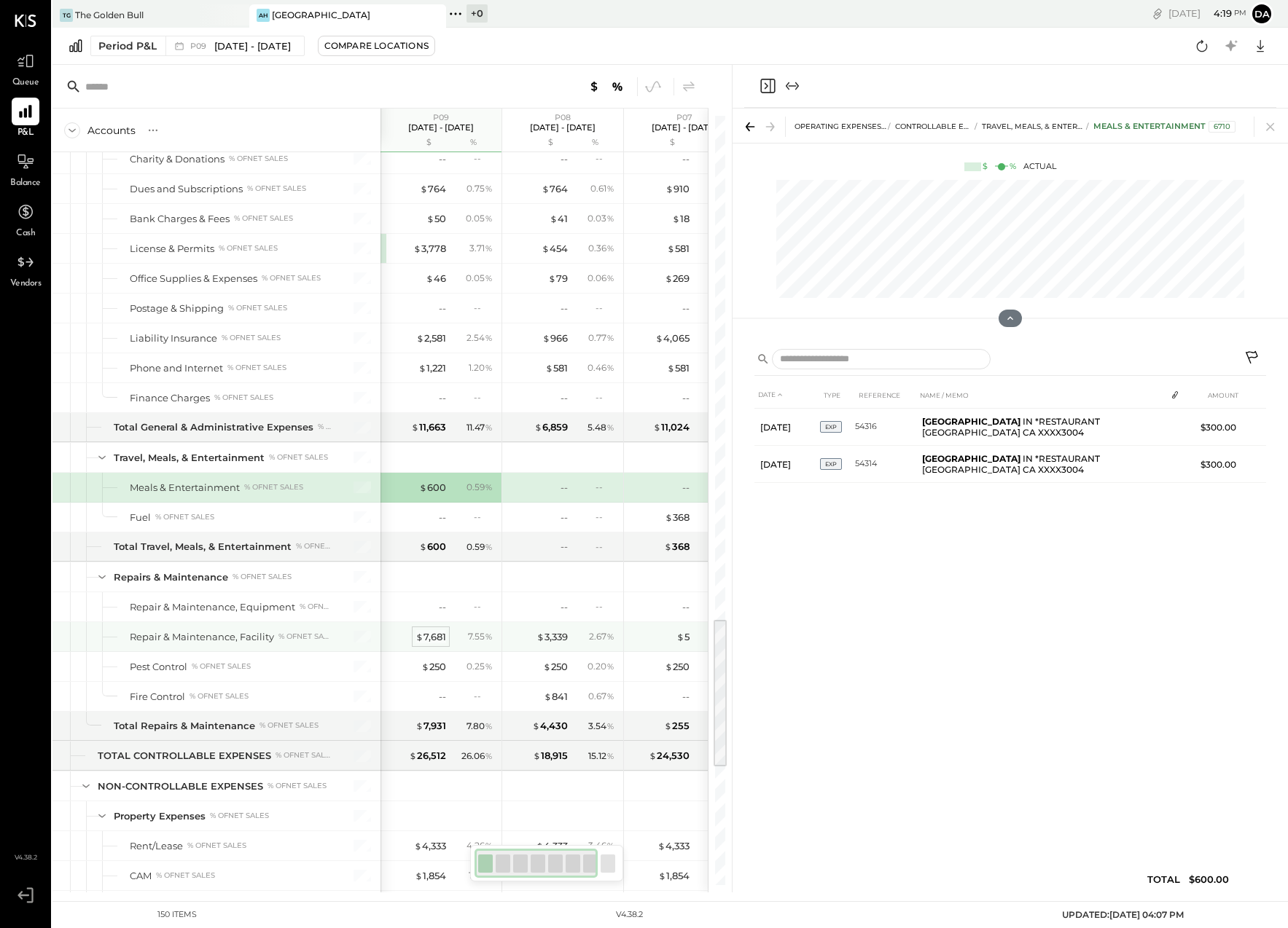
click at [431, 641] on div "$ 7,681" at bounding box center [431, 637] width 31 height 14
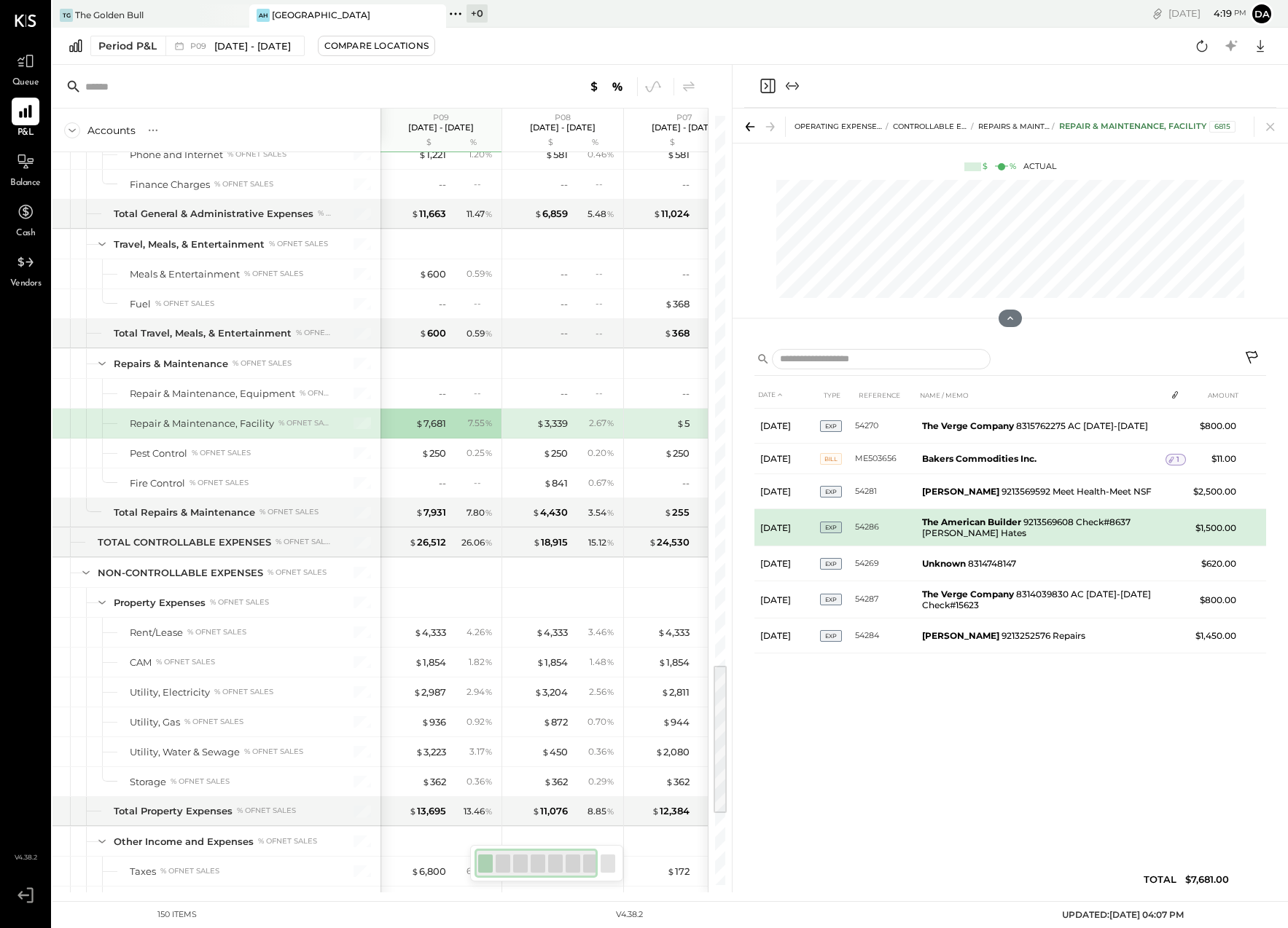
scroll to position [2779, 0]
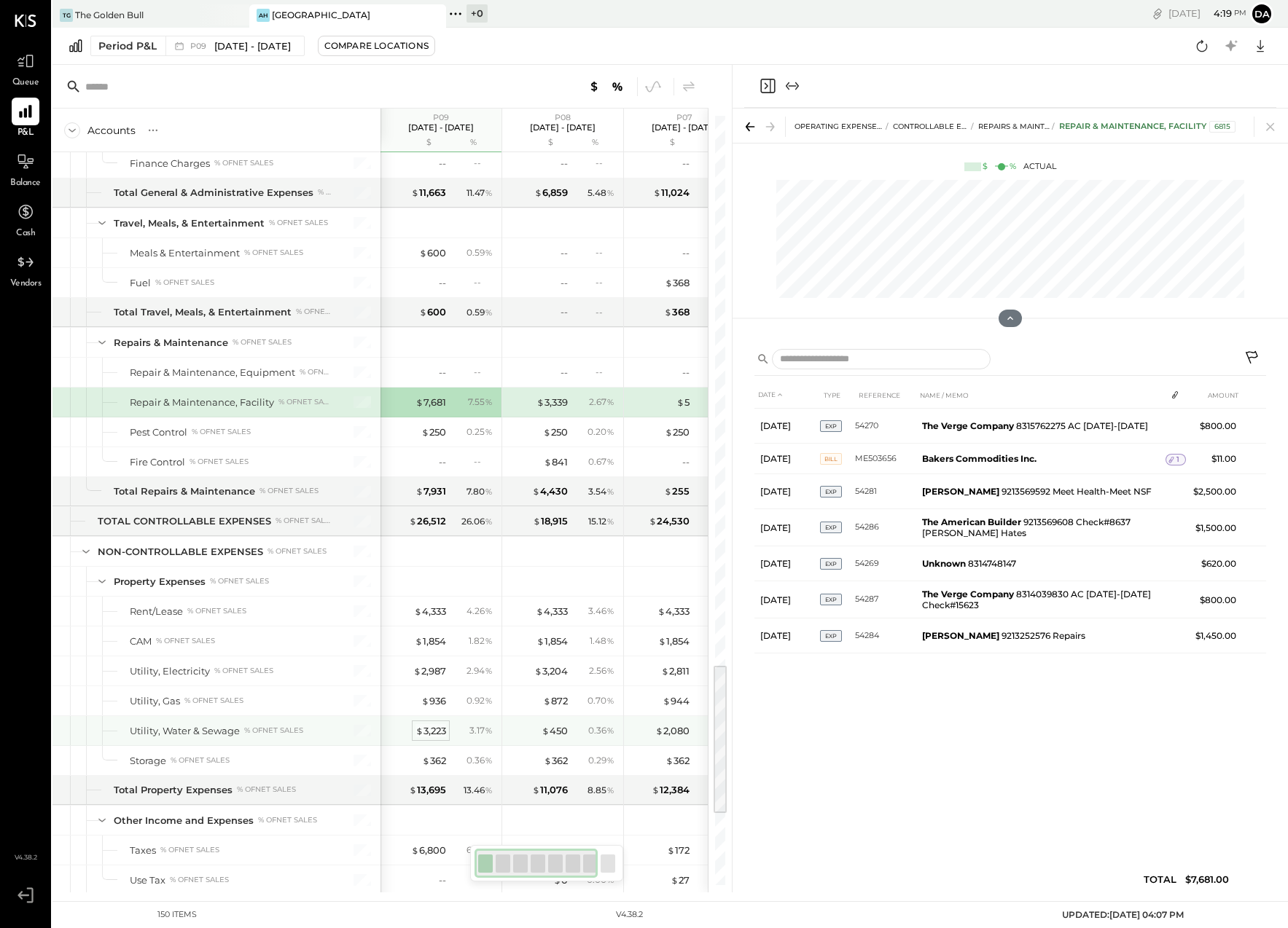
click at [421, 728] on div "$ 3,223" at bounding box center [431, 731] width 31 height 14
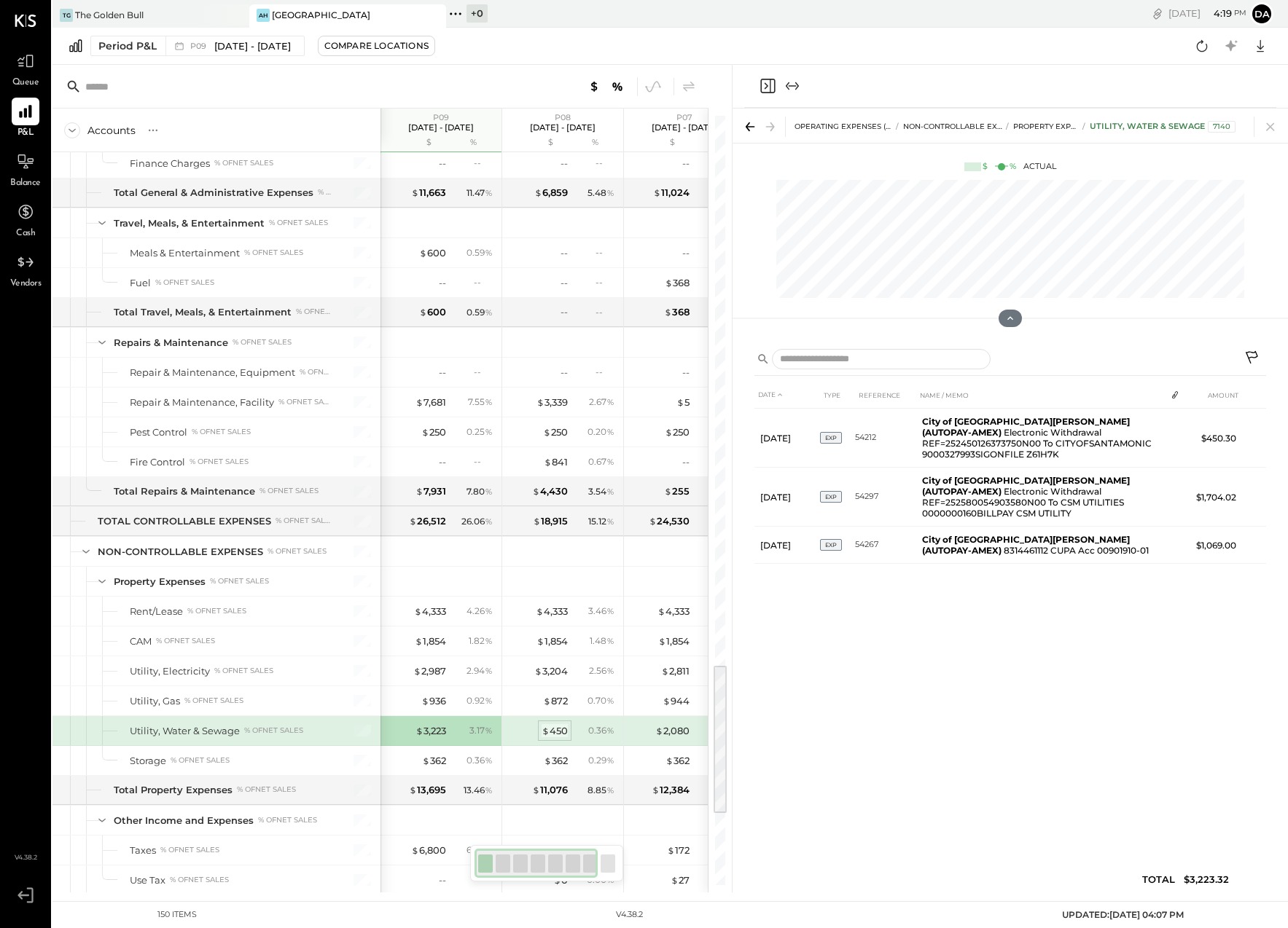
click at [556, 733] on div "$ 450" at bounding box center [554, 731] width 26 height 14
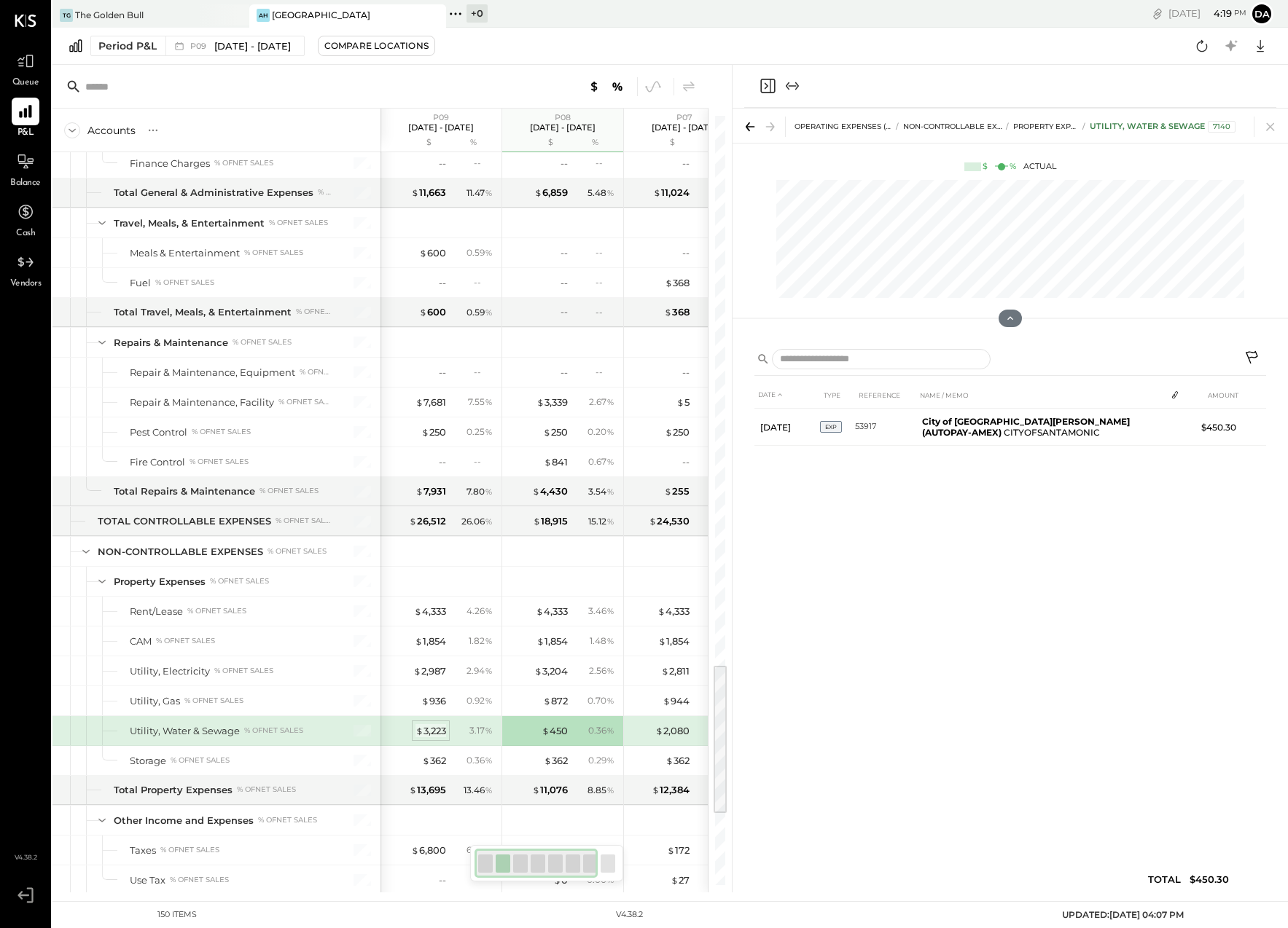
click at [433, 730] on div "$ 3,223" at bounding box center [431, 731] width 31 height 14
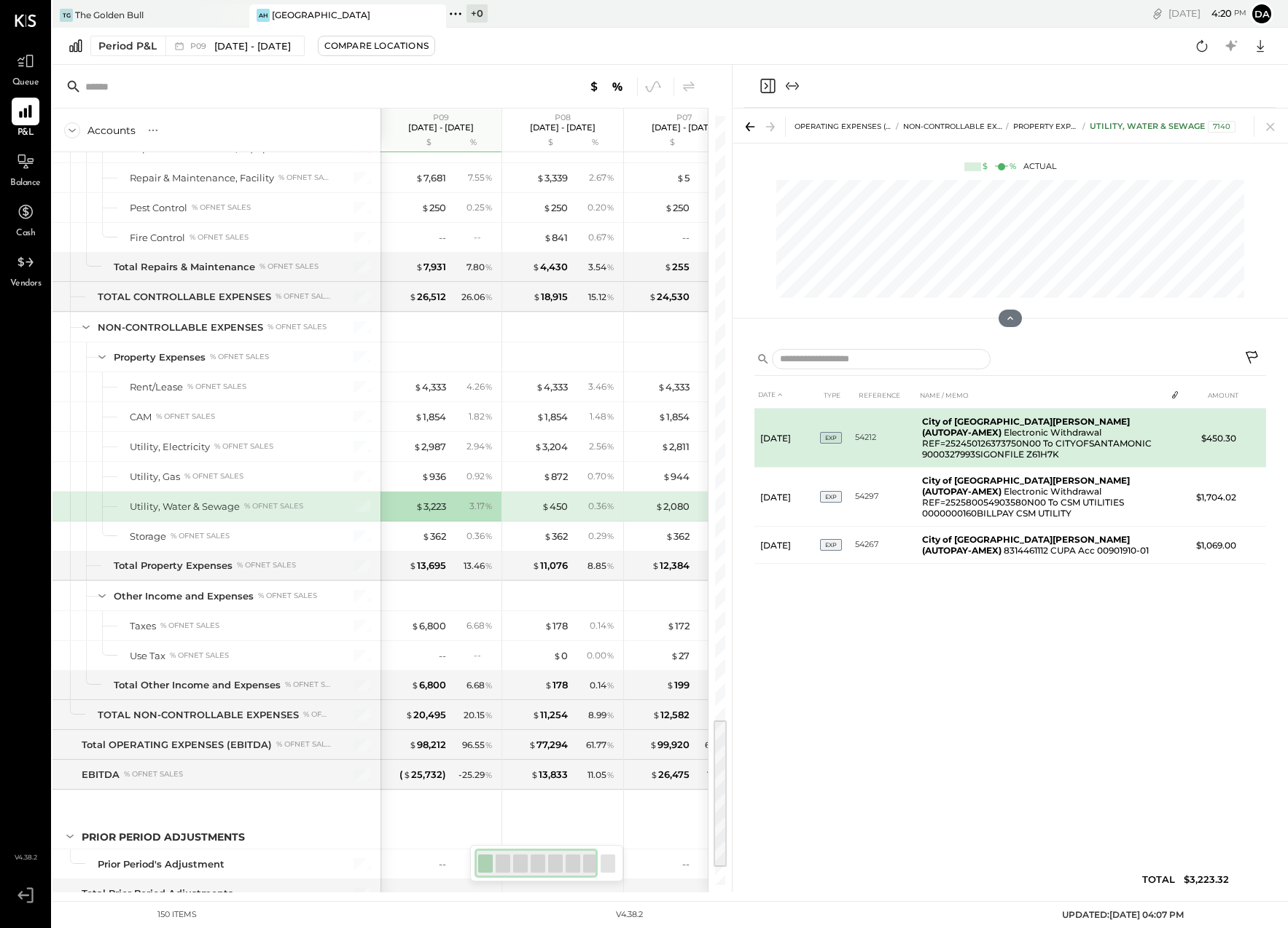
scroll to position [3059, 0]
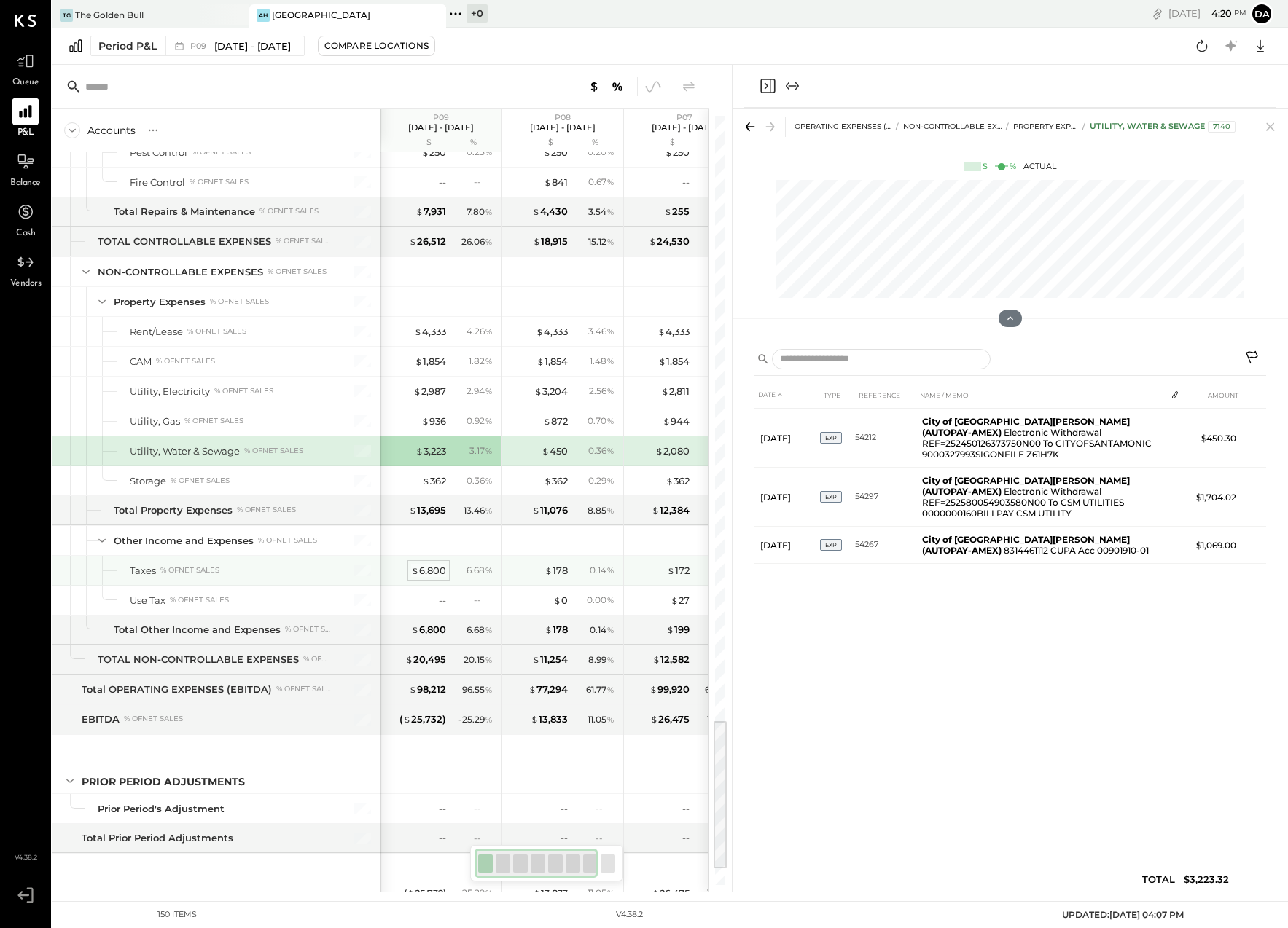
click at [430, 570] on div "$ 6,800" at bounding box center [429, 570] width 35 height 14
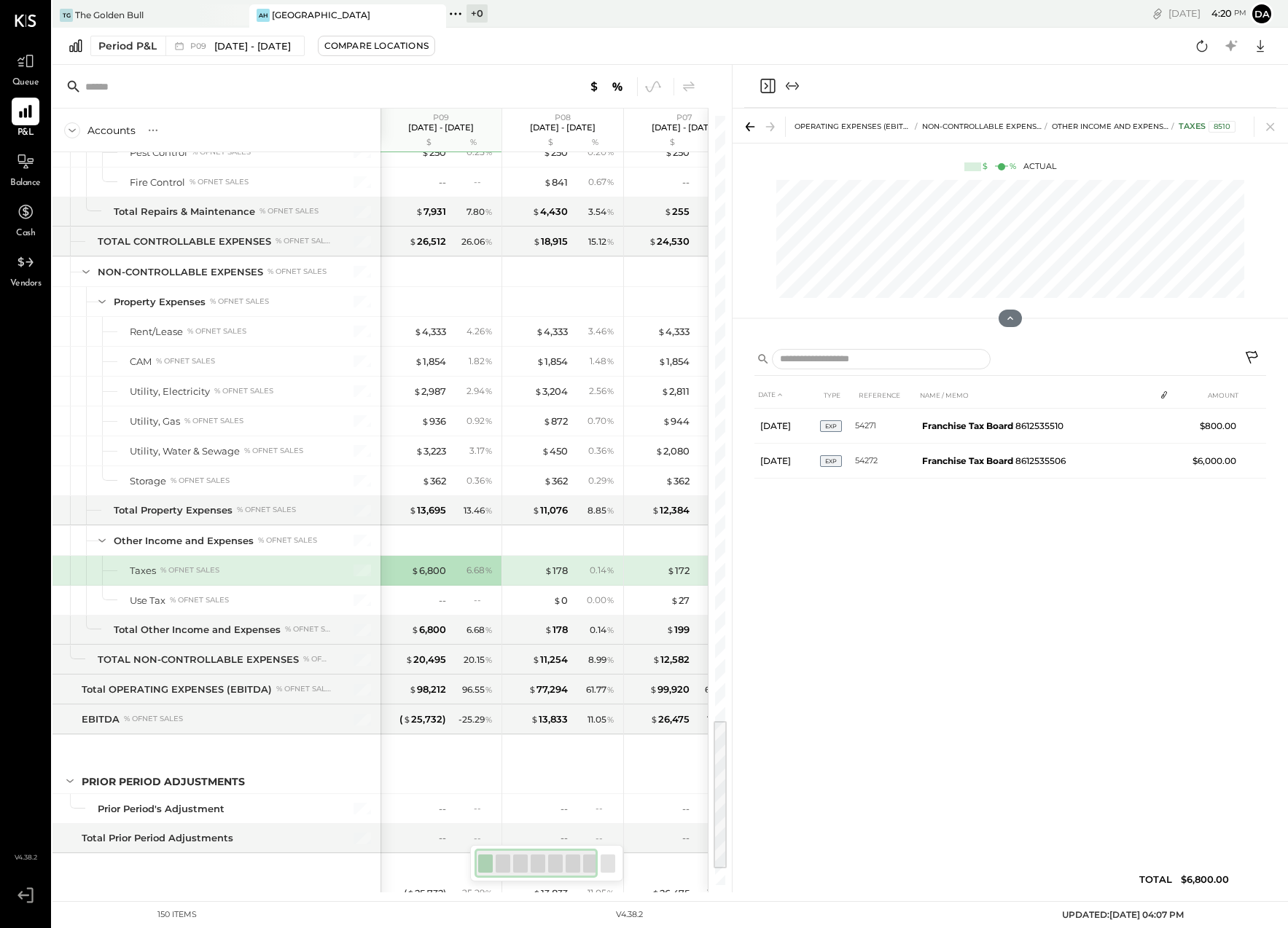
click at [1269, 116] on div "OPERATING EXPENSES (EBITDA) NON-CONTROLLABLE EXPENSES Other Income and Expenses…" at bounding box center [1010, 126] width 555 height 35
click at [1268, 126] on icon at bounding box center [1270, 126] width 8 height 8
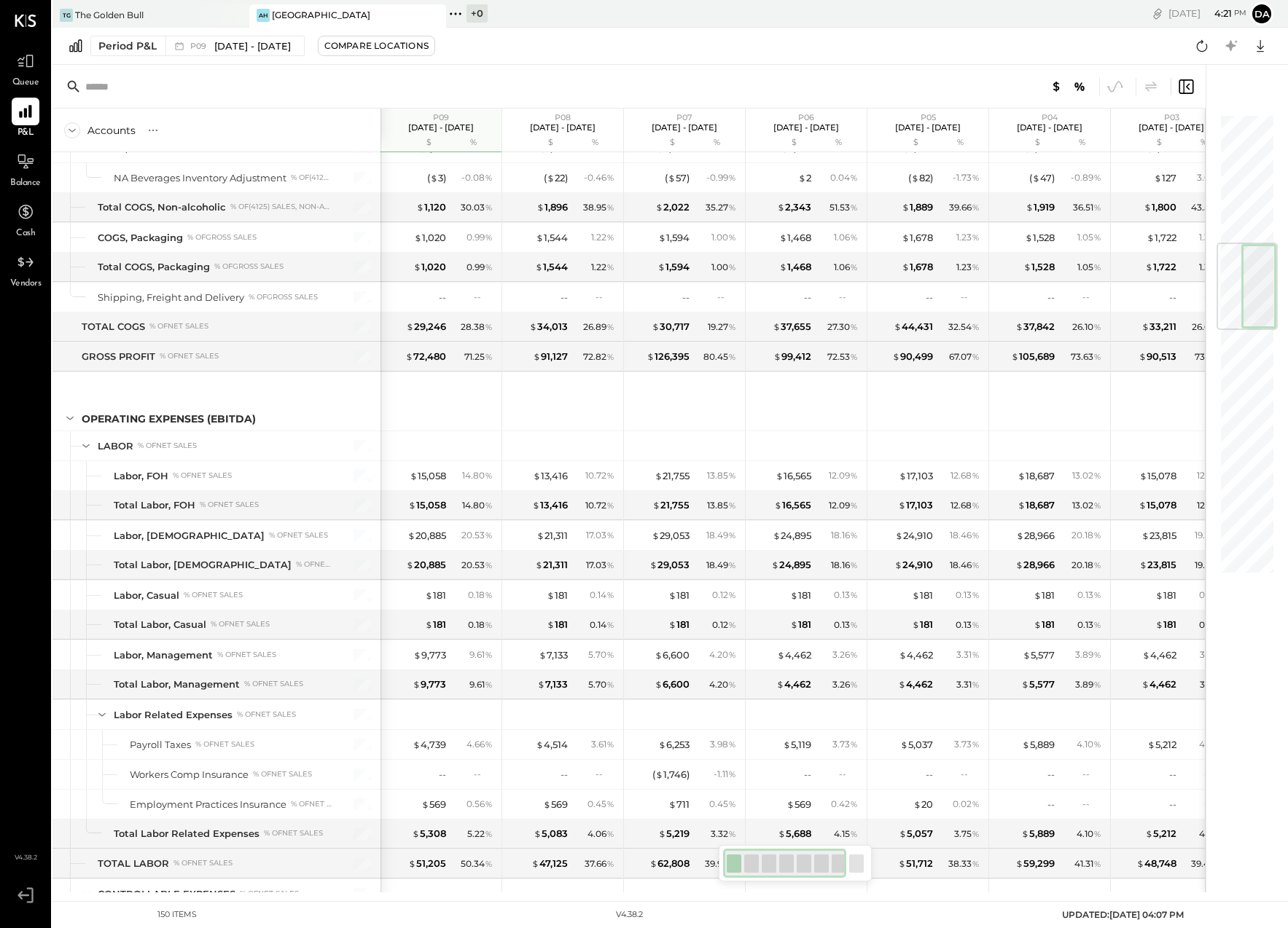
scroll to position [1094, 0]
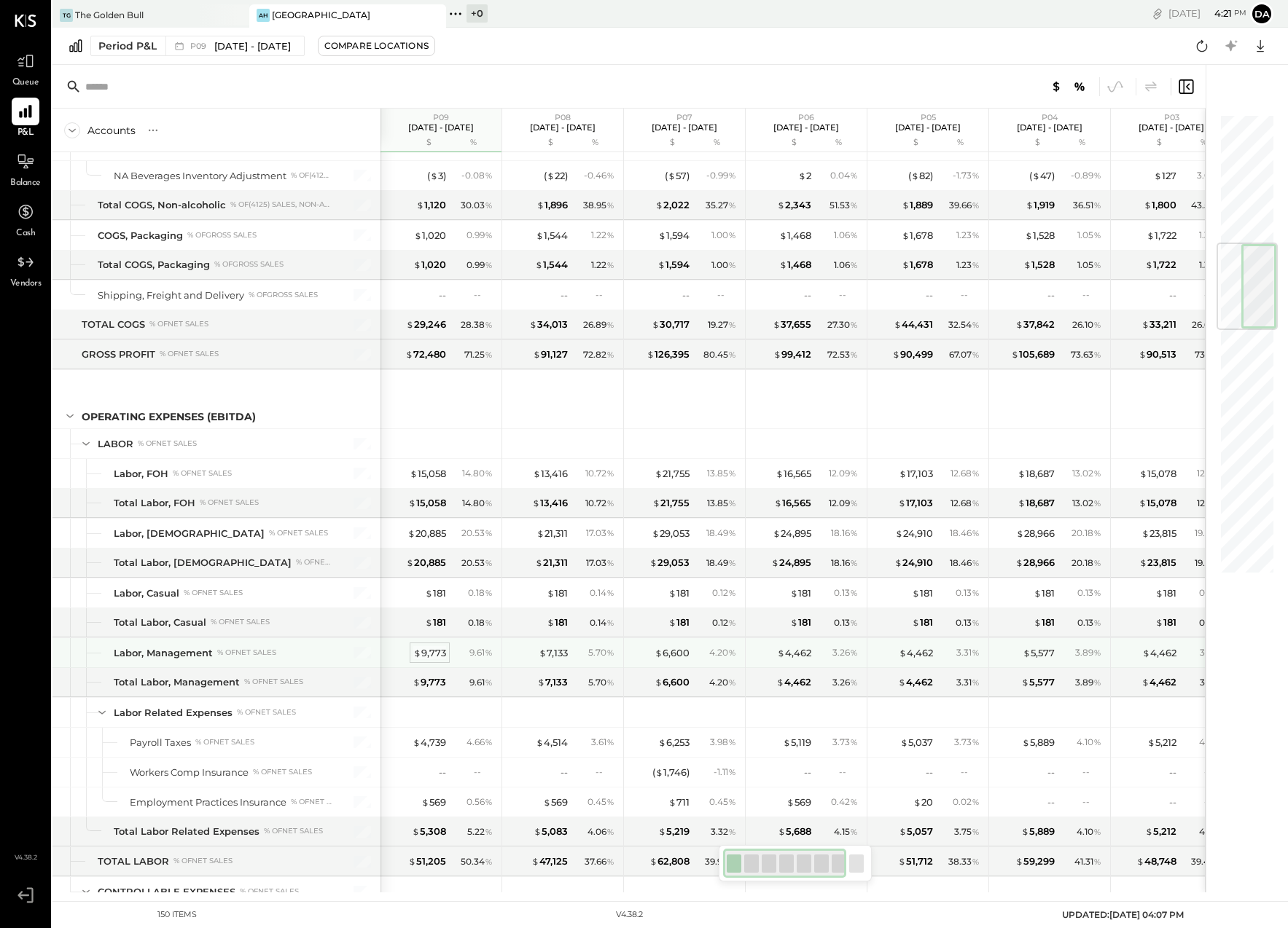
click at [437, 652] on div "$ 9,773" at bounding box center [430, 652] width 33 height 14
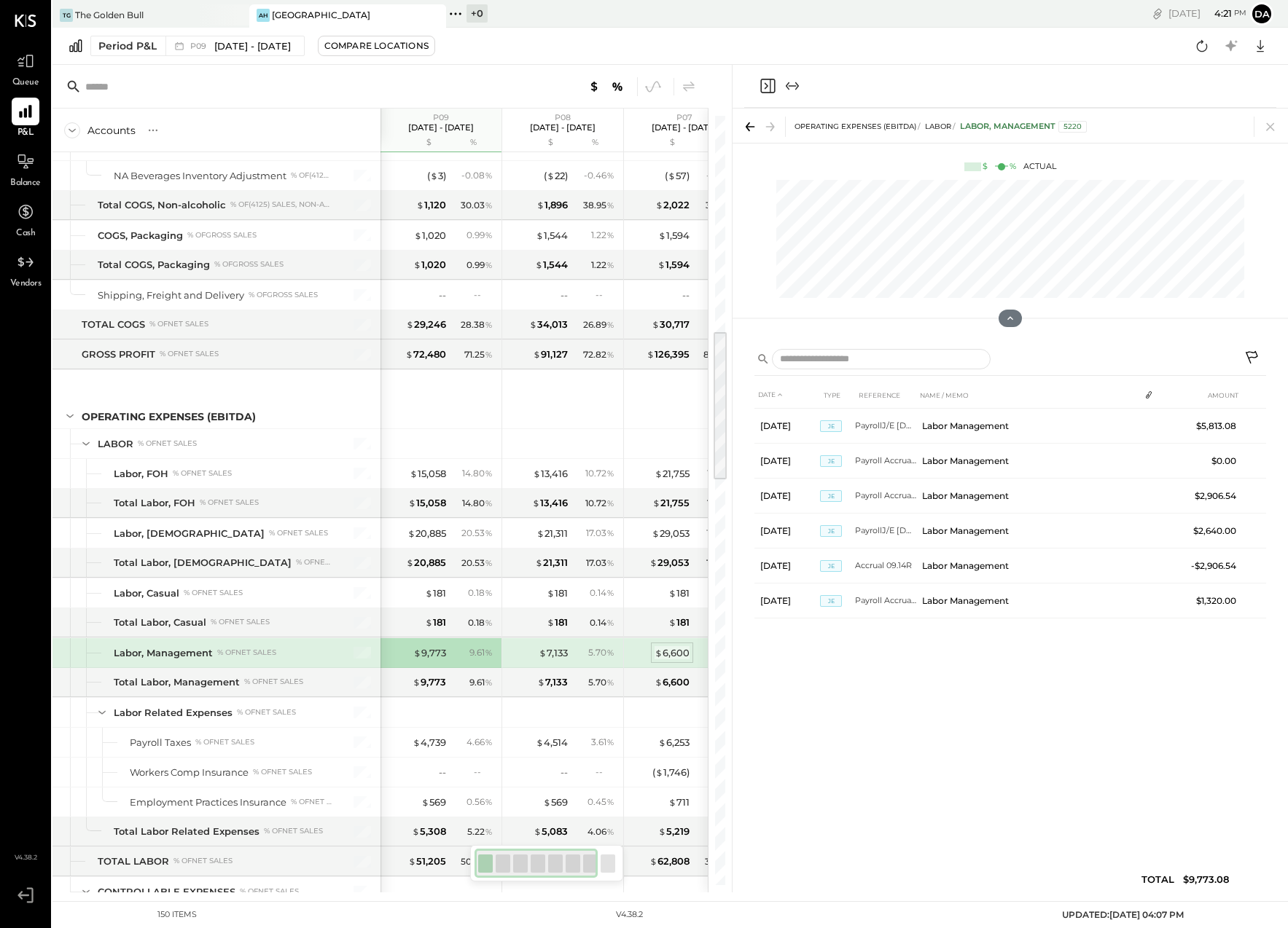
click at [674, 652] on div "$ 6,600" at bounding box center [672, 652] width 35 height 14
click at [433, 651] on div "$ 9,773" at bounding box center [430, 652] width 33 height 14
